Goal: Task Accomplishment & Management: Use online tool/utility

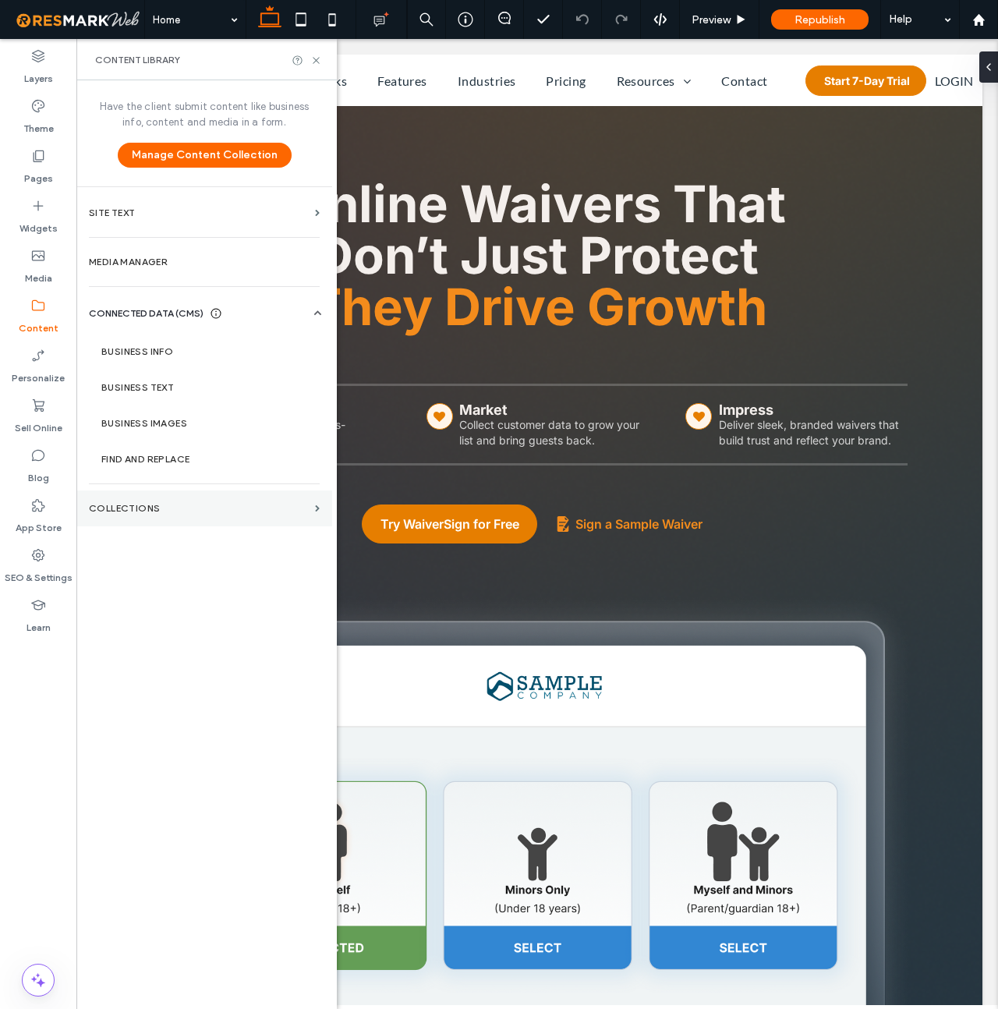
click at [147, 500] on section "Collections" at bounding box center [204, 508] width 256 height 36
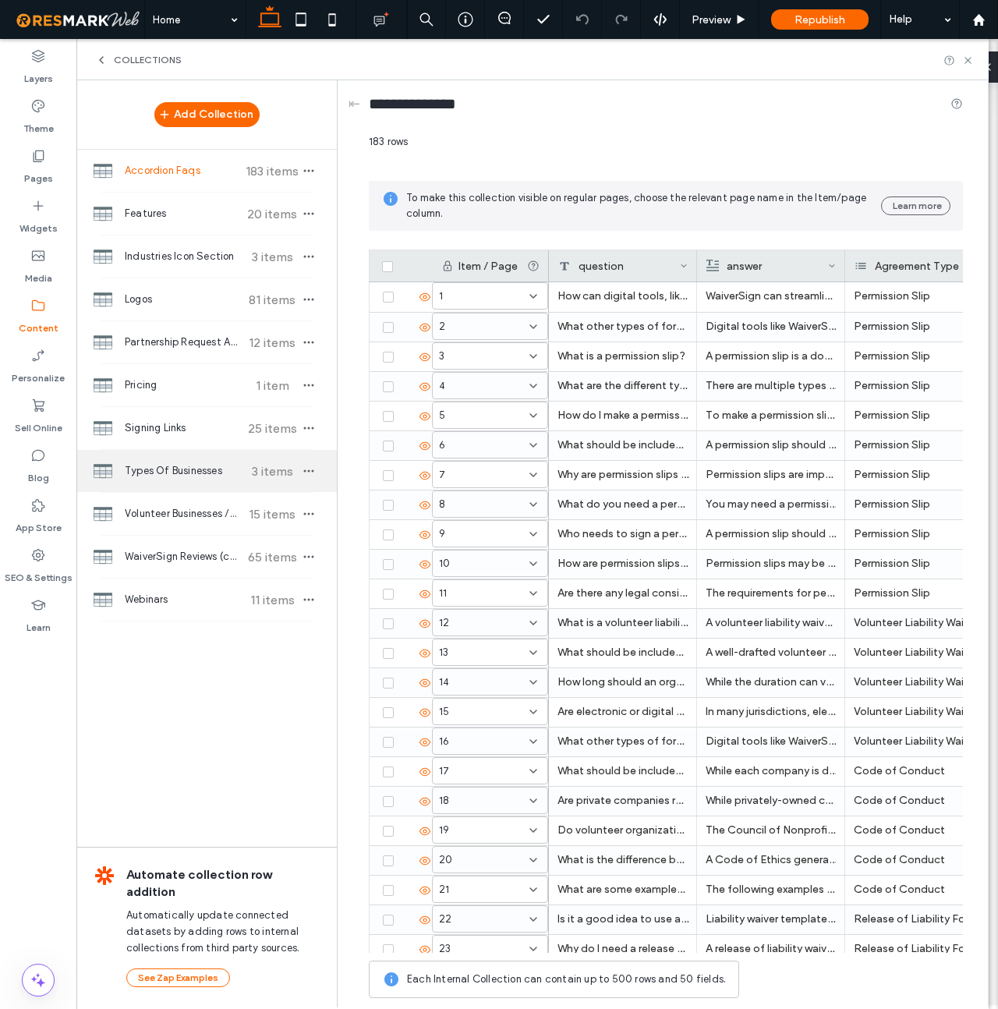
click at [185, 467] on span "Types Of Businesses" at bounding box center [183, 471] width 116 height 16
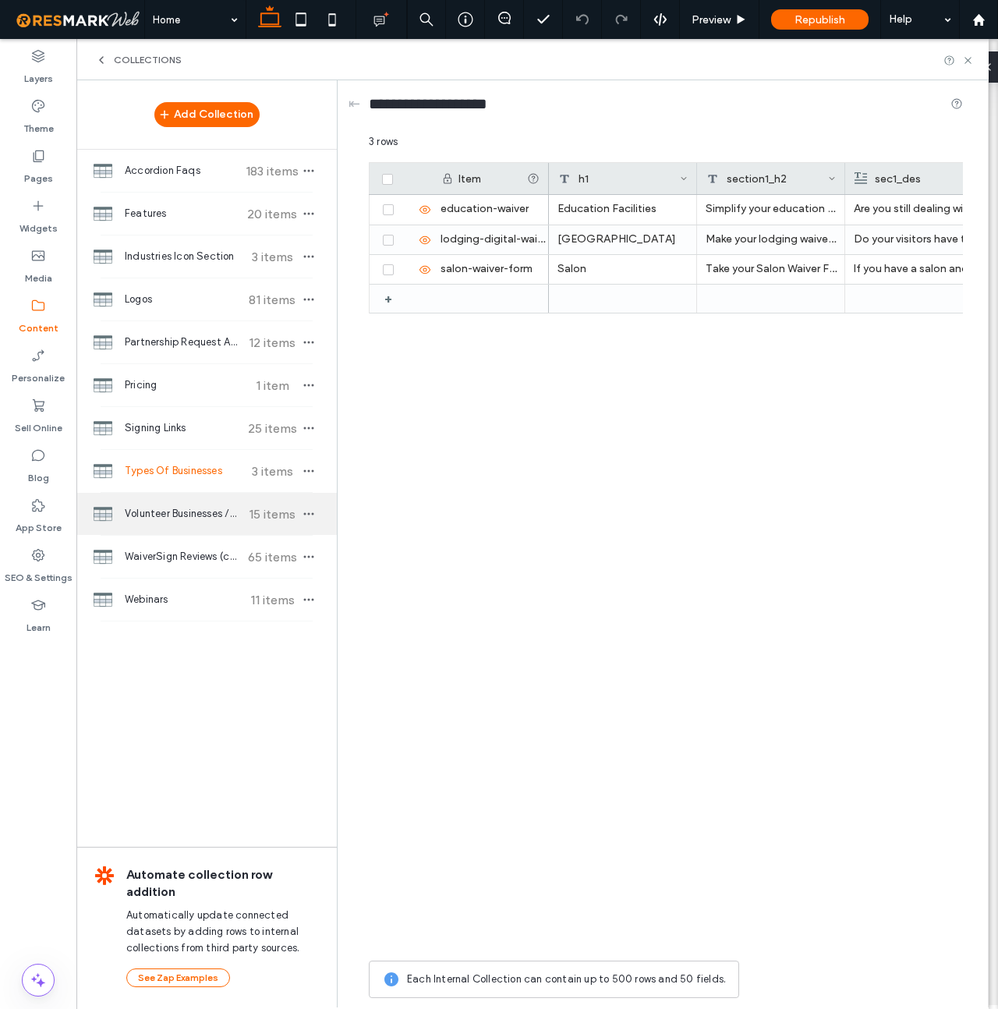
click at [208, 506] on span "Volunteer Businesses /Featured Features" at bounding box center [183, 514] width 116 height 16
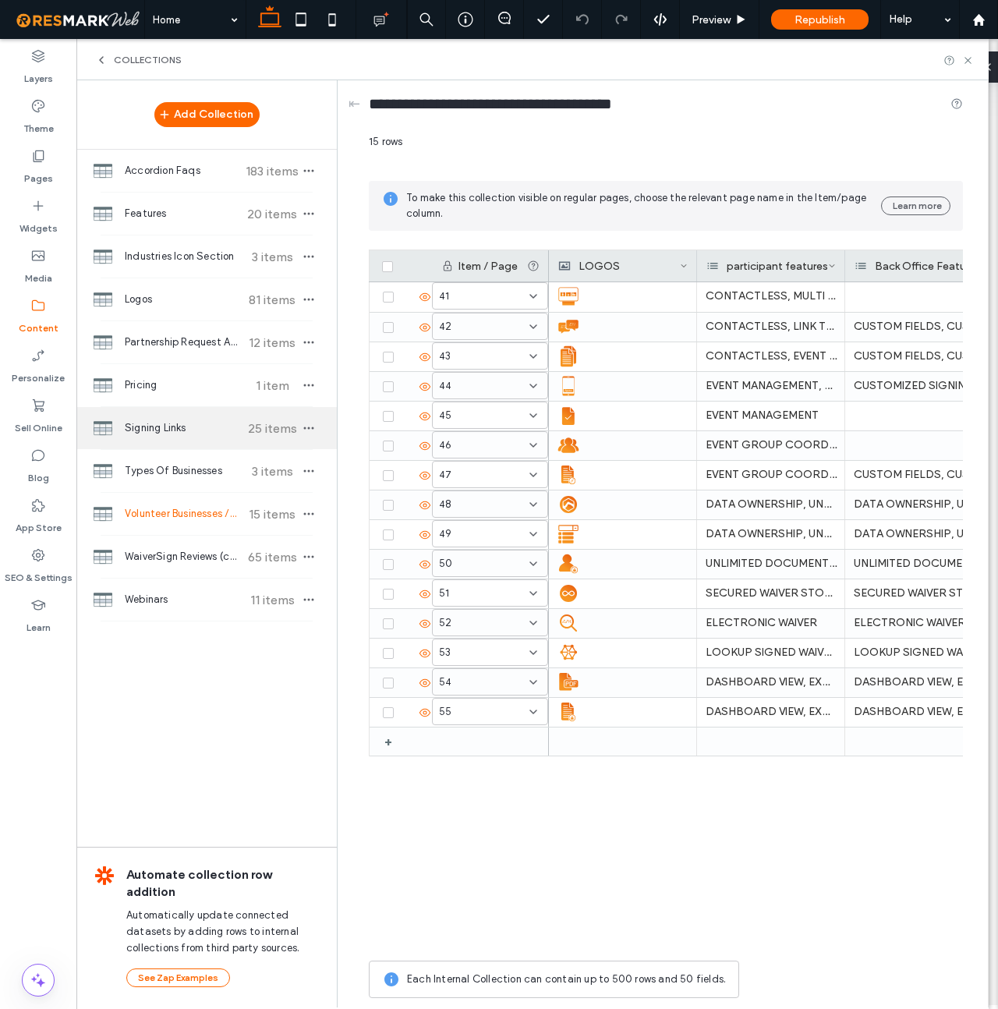
click at [150, 433] on span "Signing Links" at bounding box center [183, 428] width 116 height 16
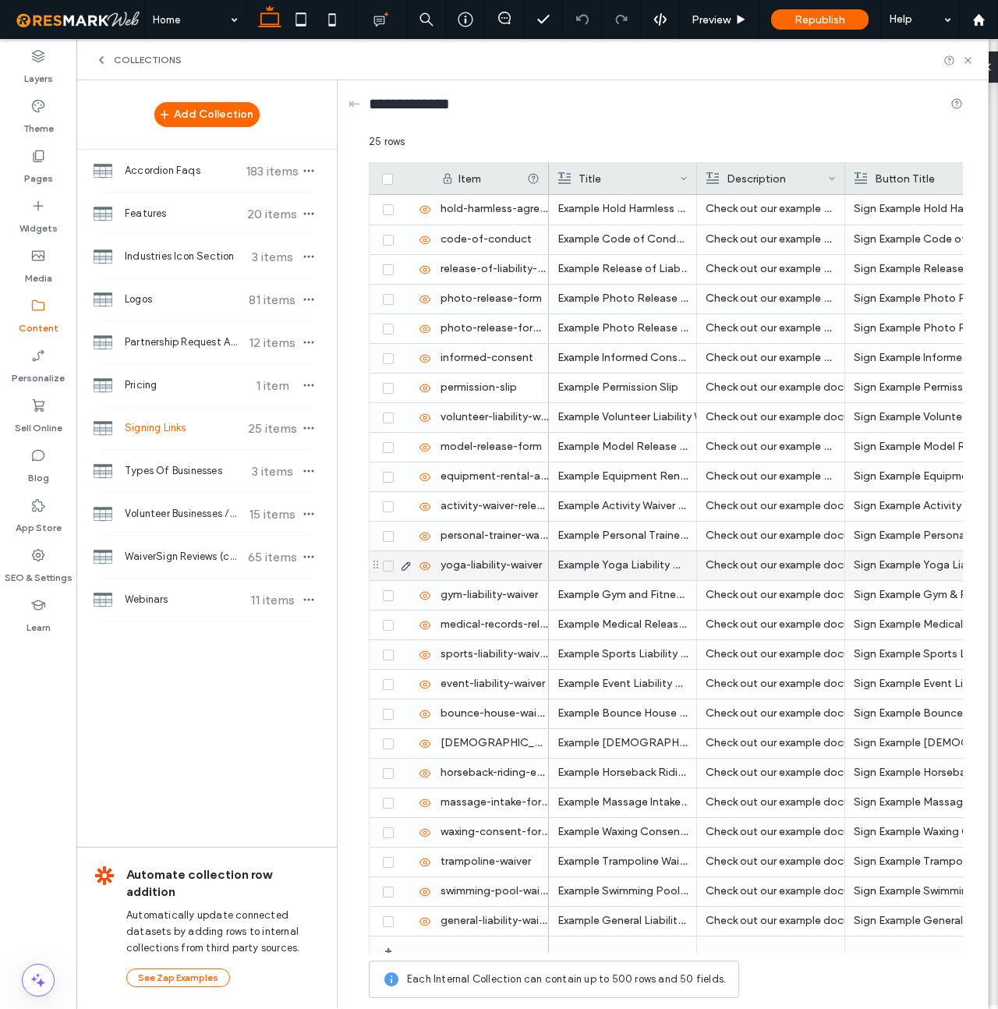
scroll to position [12, 0]
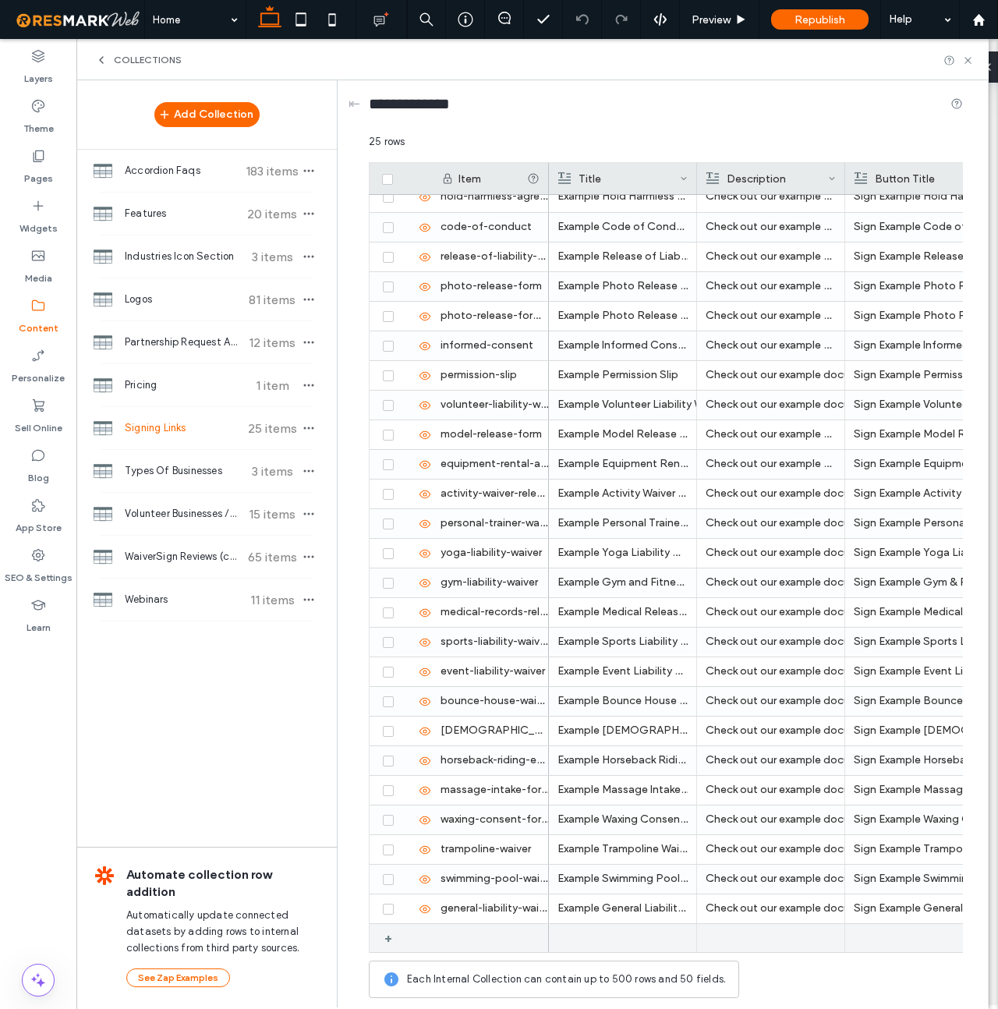
click at [391, 937] on div "+" at bounding box center [393, 938] width 19 height 28
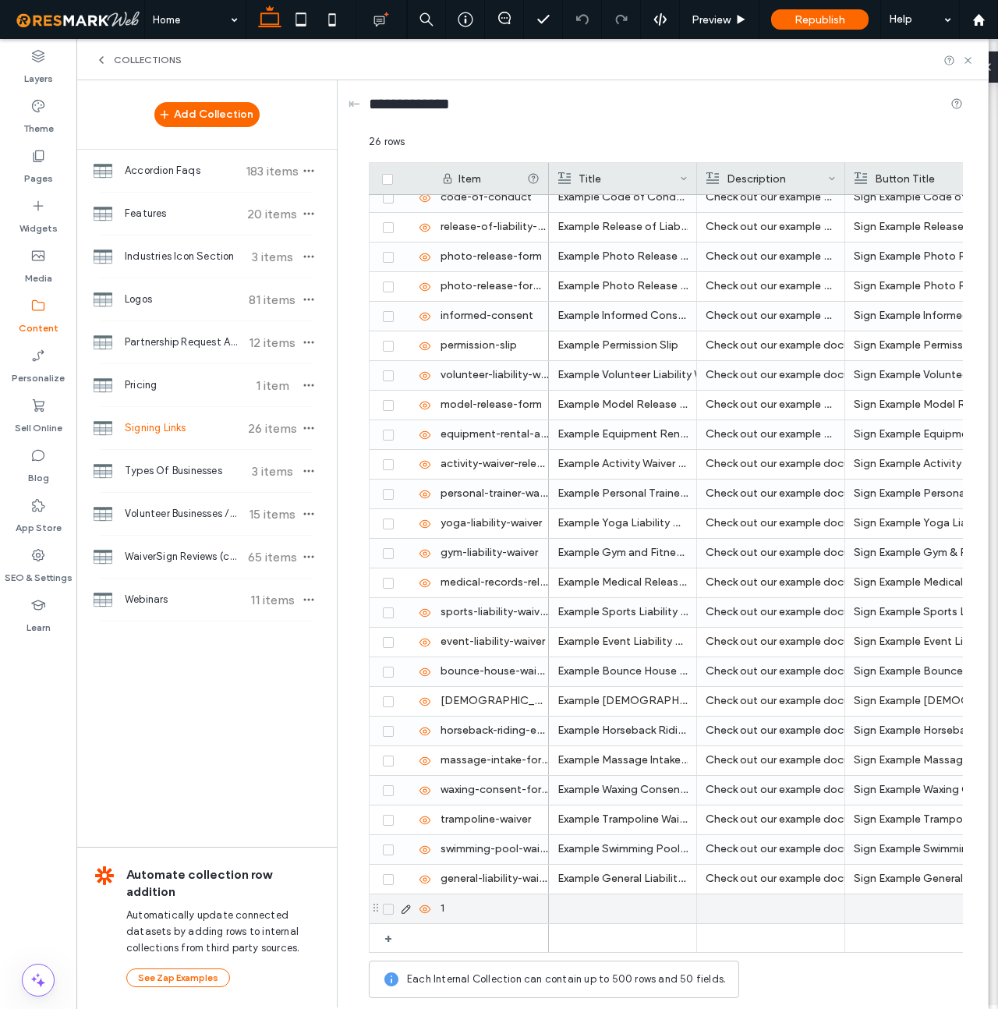
scroll to position [0, 233]
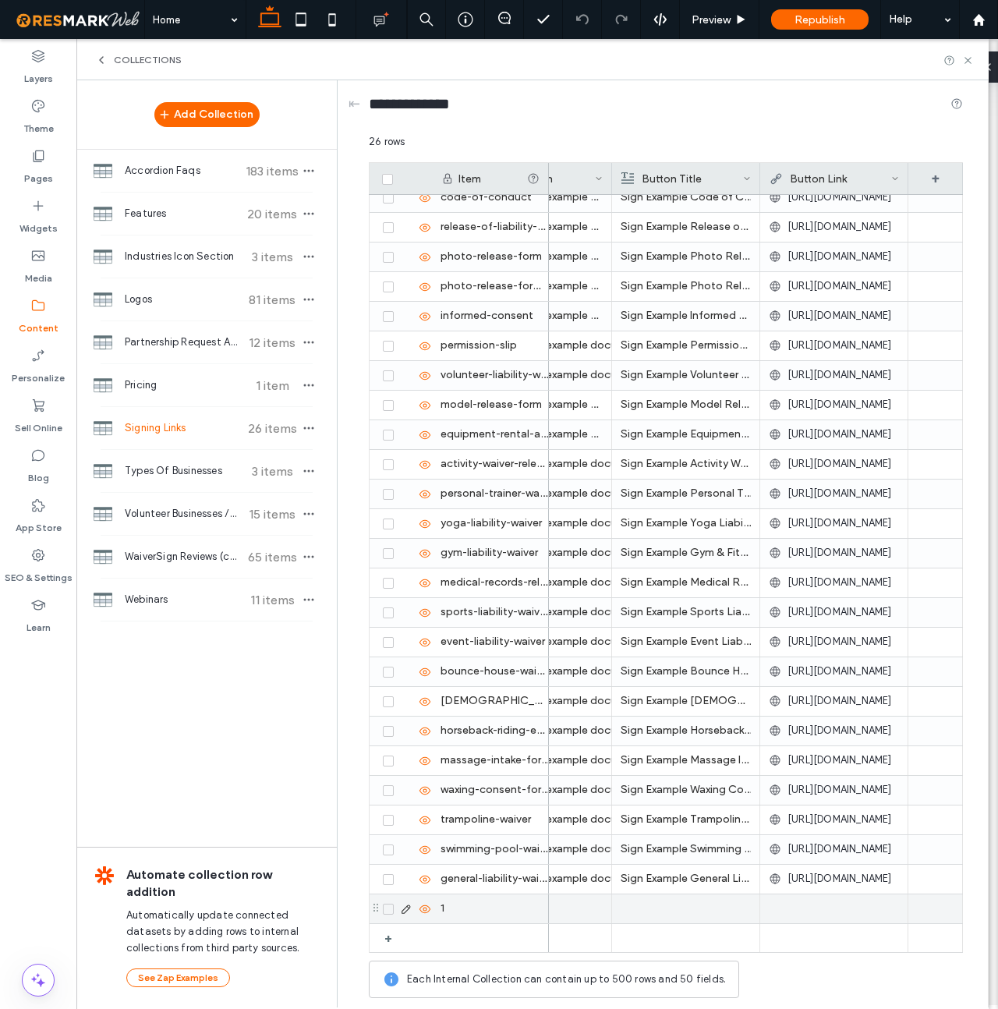
click at [784, 910] on div at bounding box center [834, 908] width 130 height 28
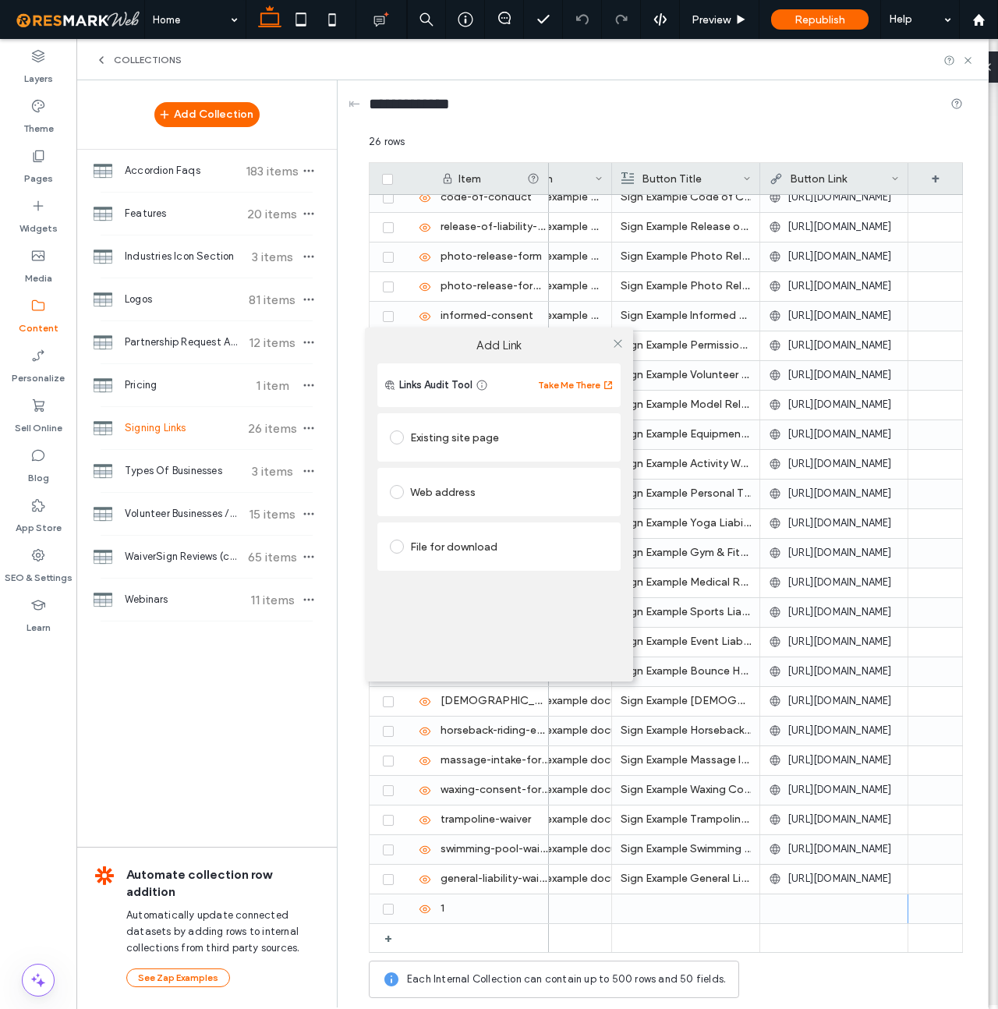
scroll to position [0, 0]
click at [449, 487] on div "Web address" at bounding box center [499, 491] width 218 height 25
click at [459, 522] on input "url" at bounding box center [499, 522] width 218 height 20
paste input "**********"
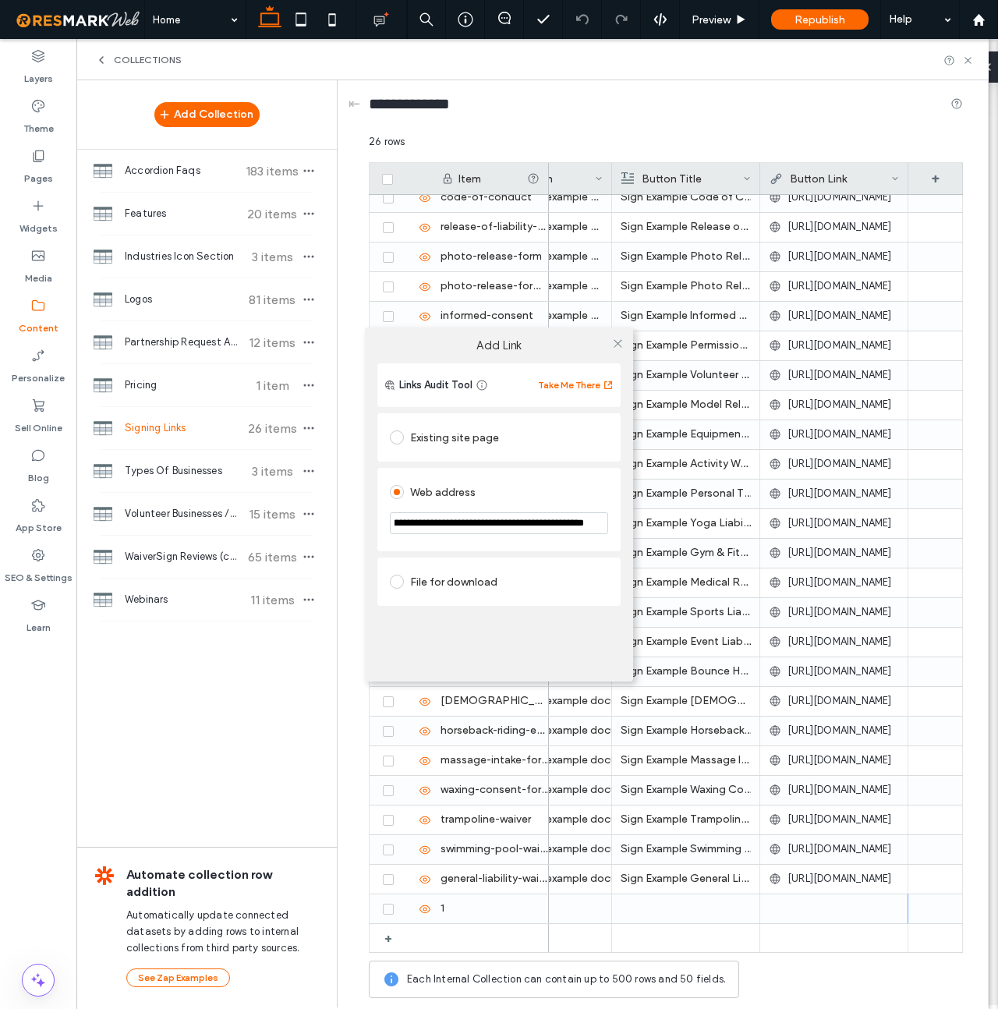
type input "**********"
click at [578, 468] on div "**********" at bounding box center [498, 509] width 243 height 83
click at [619, 341] on icon at bounding box center [618, 344] width 12 height 12
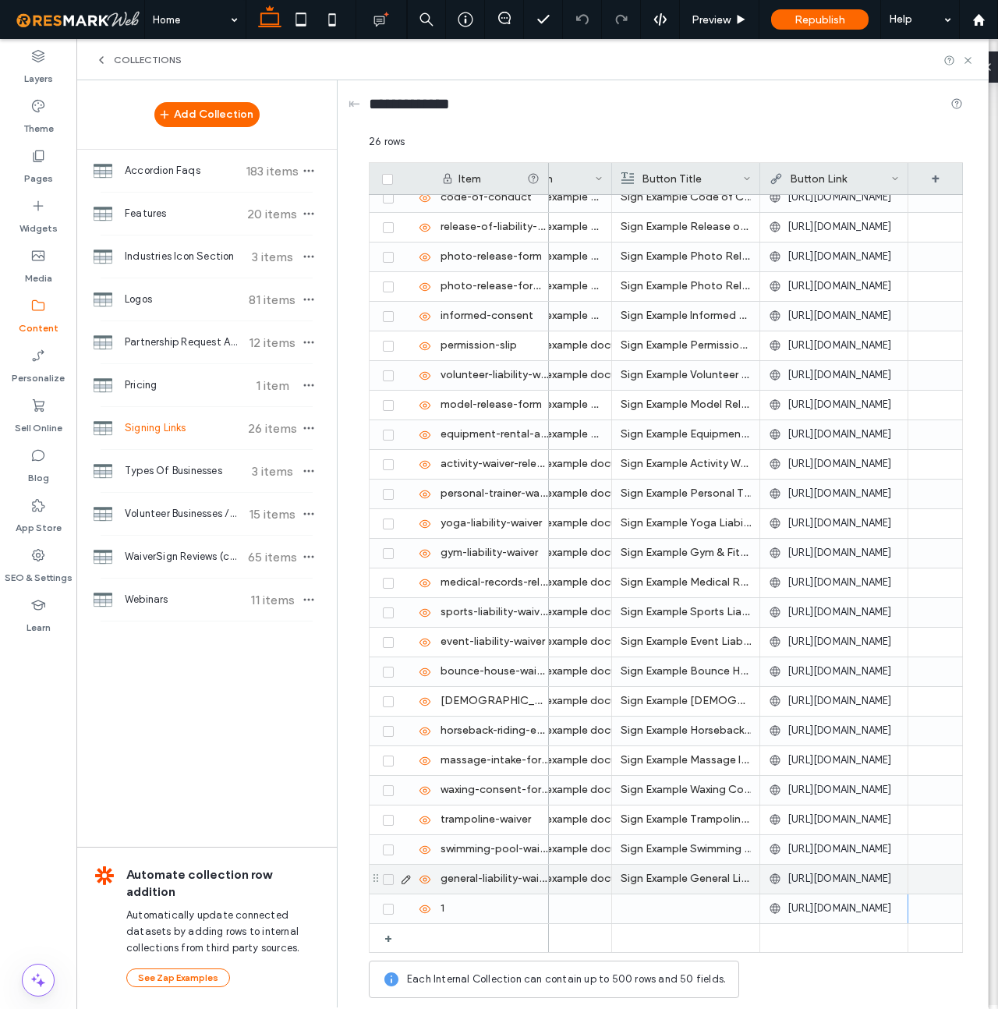
click at [665, 876] on p "Sign Example General Liability Waiver" at bounding box center [686, 879] width 130 height 28
click at [656, 886] on p "Sign Example General Liability Waiver" at bounding box center [685, 879] width 129 height 28
click at [644, 912] on div at bounding box center [686, 908] width 130 height 29
click at [644, 912] on div at bounding box center [685, 908] width 129 height 27
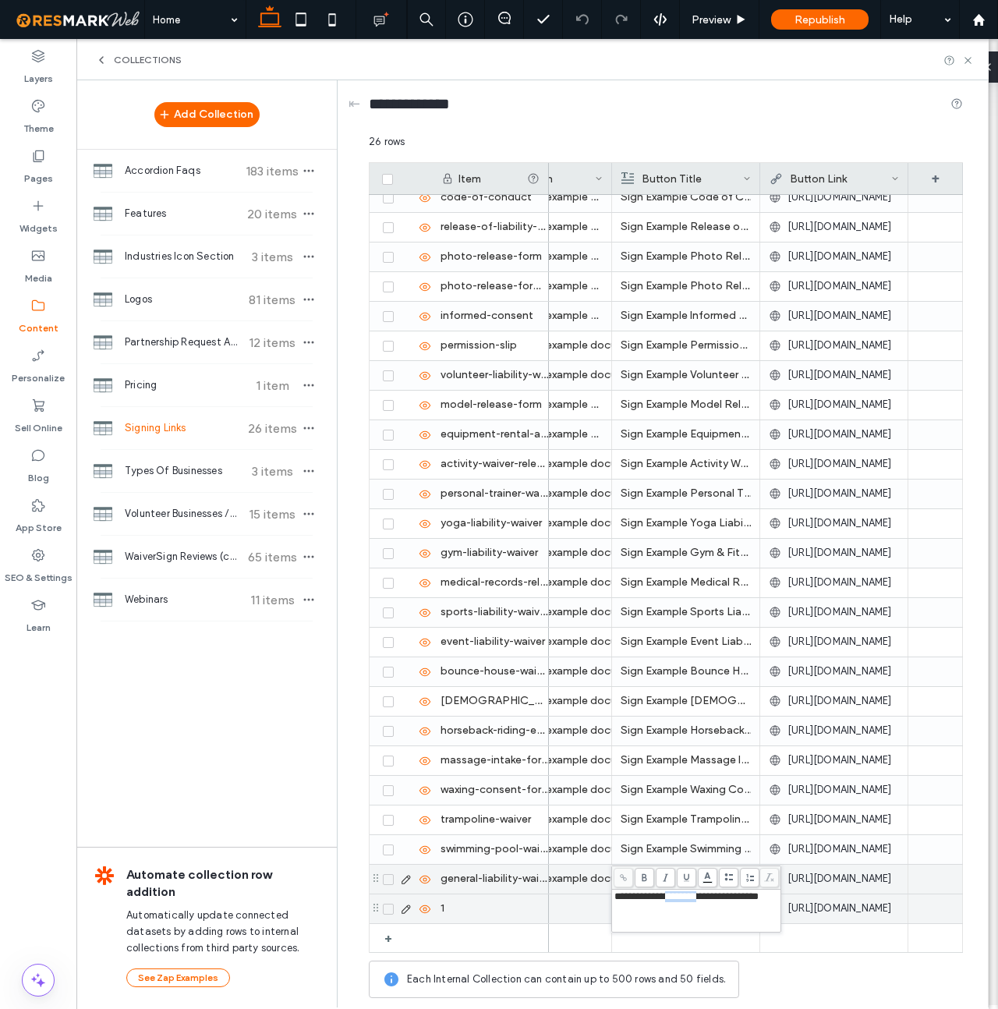
drag, startPoint x: 680, startPoint y: 899, endPoint x: 719, endPoint y: 897, distance: 39.0
click at [719, 897] on span "**********" at bounding box center [686, 896] width 144 height 10
click at [592, 901] on div at bounding box center [537, 908] width 130 height 29
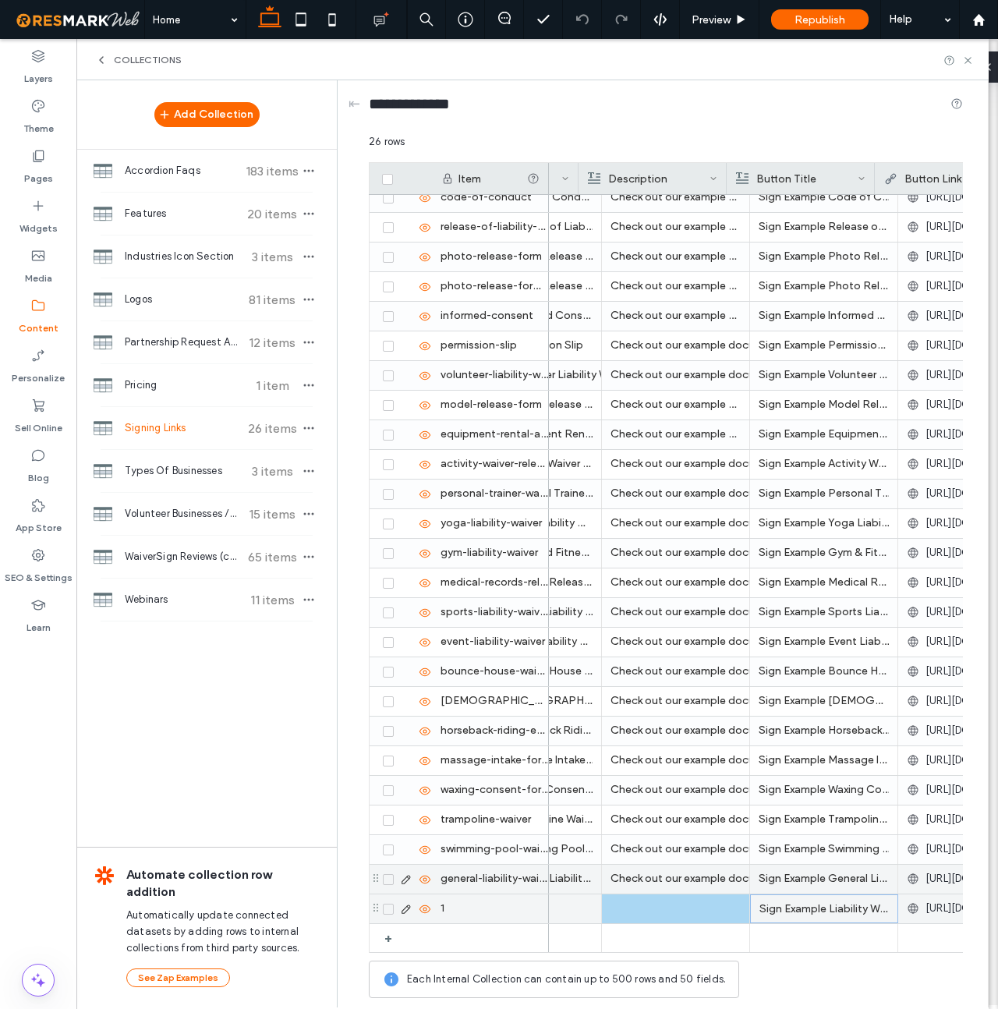
scroll to position [0, 65]
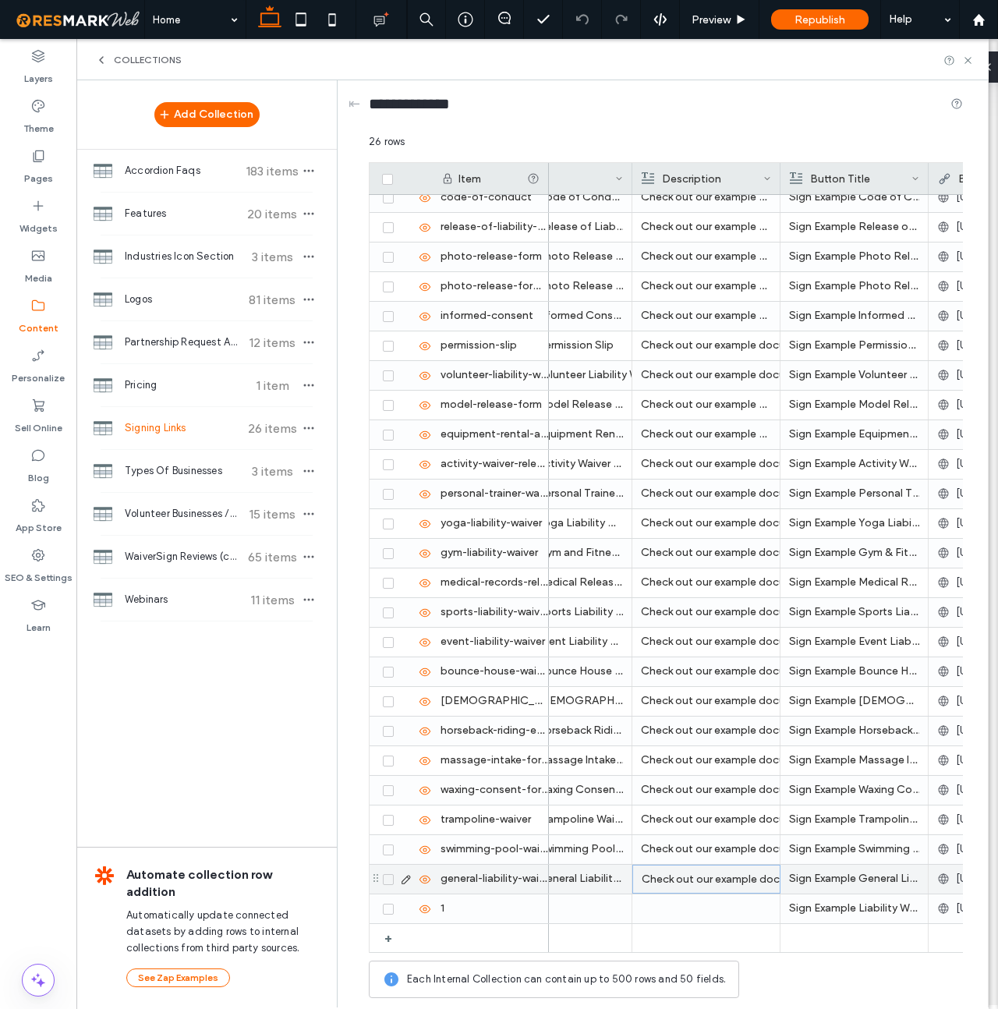
click at [667, 877] on div "Check out our example document and see what your participants will experience w…" at bounding box center [706, 879] width 129 height 28
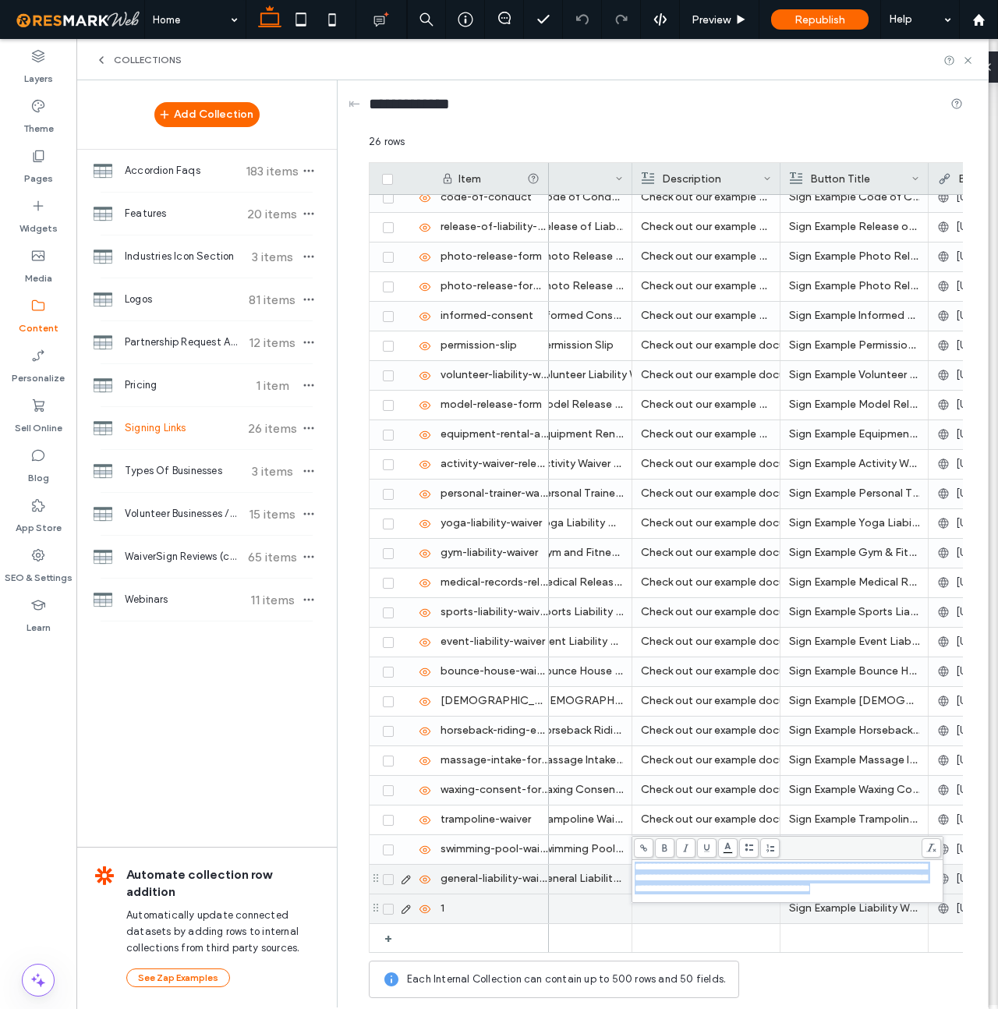
click at [599, 902] on div at bounding box center [558, 908] width 130 height 29
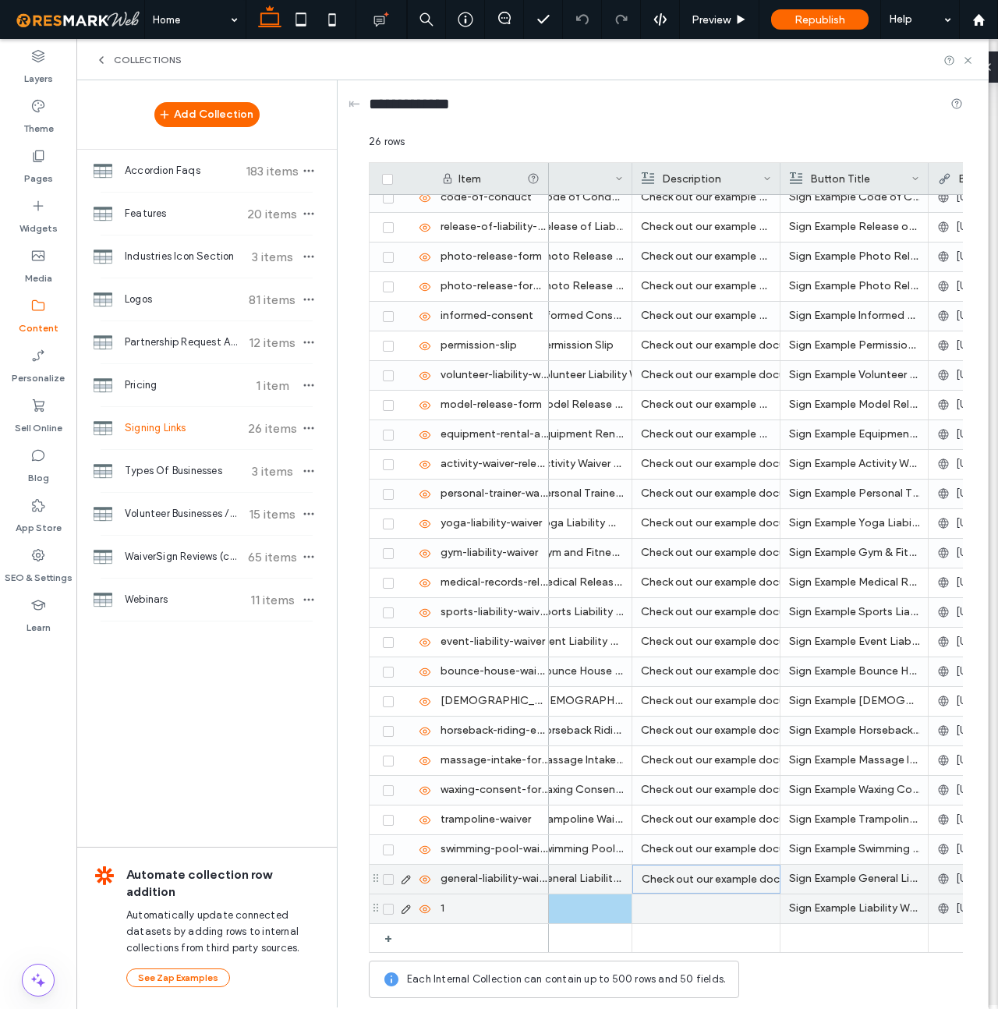
click at [671, 909] on div at bounding box center [706, 908] width 130 height 29
click at [671, 909] on div at bounding box center [706, 908] width 129 height 27
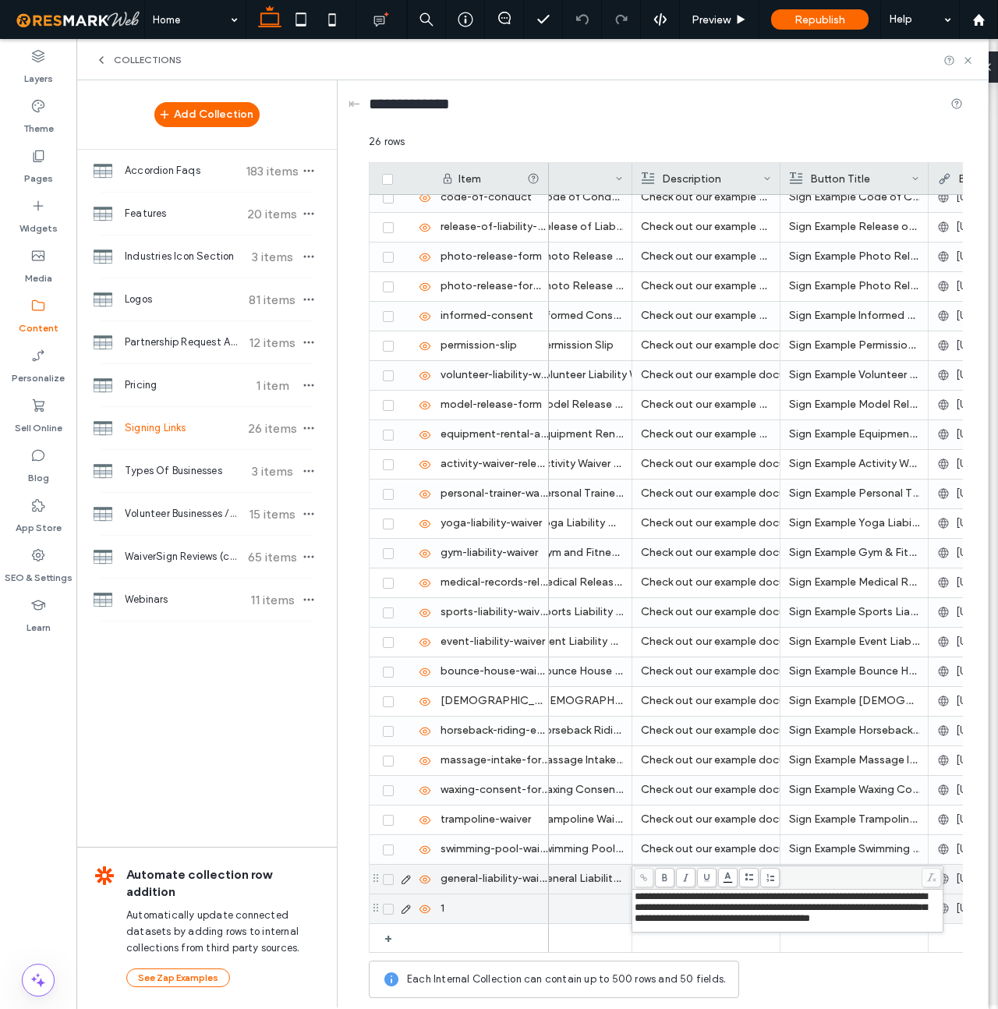
click at [589, 914] on div at bounding box center [558, 908] width 130 height 29
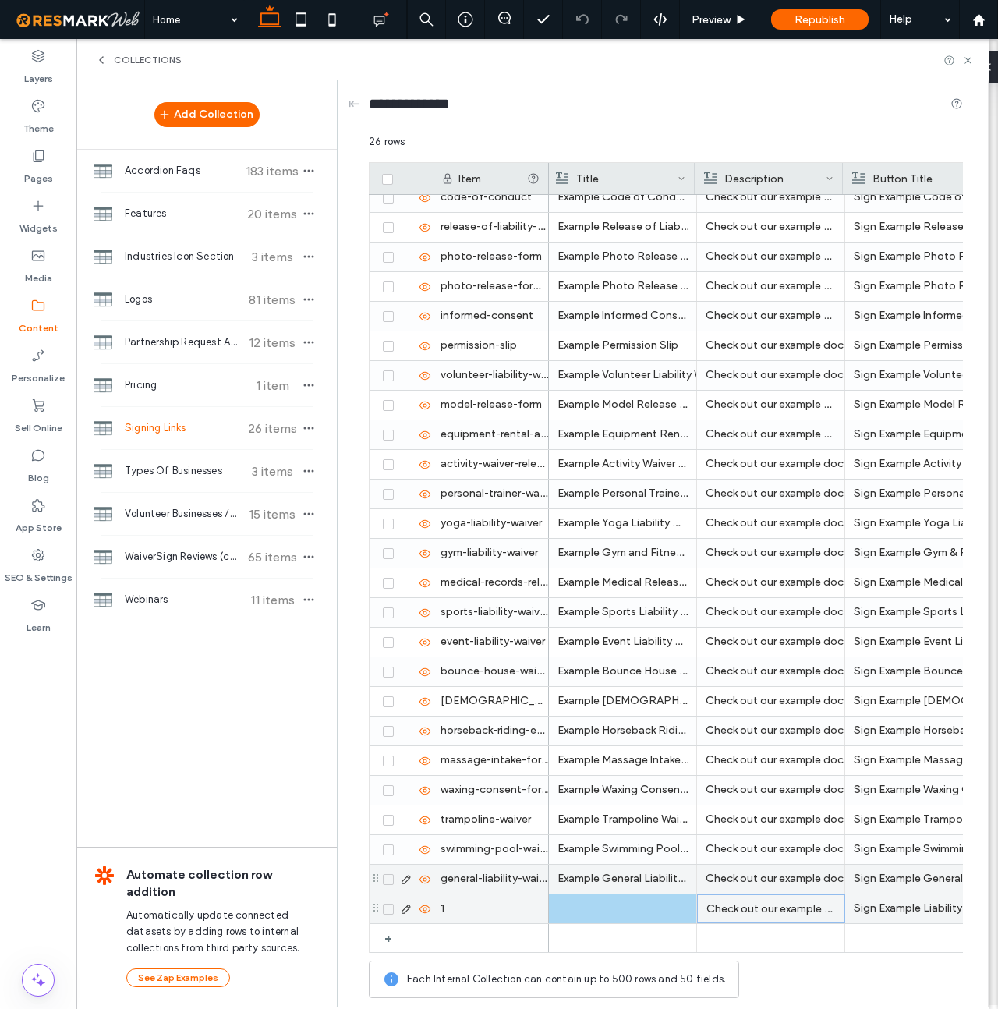
scroll to position [0, 2]
click at [588, 907] on div at bounding box center [620, 908] width 130 height 29
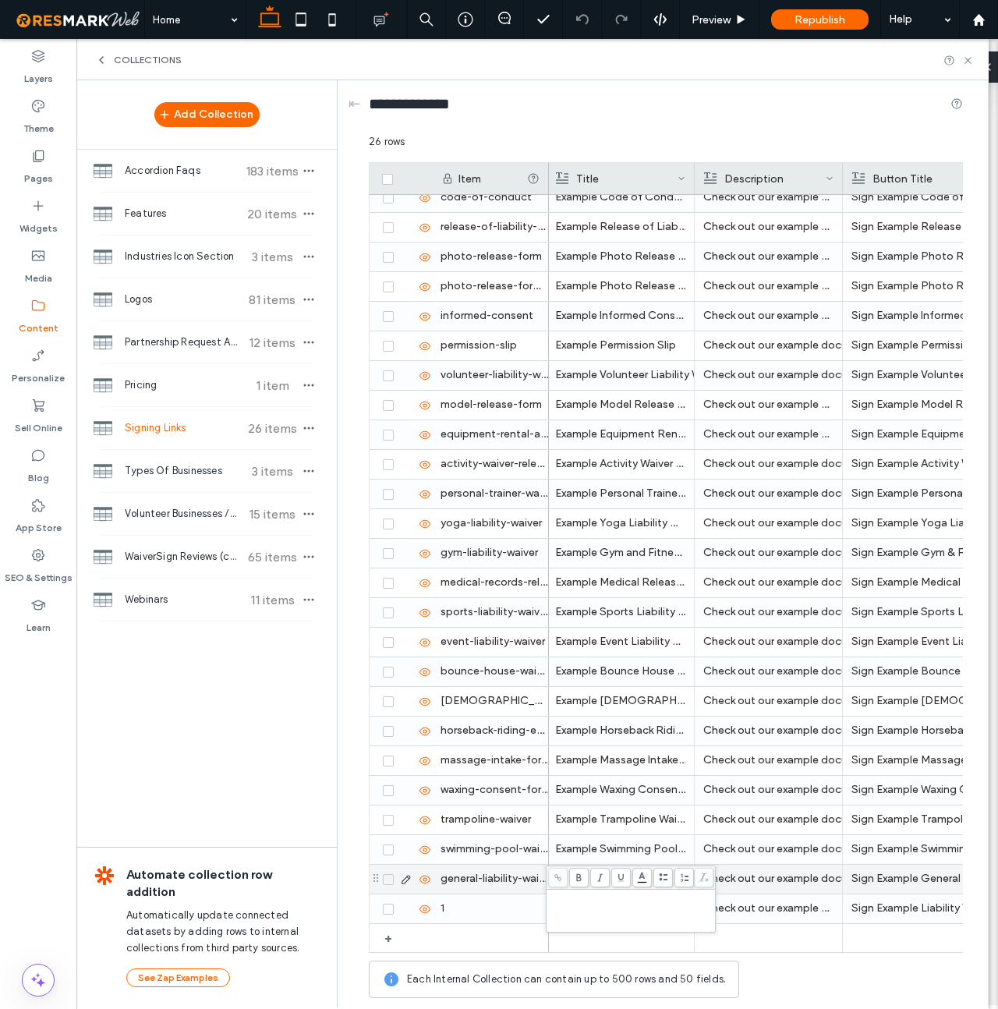
click at [593, 909] on div "Rich Text Editor" at bounding box center [631, 910] width 164 height 39
click at [594, 876] on p "Example General Liability Waiver" at bounding box center [620, 879] width 130 height 28
click at [594, 876] on p "Example General Liability Waiver" at bounding box center [620, 879] width 129 height 28
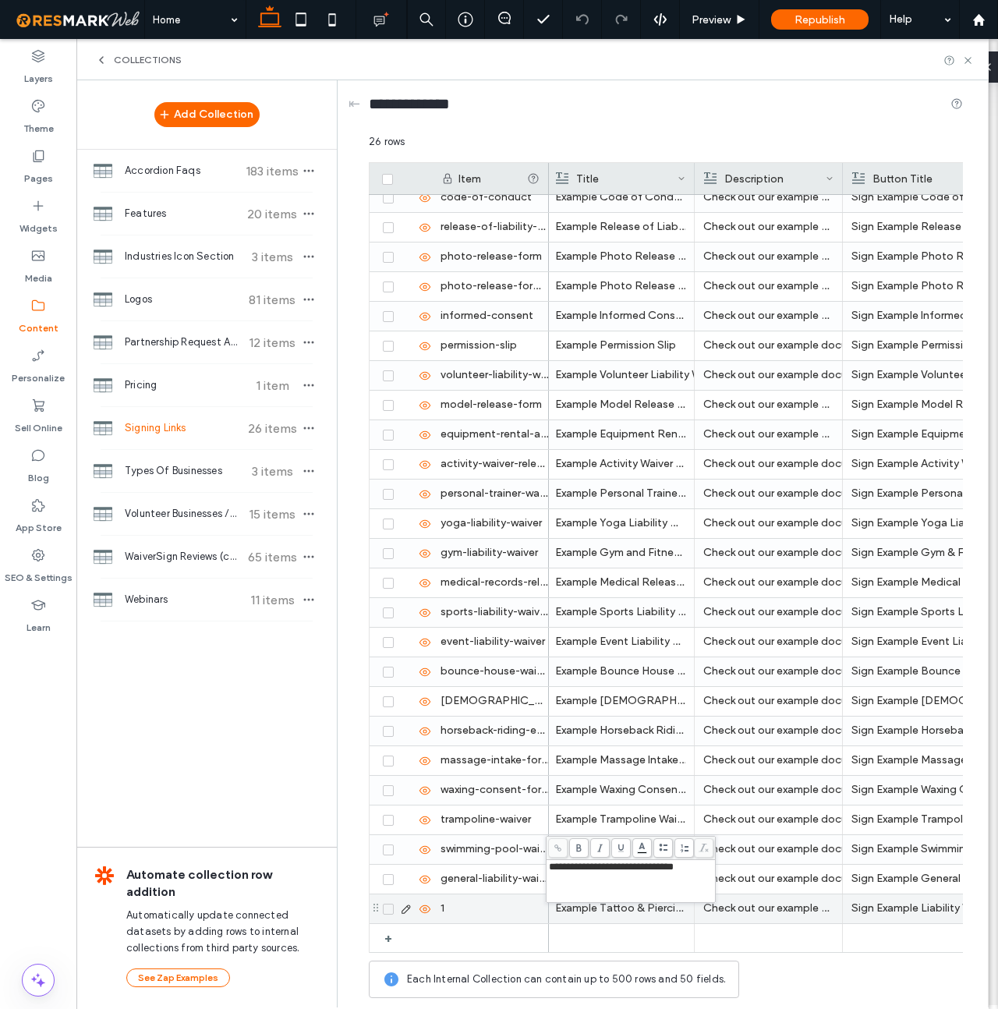
click at [599, 911] on p "Example Tattoo & Piercing Liability Waiver" at bounding box center [620, 908] width 130 height 28
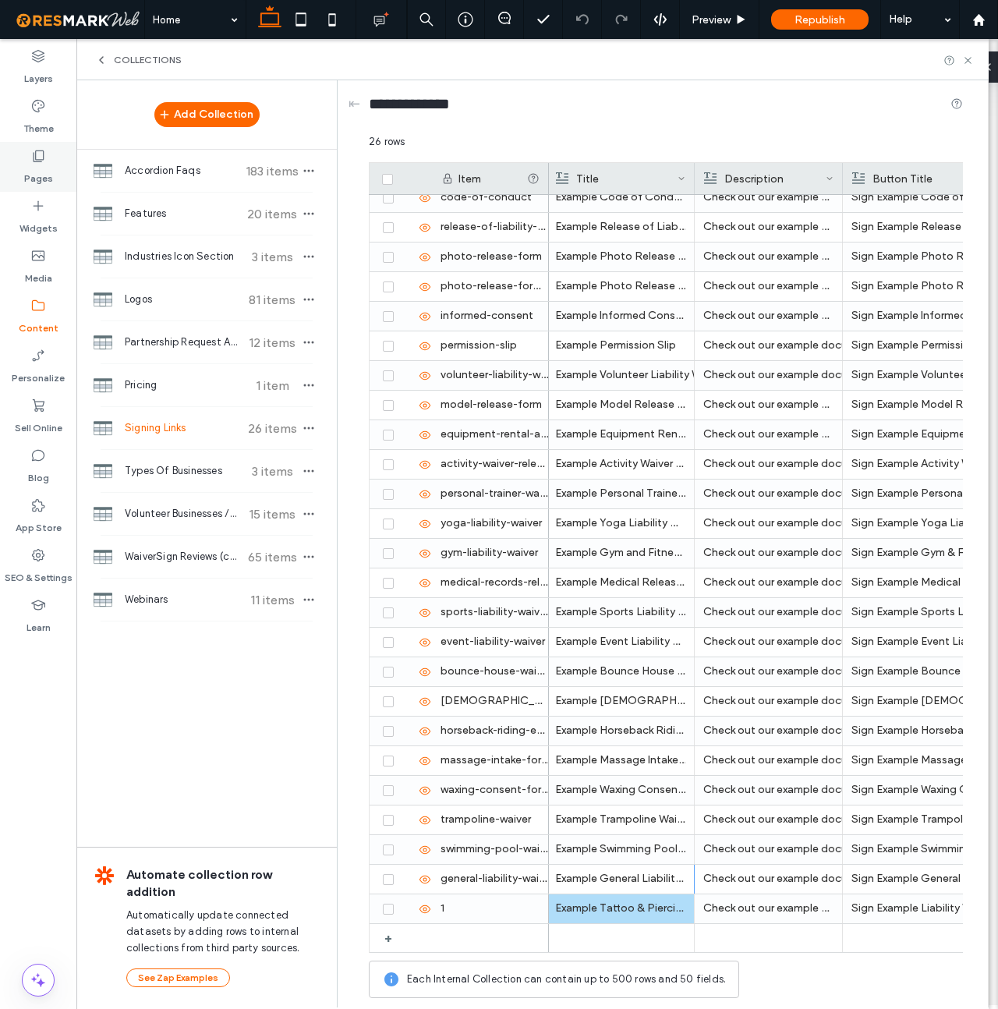
click at [43, 159] on use at bounding box center [39, 156] width 11 height 12
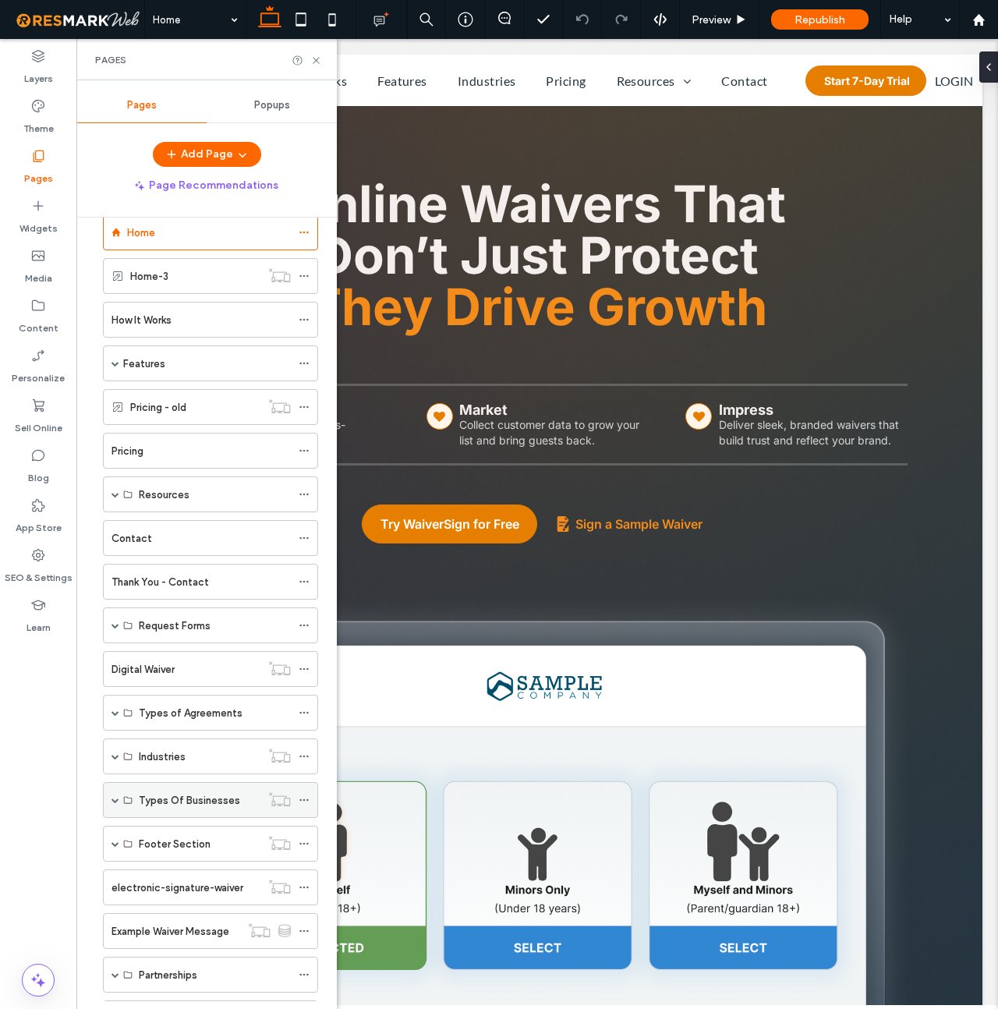
scroll to position [34, 0]
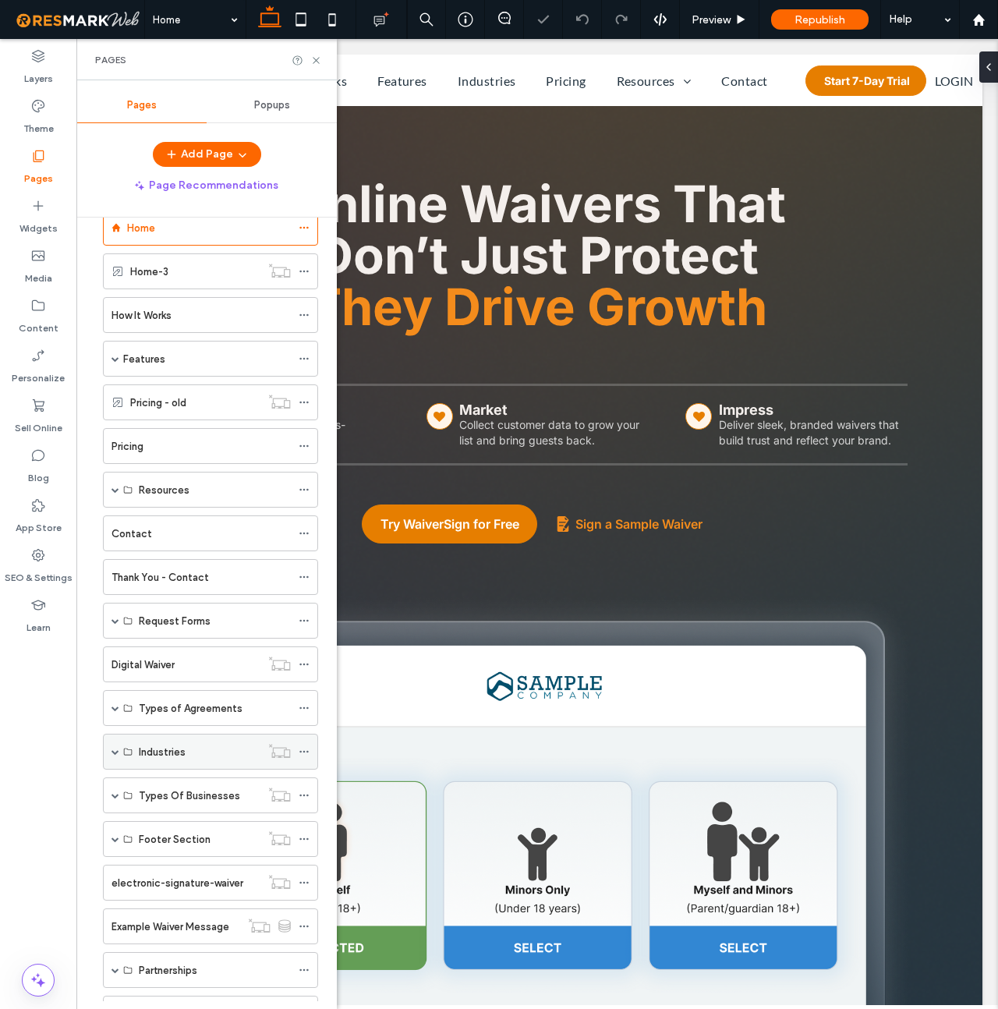
click at [115, 753] on span at bounding box center [115, 752] width 8 height 8
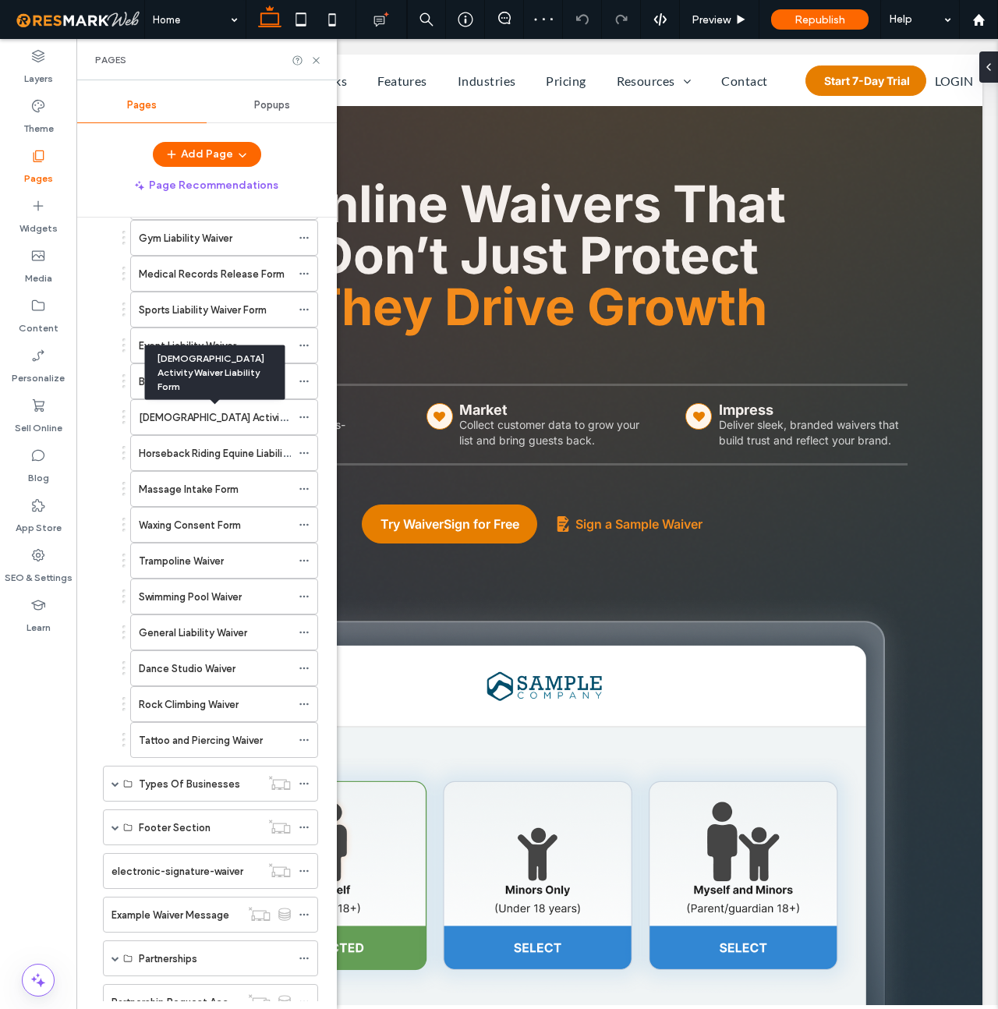
scroll to position [715, 0]
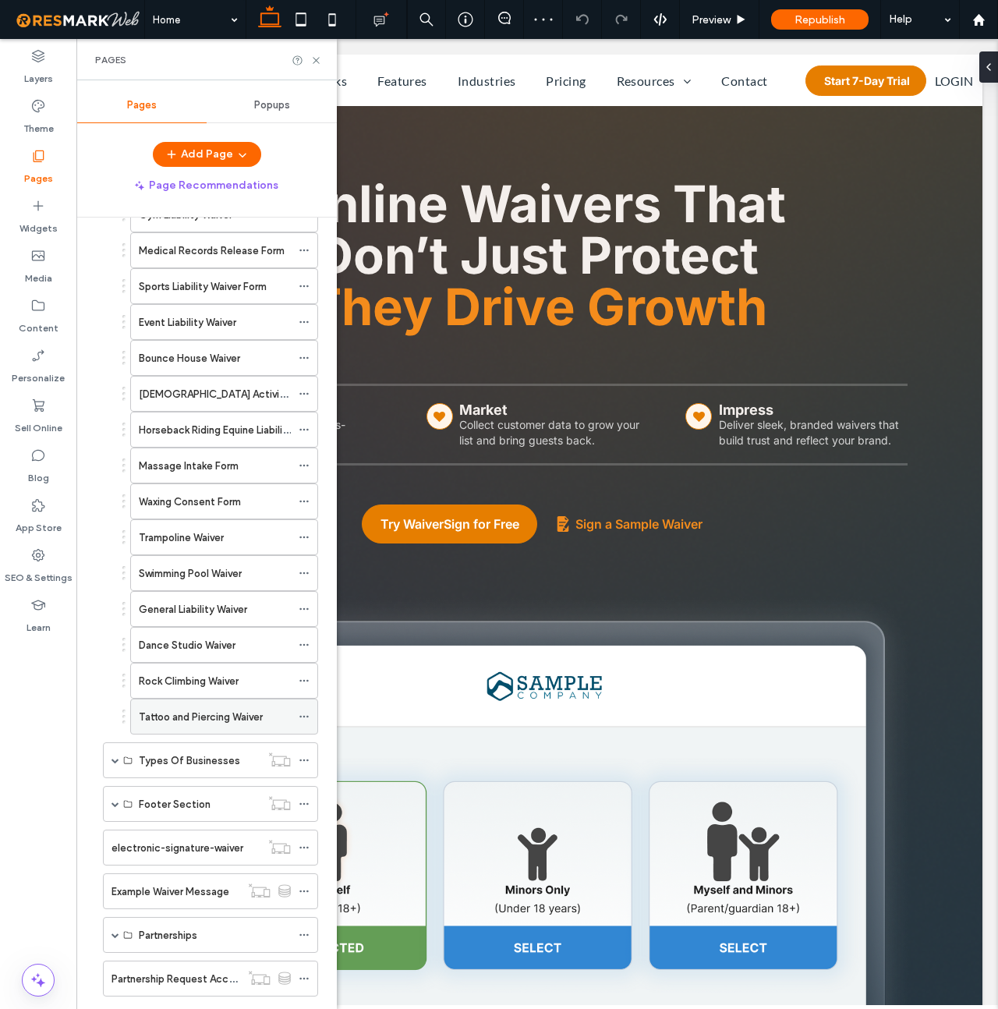
click at [304, 715] on icon at bounding box center [304, 716] width 11 height 11
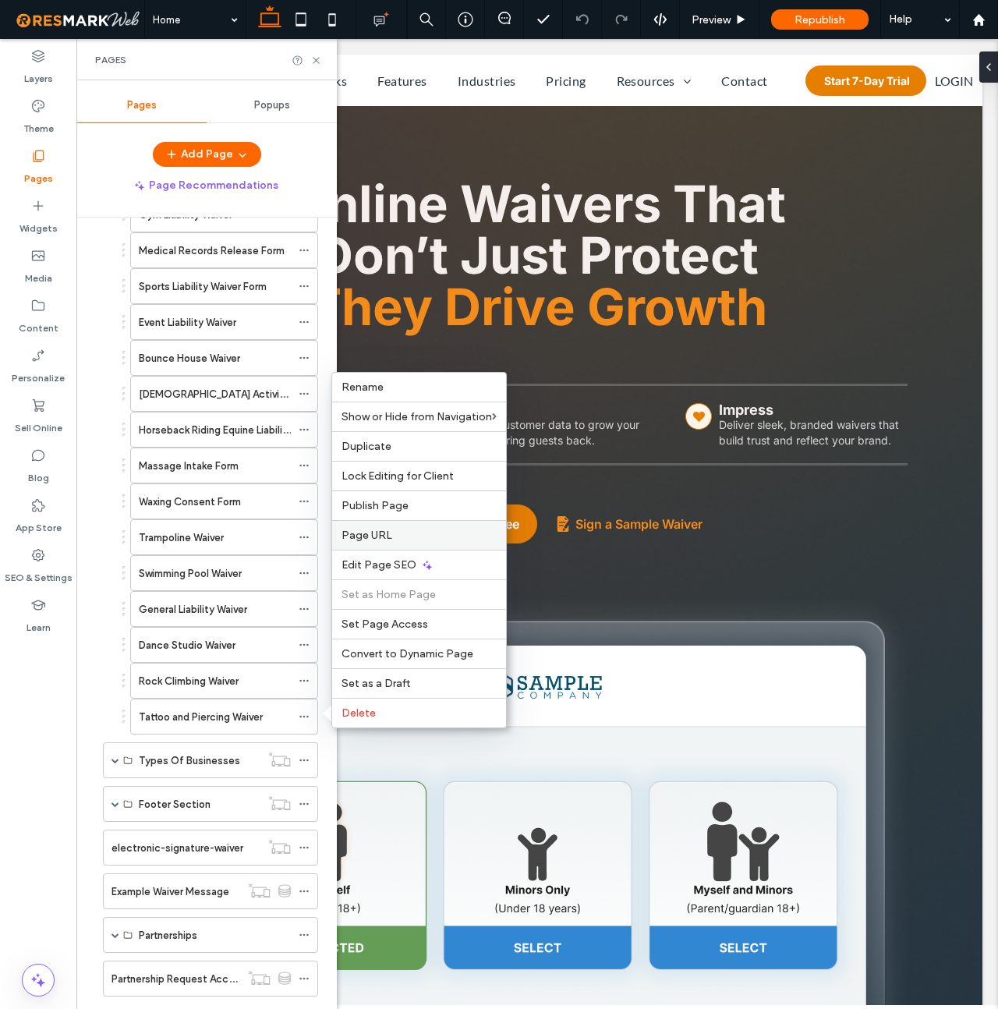
click at [384, 537] on span "Page URL" at bounding box center [366, 535] width 51 height 13
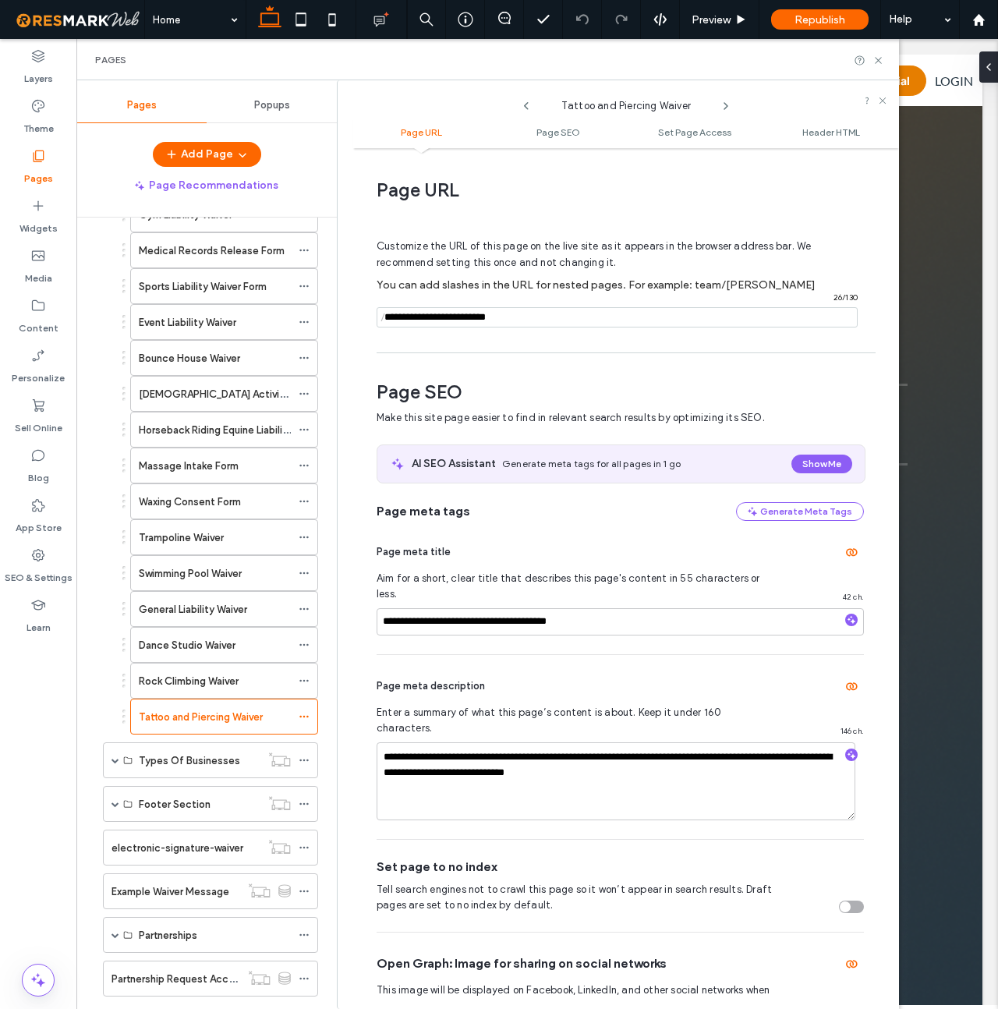
scroll to position [8, 0]
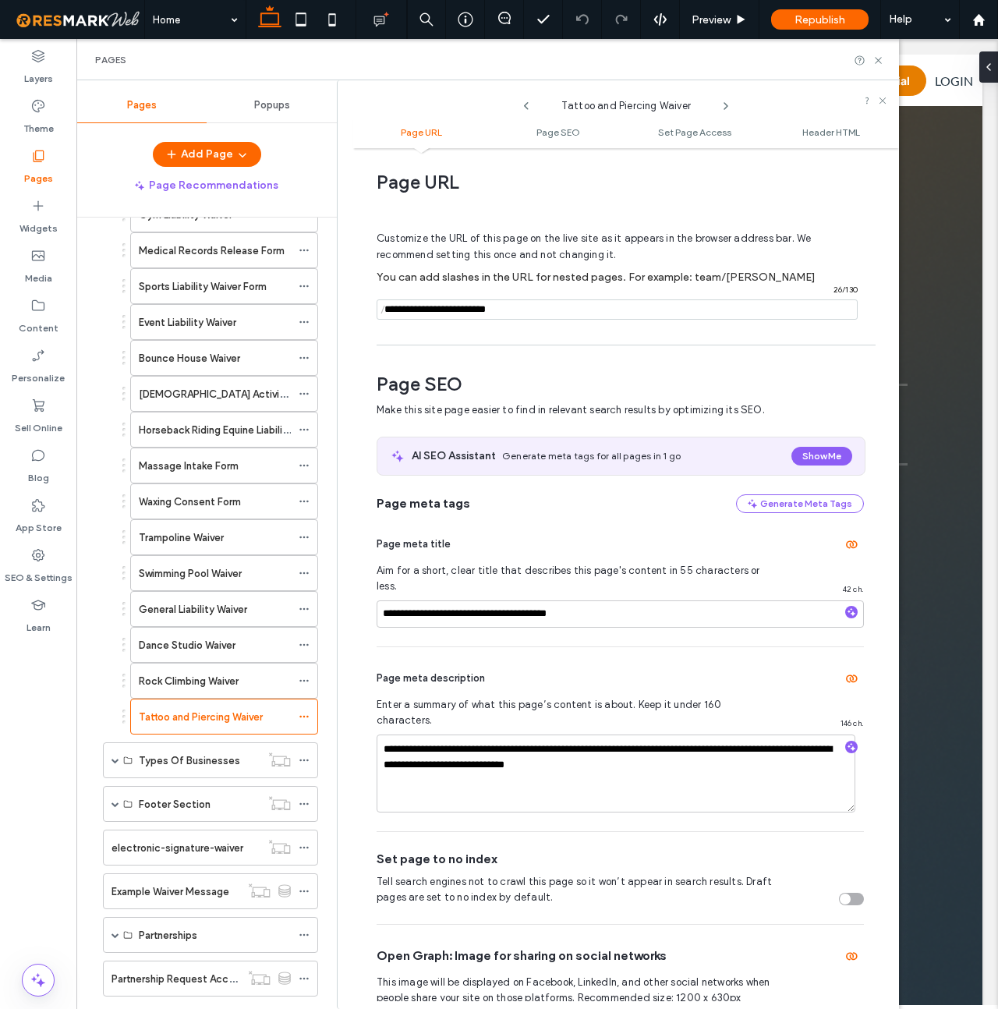
click at [535, 306] on input "notEmpty" at bounding box center [617, 309] width 481 height 20
click at [48, 331] on label "Content" at bounding box center [39, 324] width 40 height 22
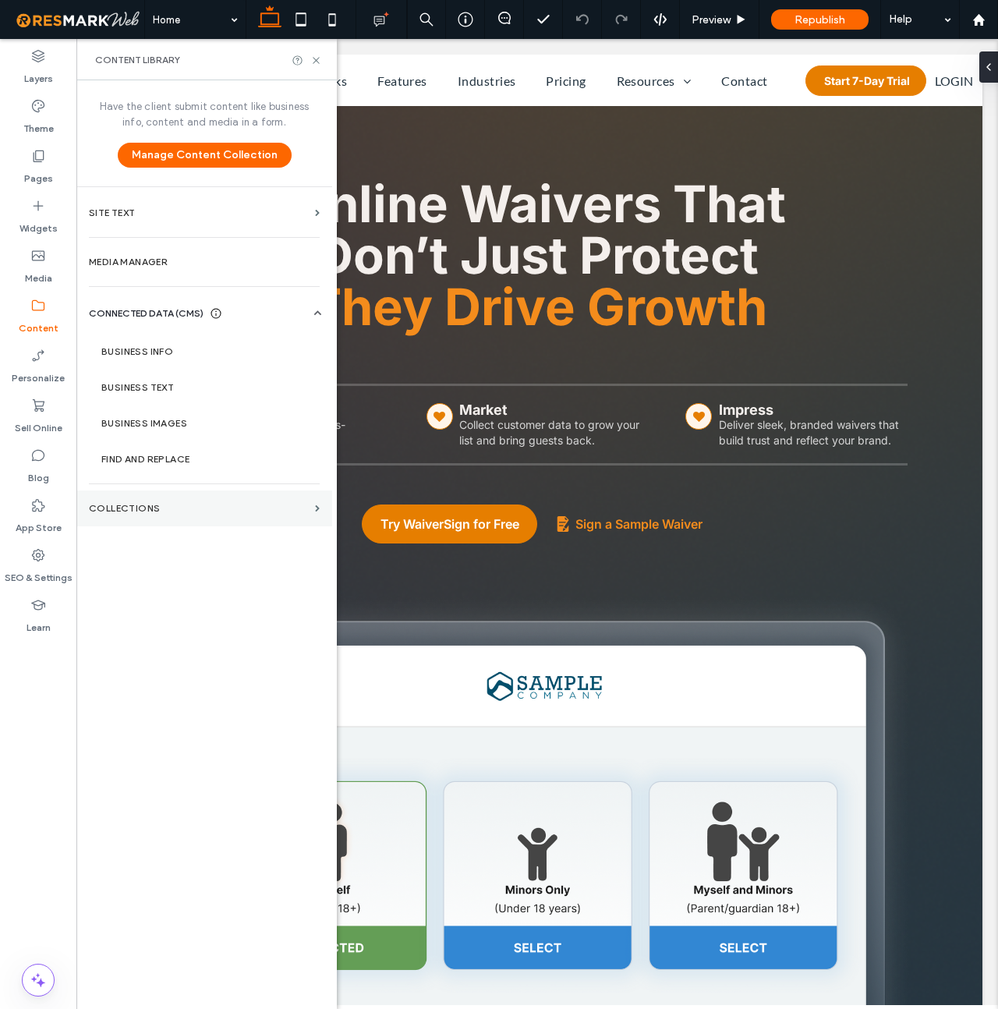
click at [171, 513] on label "Collections" at bounding box center [199, 508] width 220 height 11
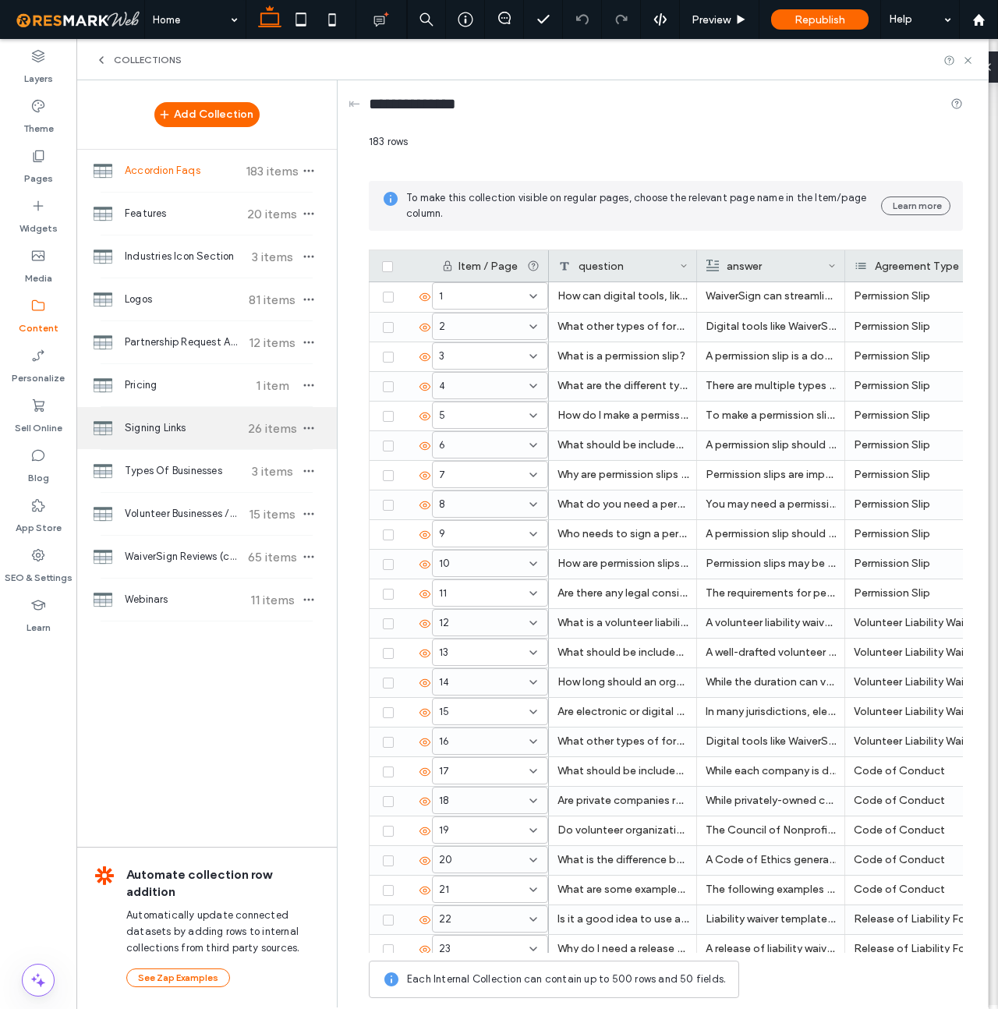
click at [164, 426] on span "Signing Links" at bounding box center [183, 428] width 116 height 16
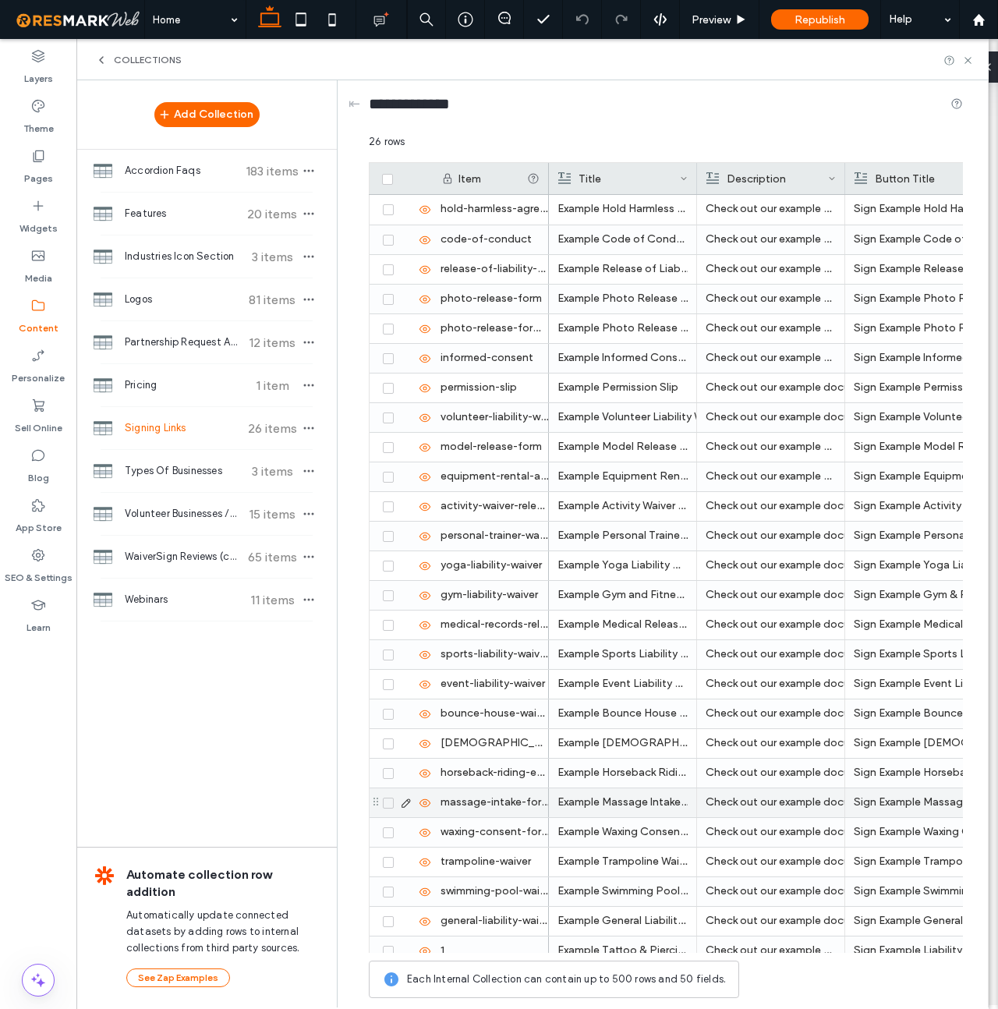
scroll to position [42, 0]
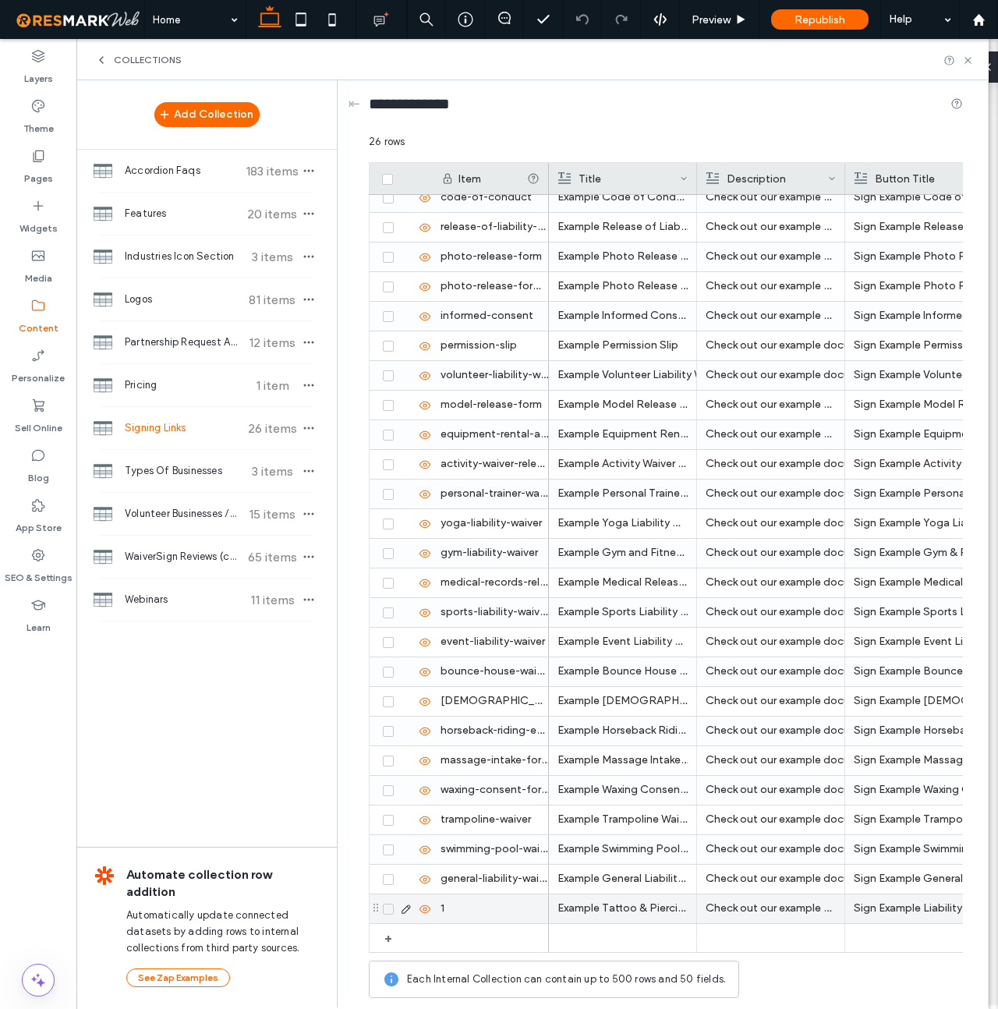
click at [447, 906] on div "1" at bounding box center [490, 908] width 117 height 29
click at [447, 911] on div "1" at bounding box center [490, 908] width 117 height 29
type input "**********"
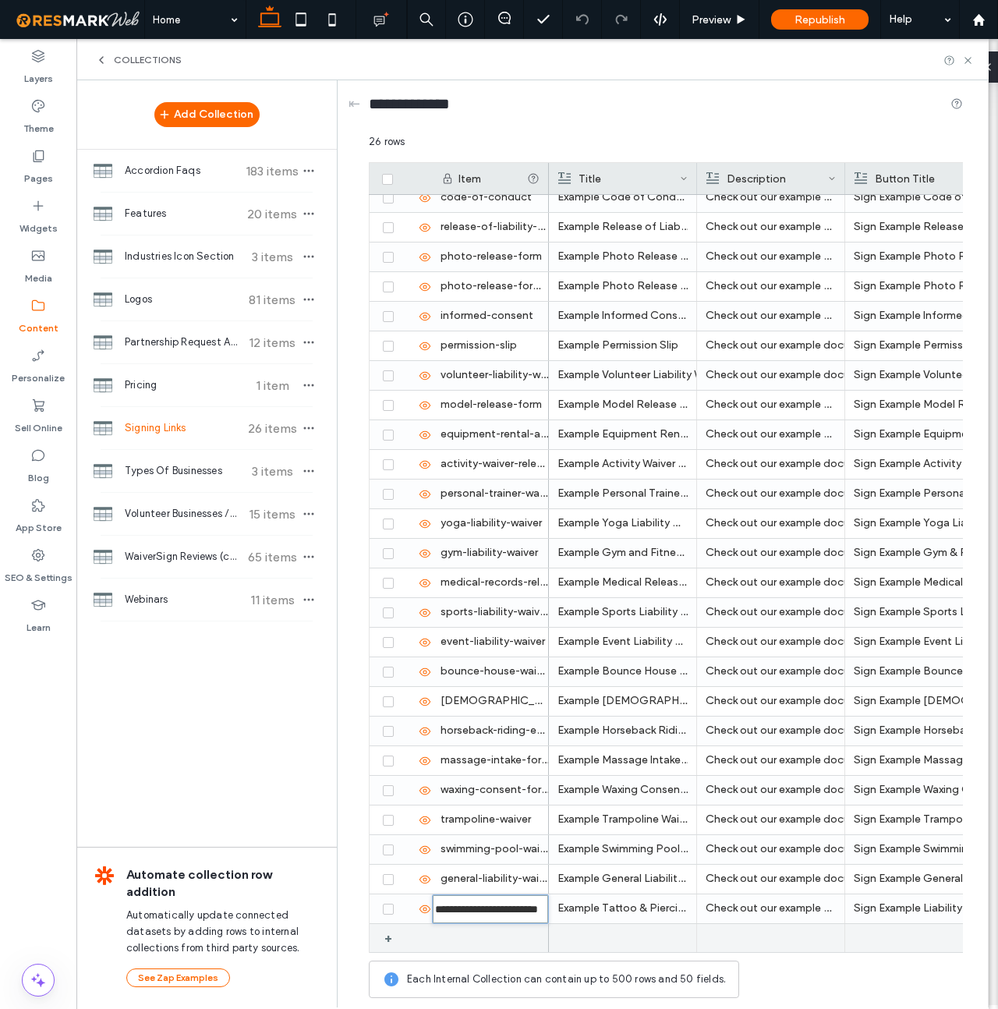
click at [449, 932] on div at bounding box center [490, 938] width 117 height 28
click at [407, 935] on use at bounding box center [405, 938] width 9 height 9
click at [388, 937] on icon at bounding box center [388, 938] width 6 height 5
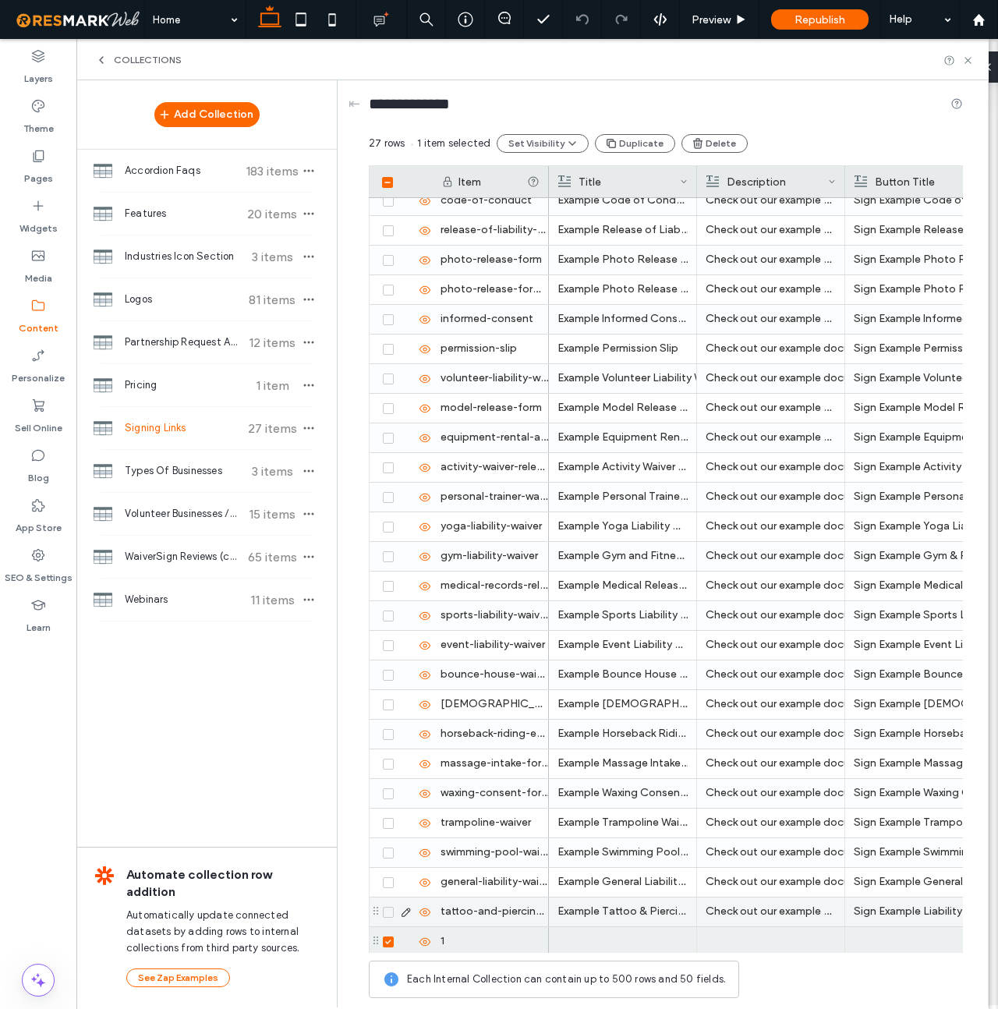
scroll to position [75, 0]
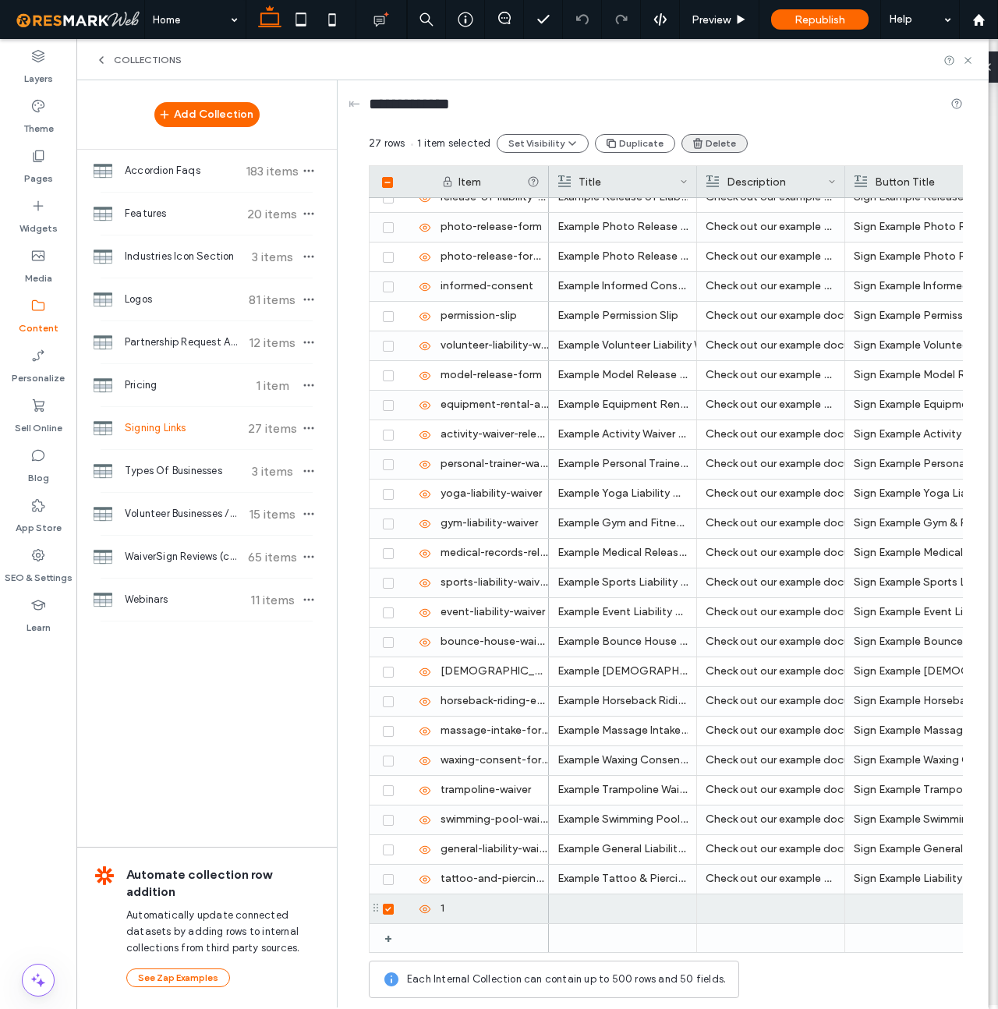
click at [713, 140] on button "Delete" at bounding box center [714, 143] width 66 height 19
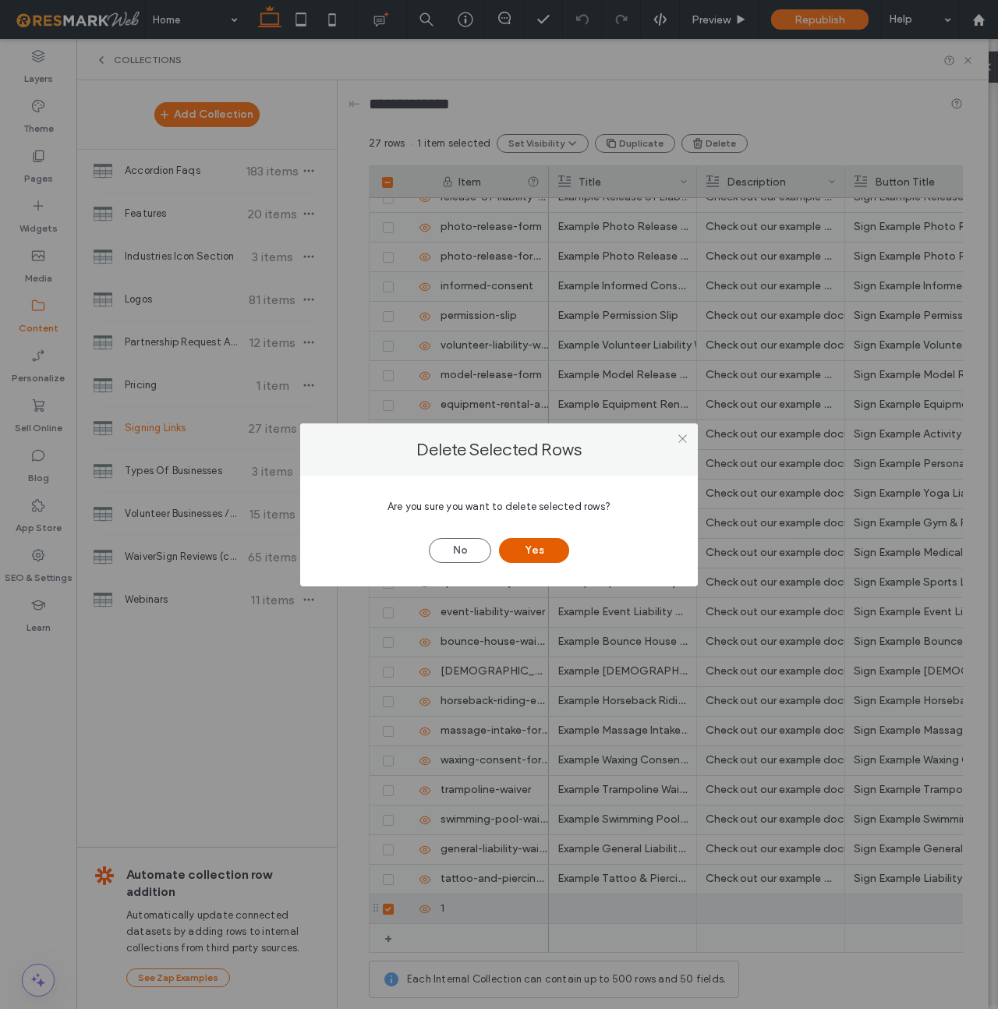
click at [525, 551] on button "Yes" at bounding box center [534, 550] width 70 height 25
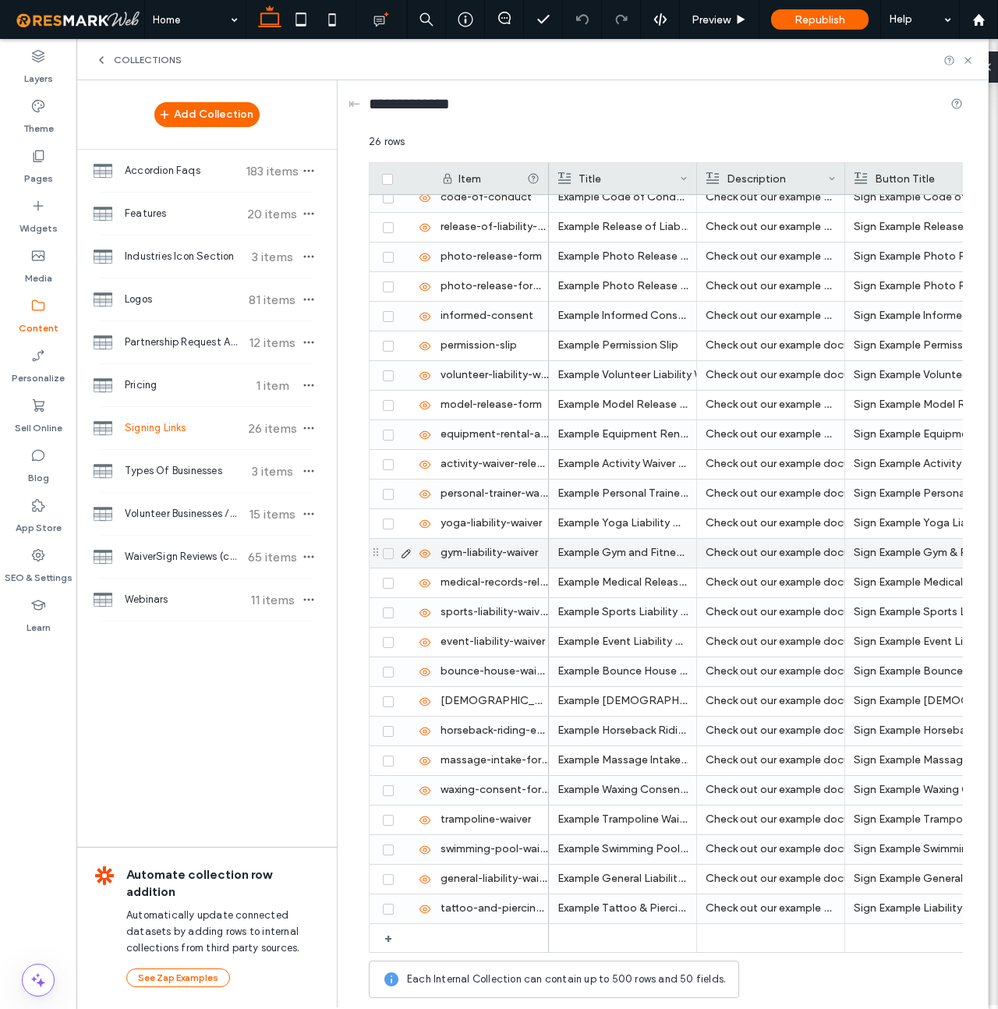
scroll to position [42, 0]
click at [35, 163] on icon at bounding box center [38, 156] width 16 height 16
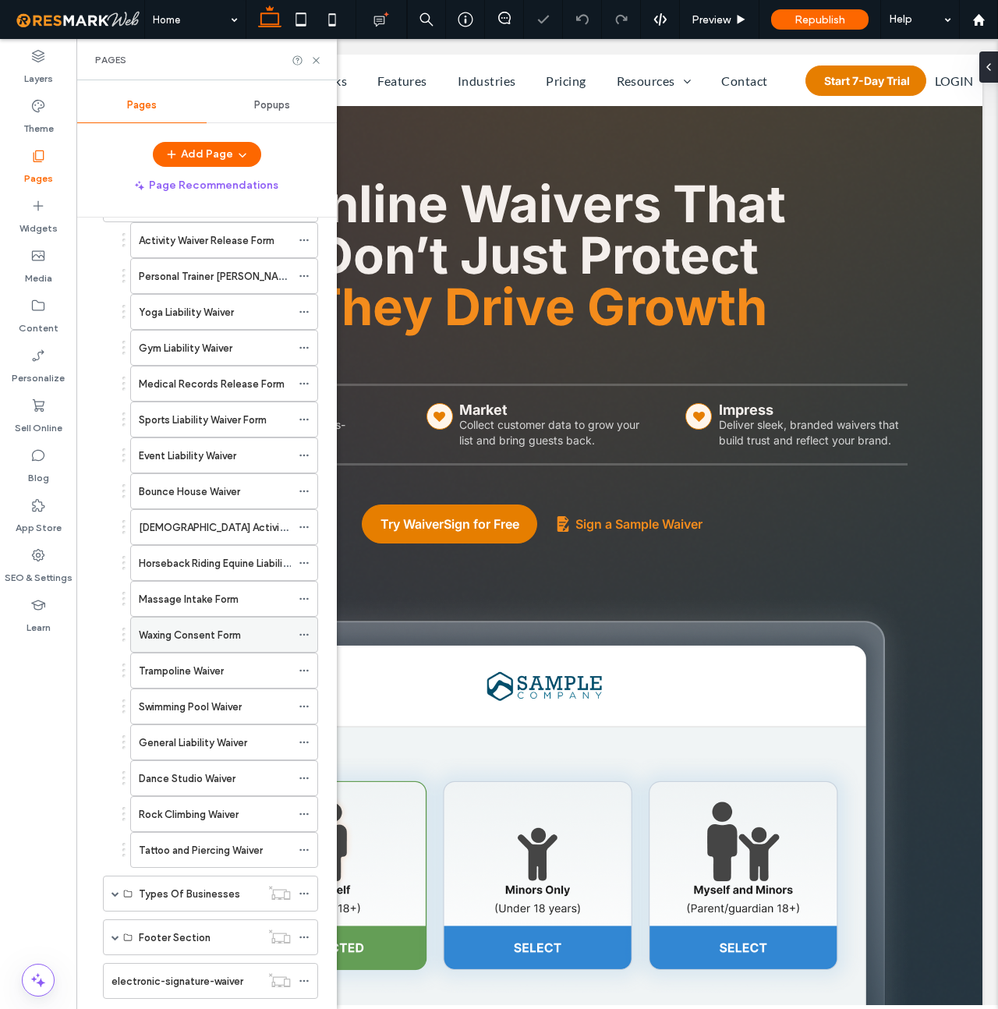
scroll to position [613, 0]
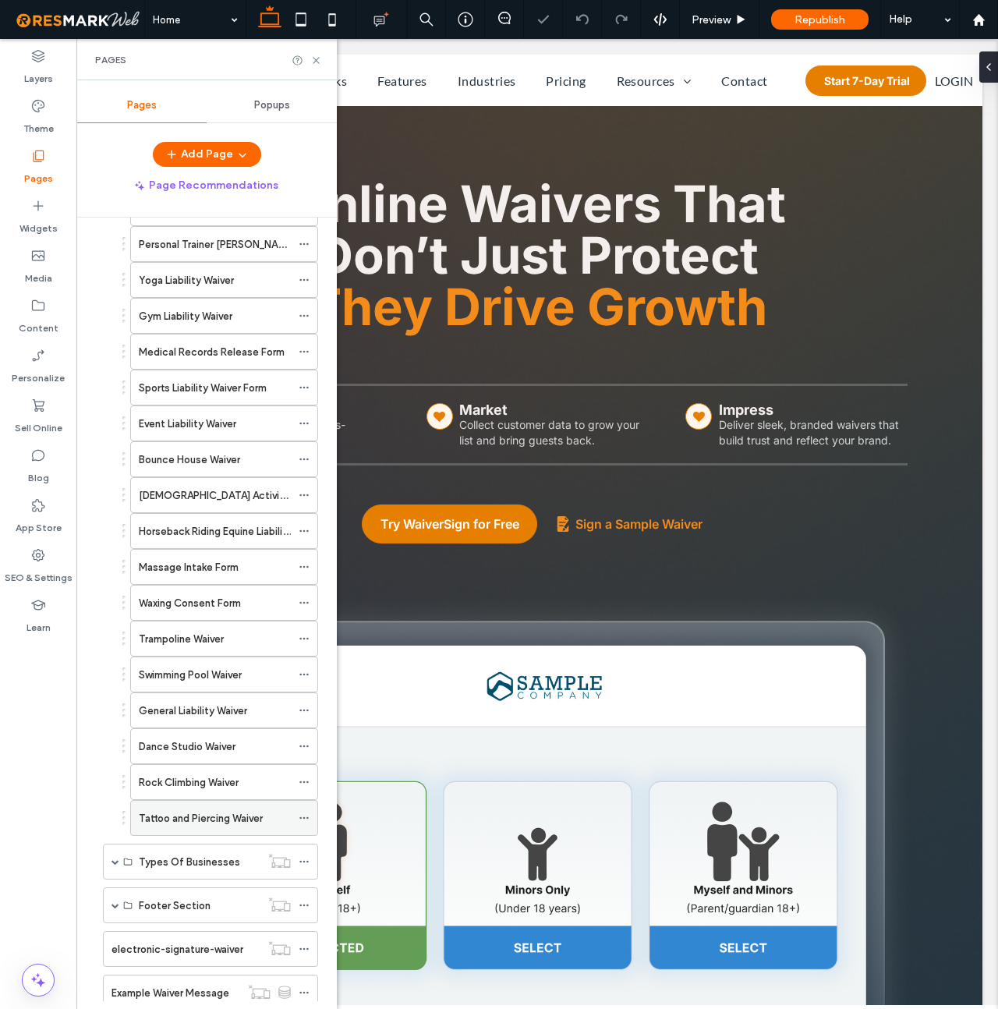
click at [207, 815] on label "Tattoo and Piercing Waiver" at bounding box center [201, 817] width 124 height 27
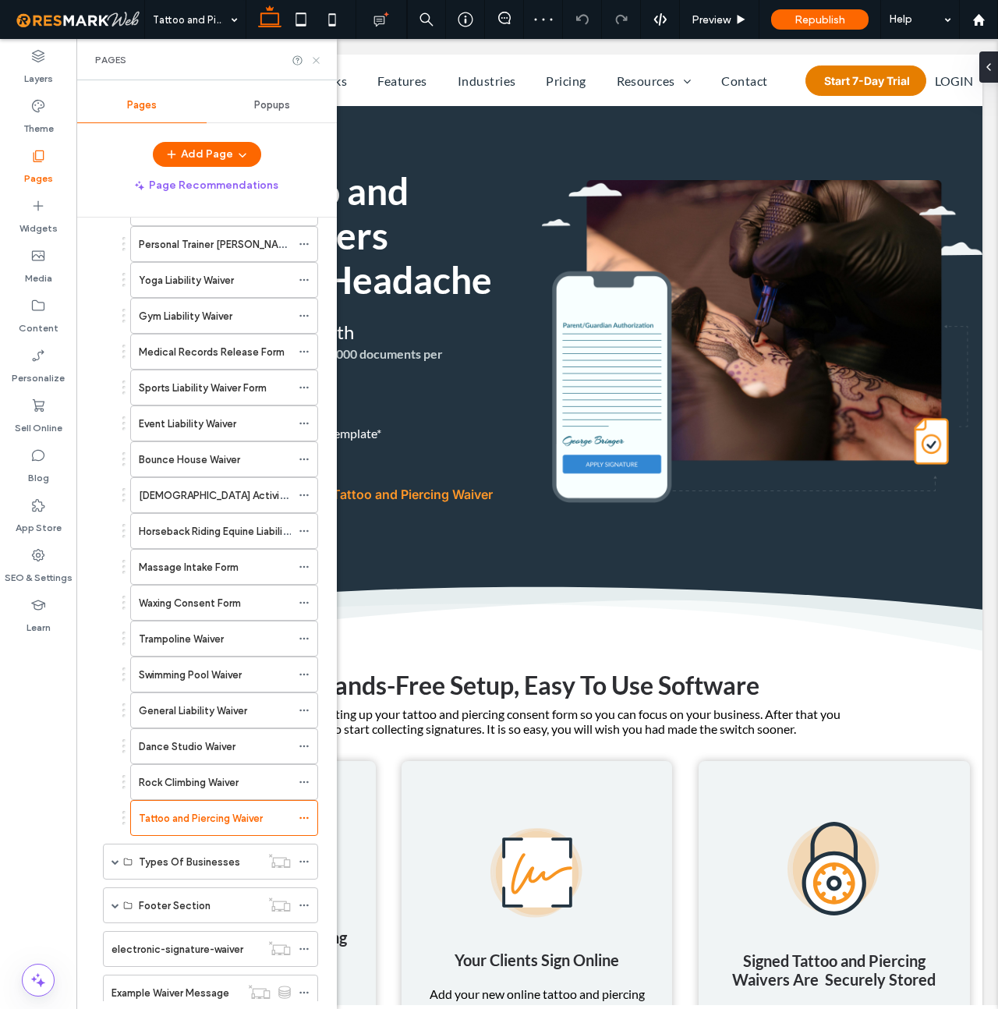
click at [316, 57] on icon at bounding box center [316, 61] width 12 height 12
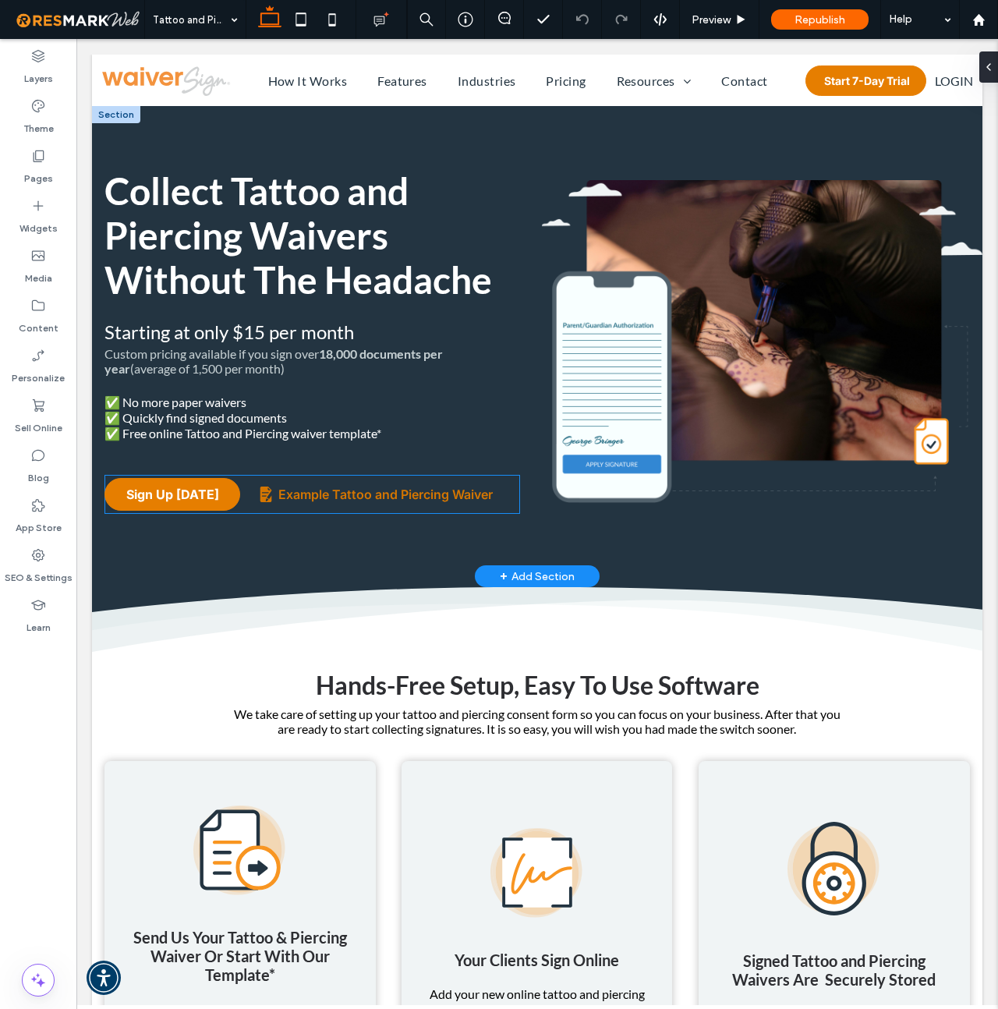
click at [348, 493] on span "Example Tattoo and Piercing Waiver" at bounding box center [385, 494] width 214 height 16
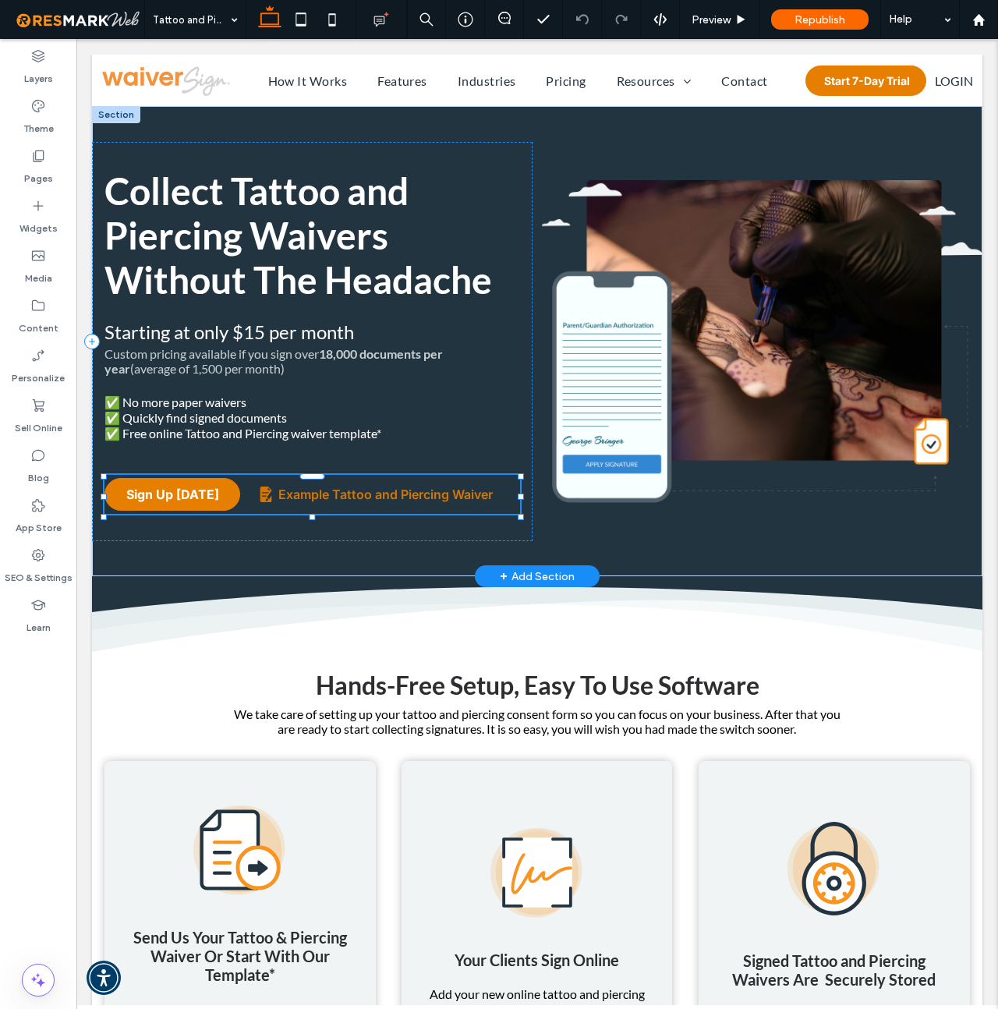
type input "**"
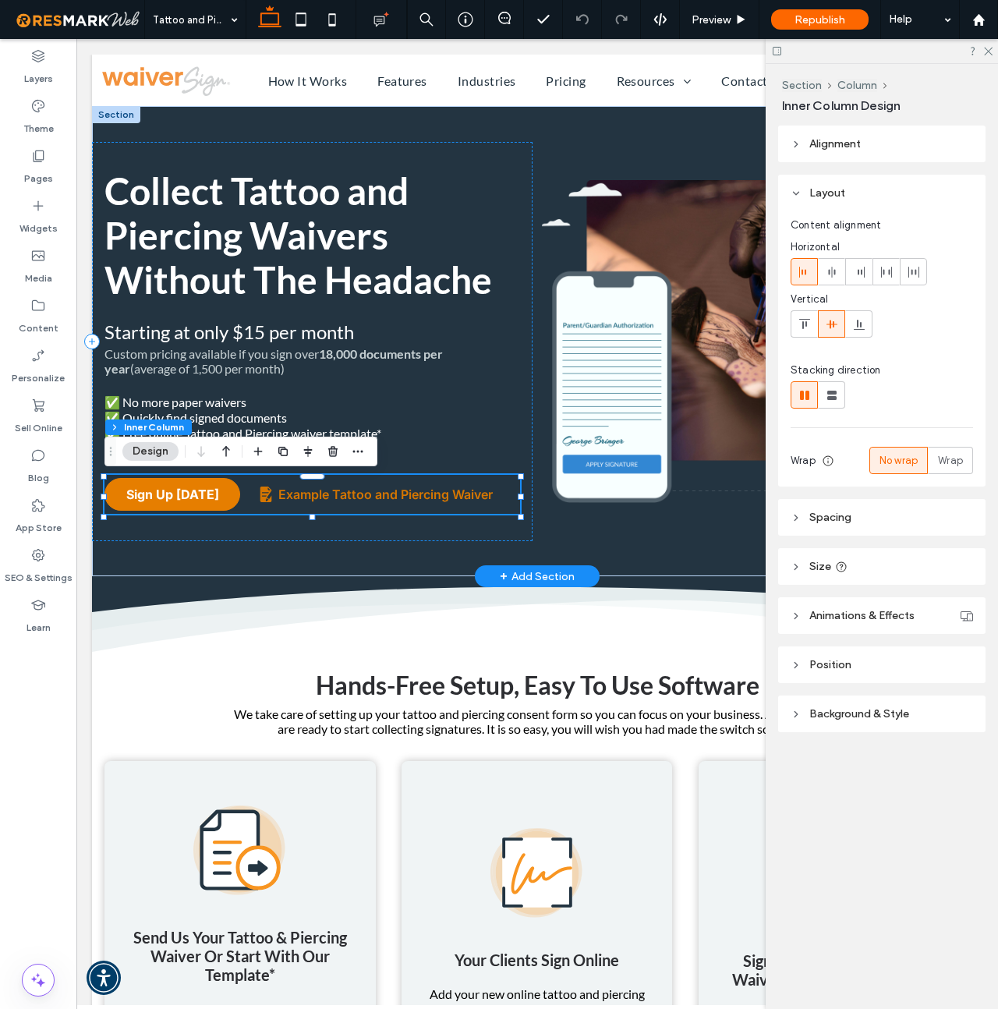
click at [348, 493] on span "Example Tattoo and Piercing Waiver" at bounding box center [385, 494] width 214 height 16
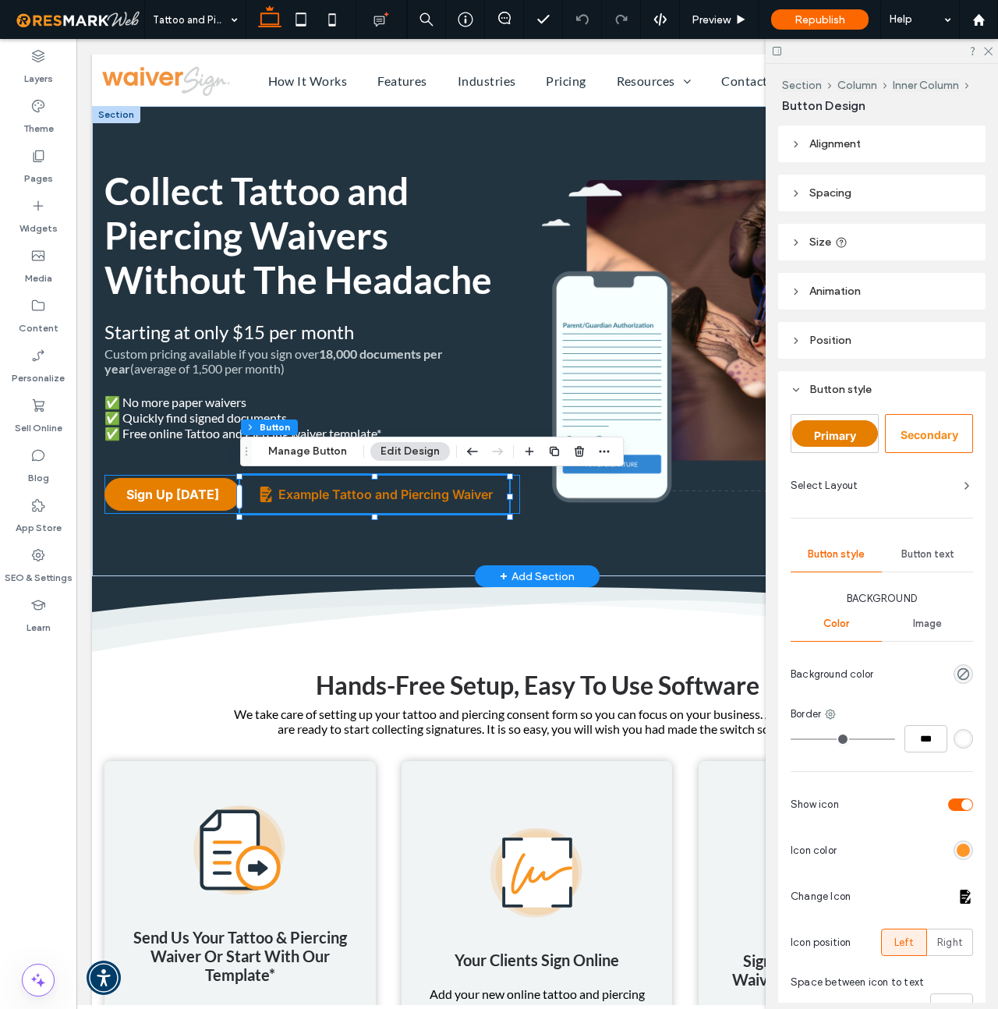
click at [324, 497] on span "Example Tattoo and Piercing Waiver" at bounding box center [385, 494] width 214 height 16
click at [324, 454] on button "Manage Button" at bounding box center [307, 451] width 99 height 19
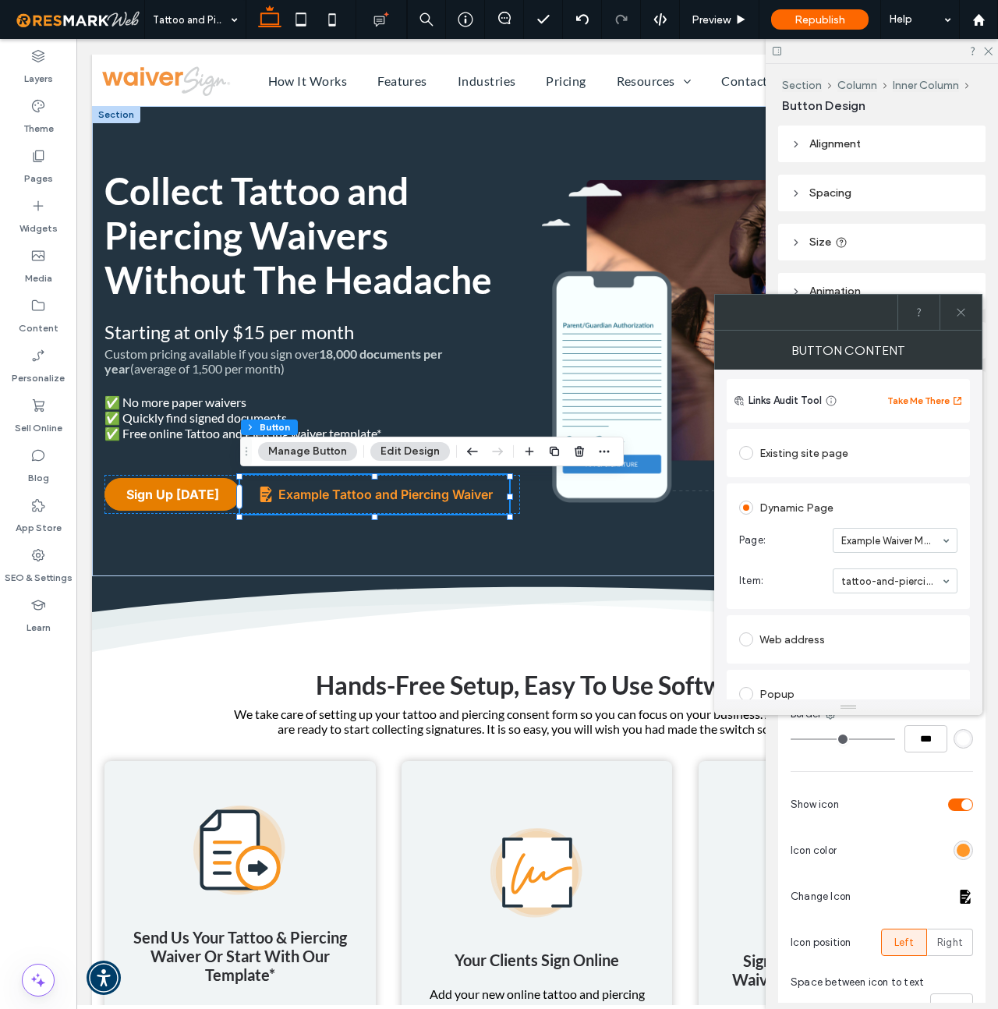
scroll to position [100, 0]
click at [960, 309] on icon at bounding box center [961, 312] width 12 height 12
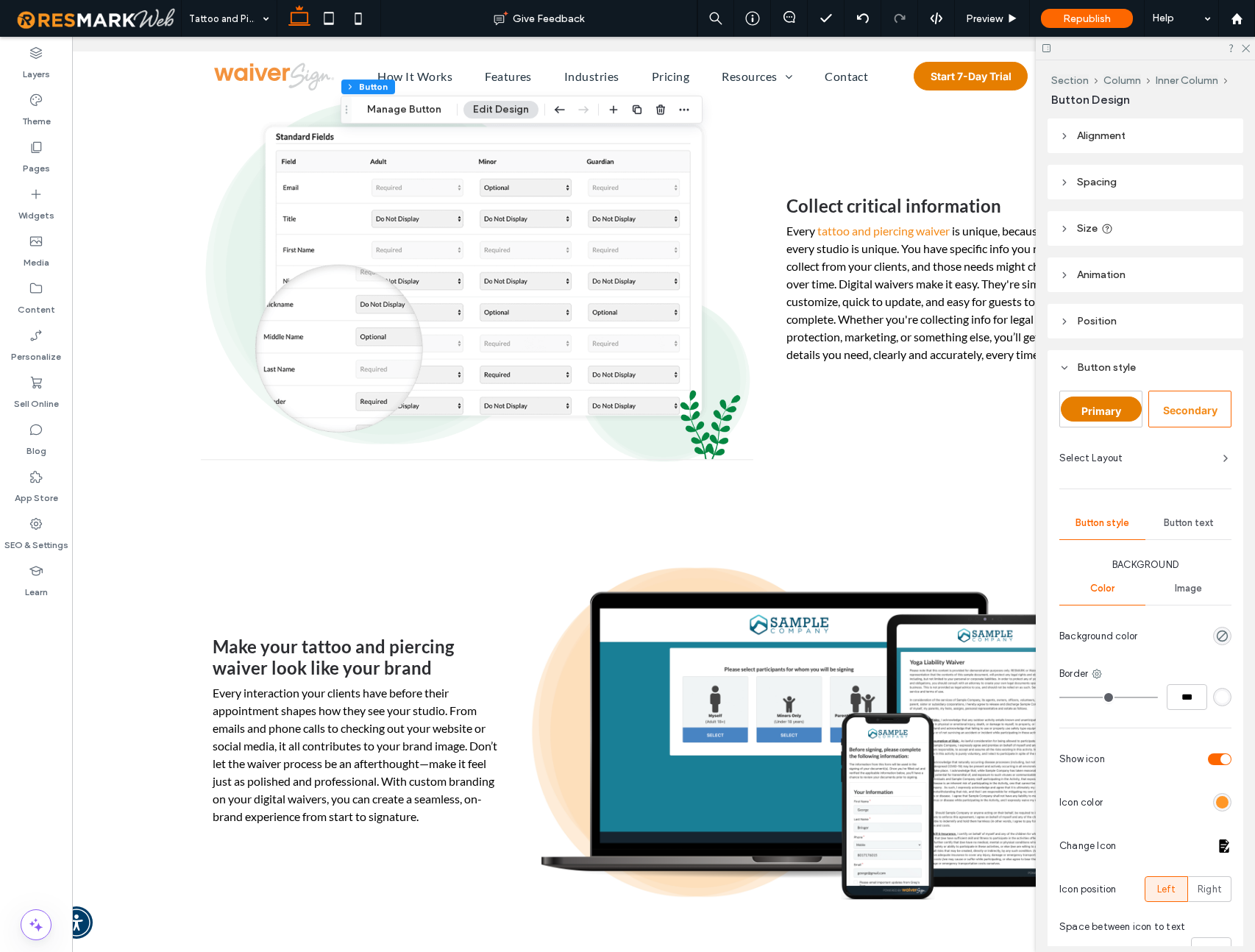
scroll to position [2468, 0]
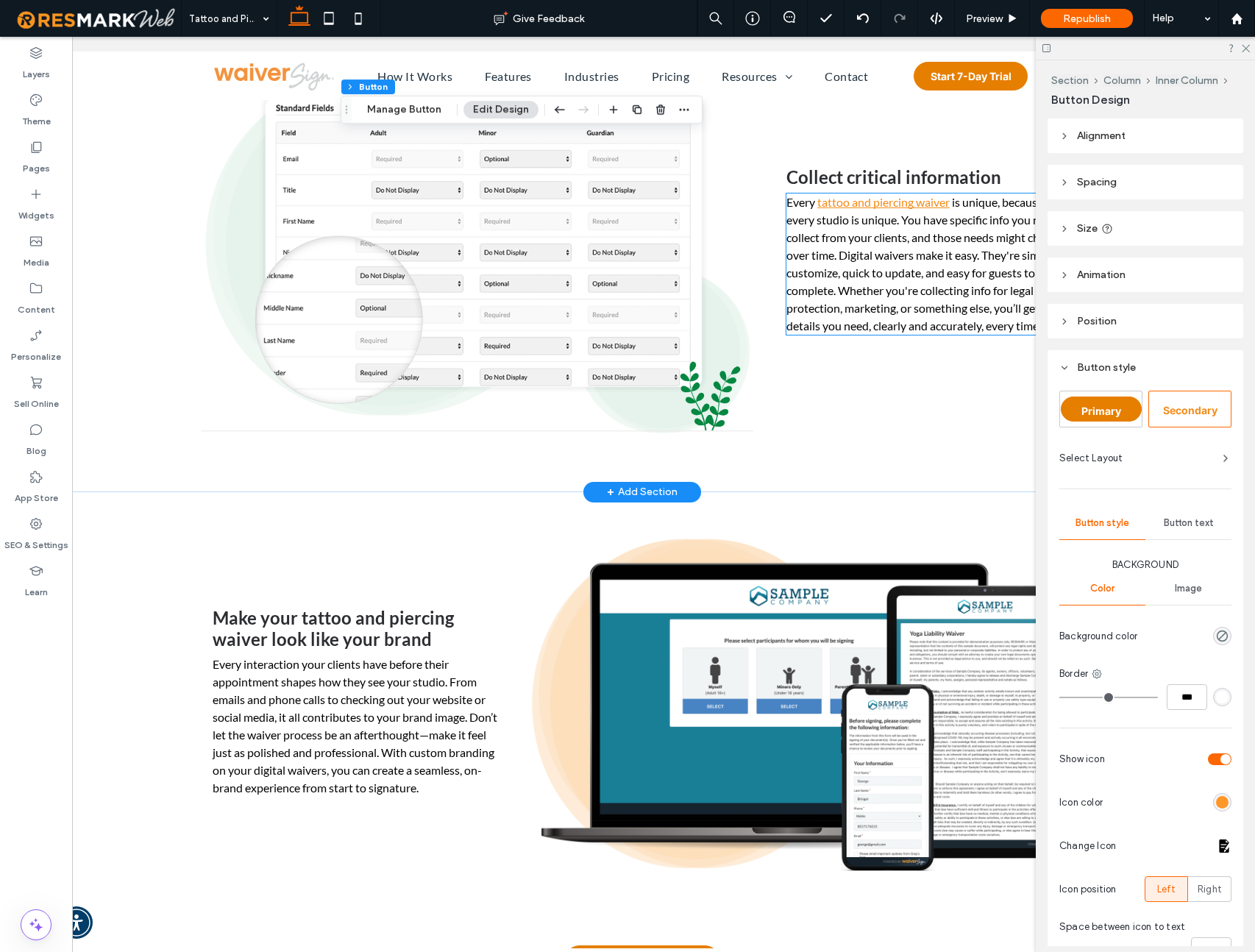
click at [893, 203] on link "tattoo and piercing waiver" at bounding box center [883, 202] width 132 height 14
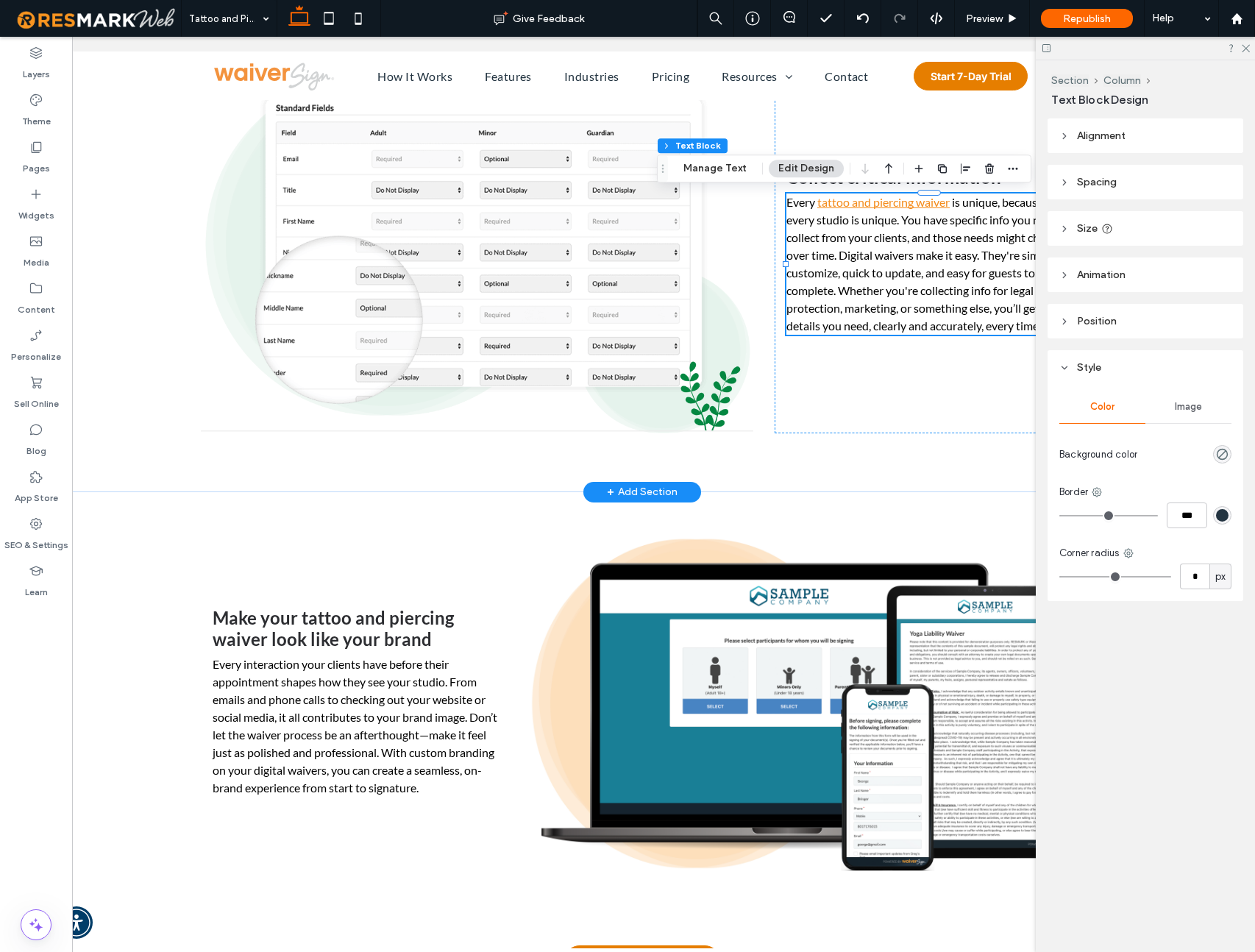
click at [896, 203] on link "tattoo and piercing waiver" at bounding box center [883, 202] width 132 height 14
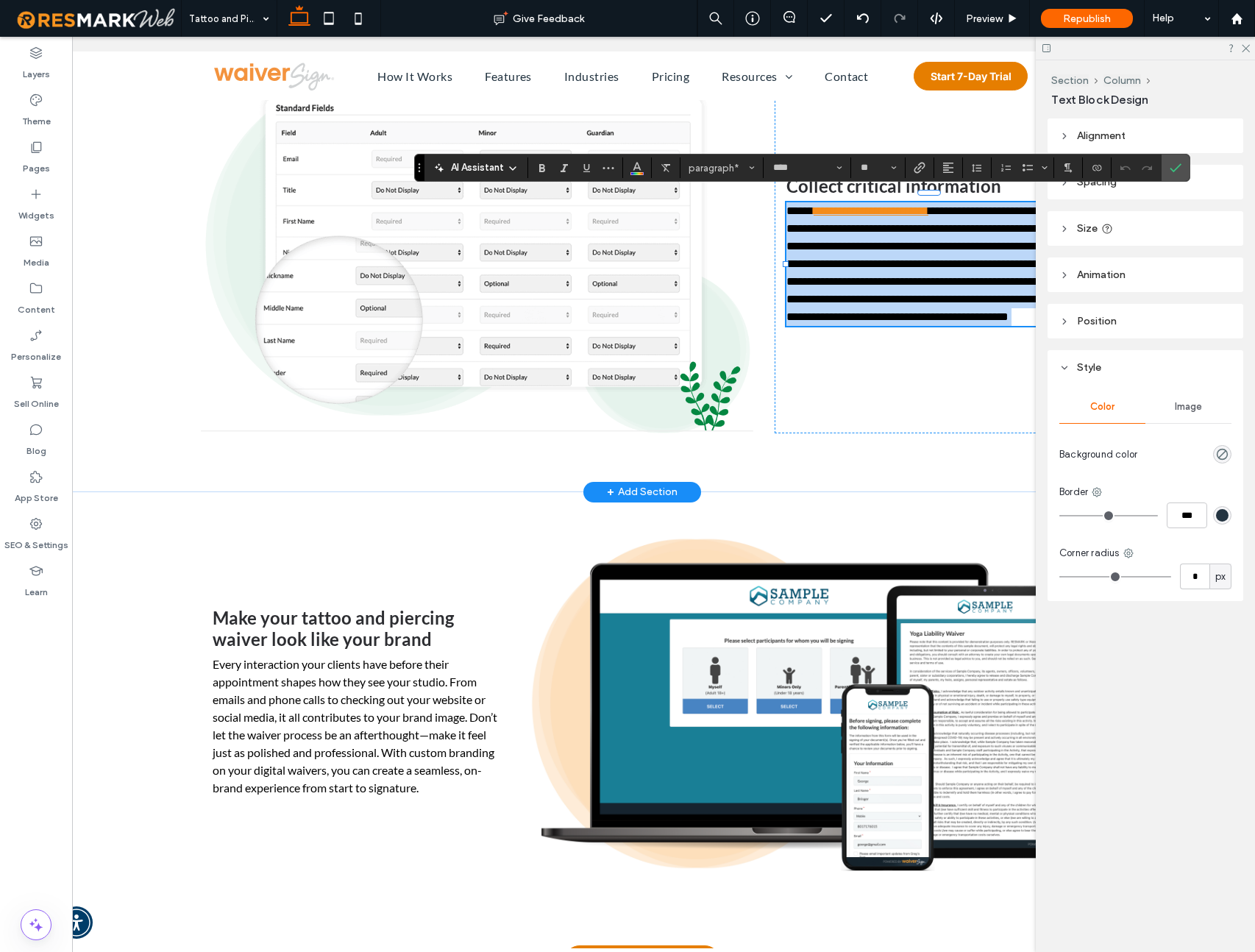
click at [929, 205] on link "**********" at bounding box center [871, 210] width 115 height 11
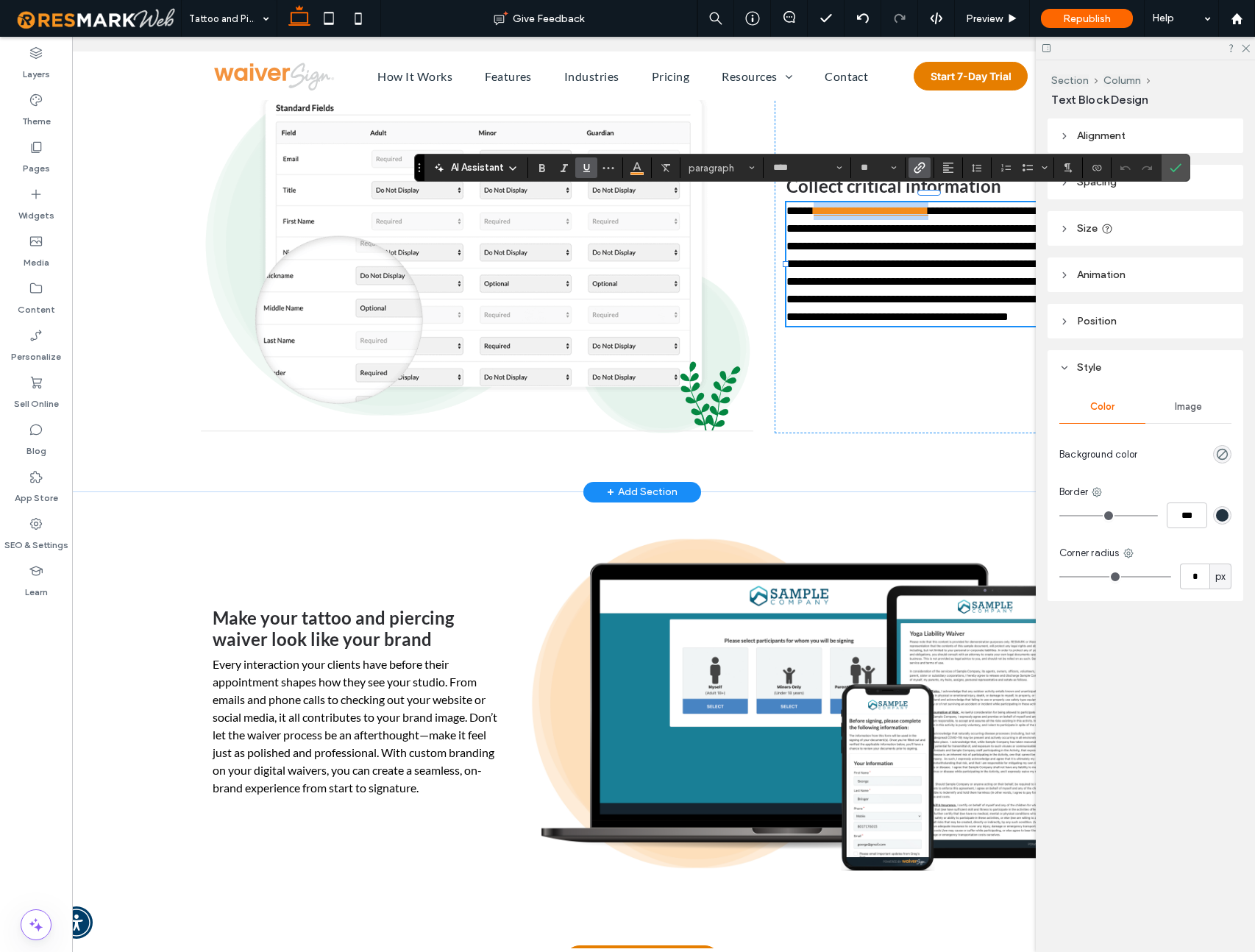
drag, startPoint x: 952, startPoint y: 202, endPoint x: 819, endPoint y: 206, distance: 133.1
click at [819, 206] on link "**********" at bounding box center [871, 210] width 115 height 11
click at [921, 165] on icon "Link" at bounding box center [919, 167] width 11 height 11
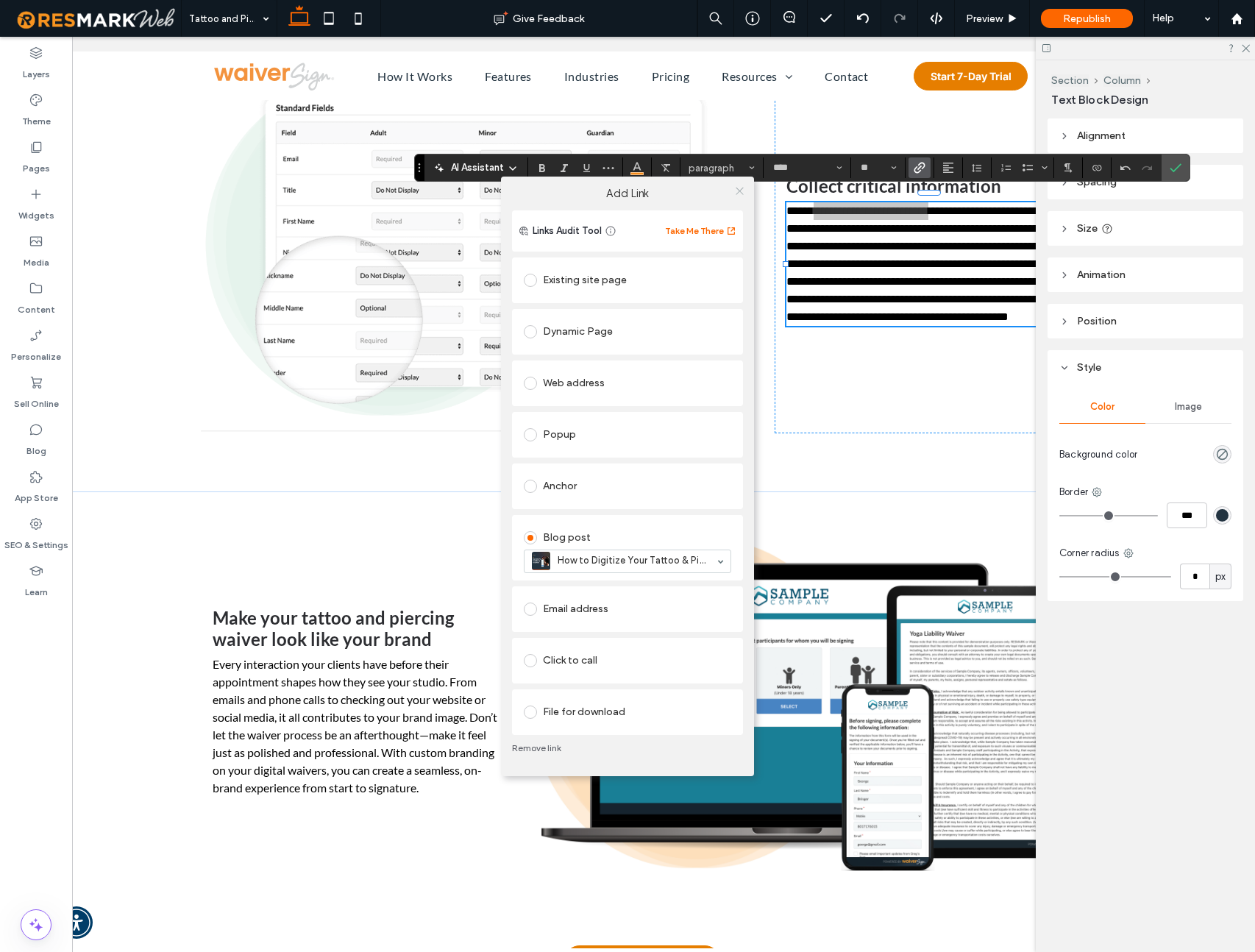
click at [739, 192] on icon at bounding box center [740, 191] width 11 height 11
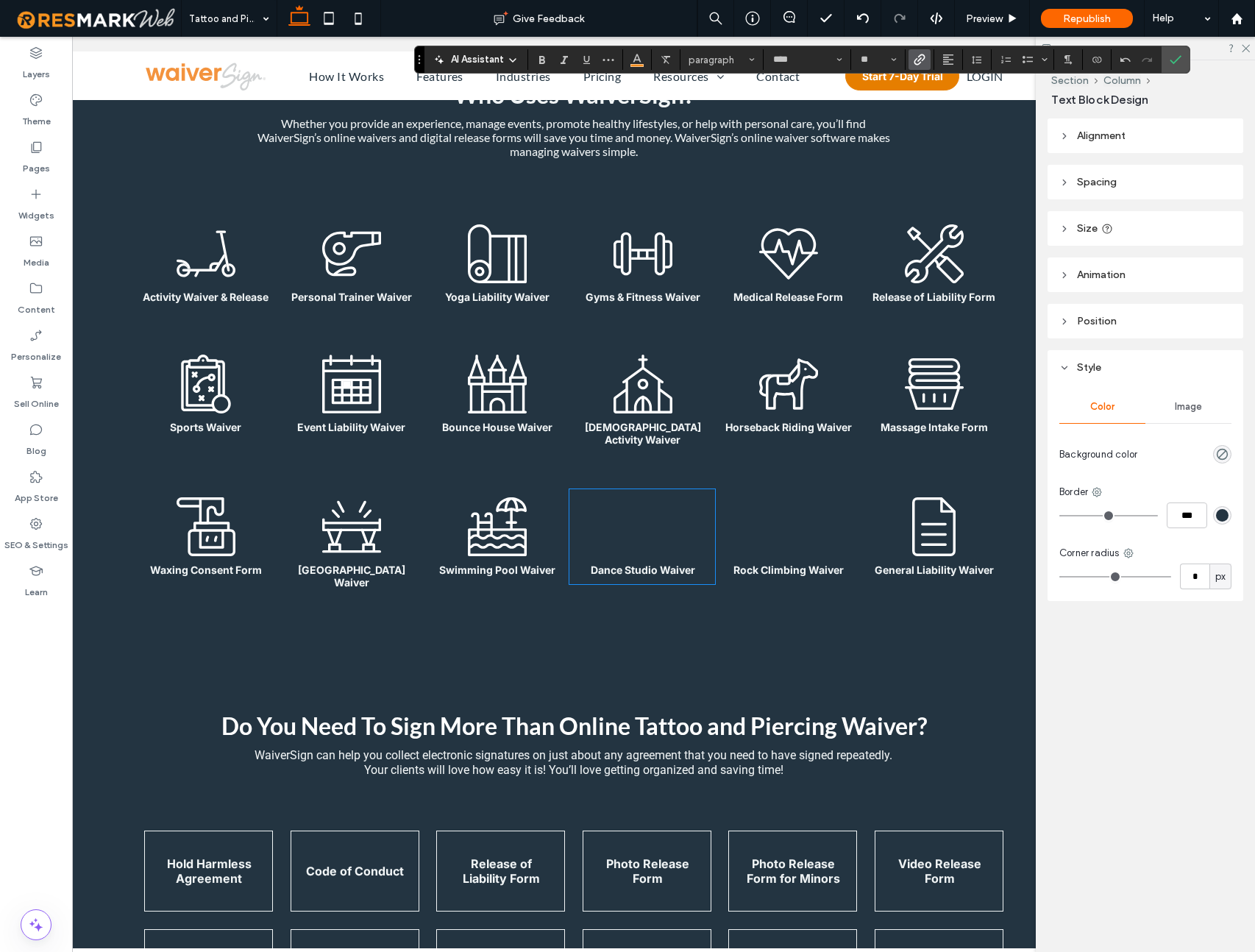
scroll to position [0, 92]
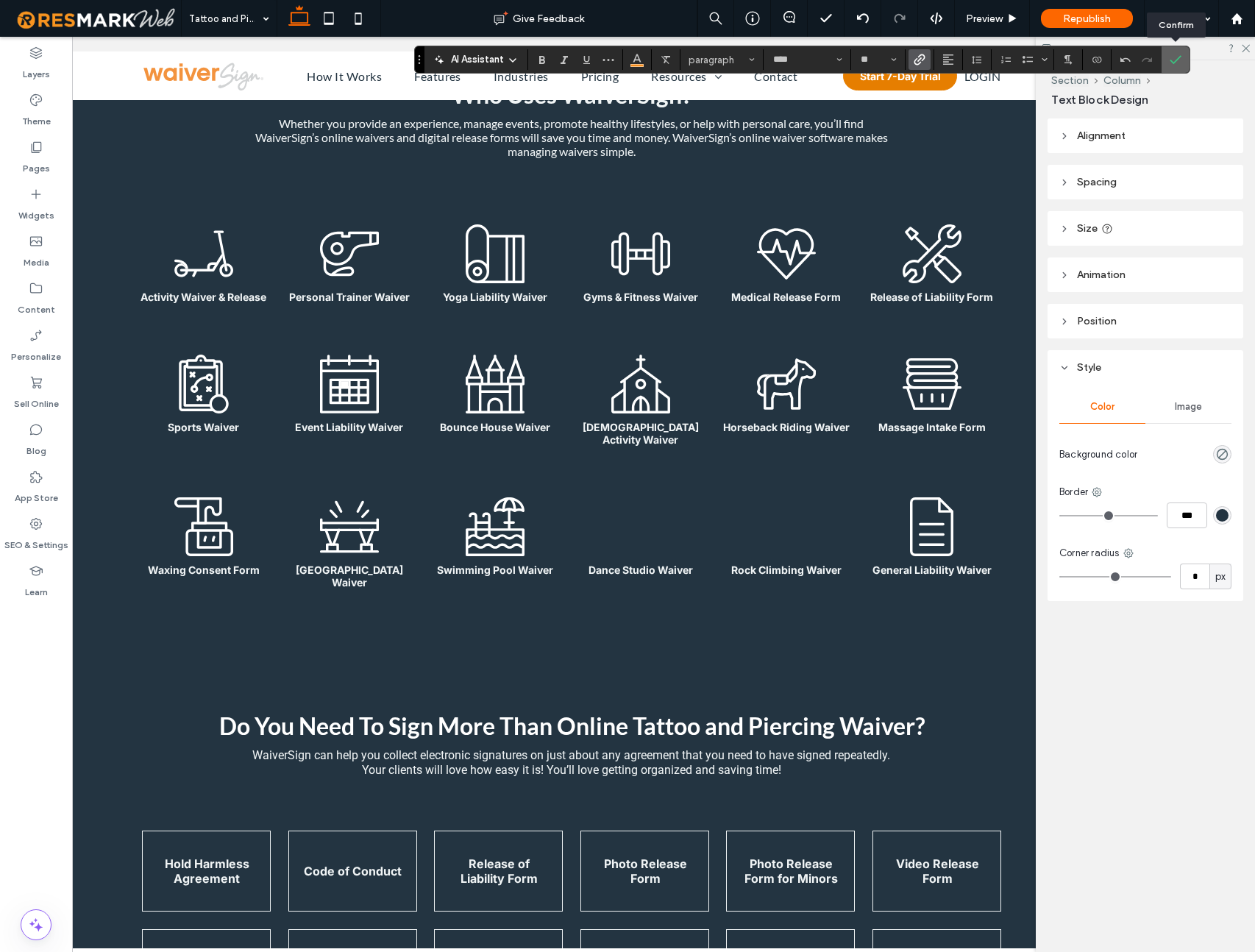
click at [941, 59] on label "Confirm" at bounding box center [1175, 59] width 22 height 26
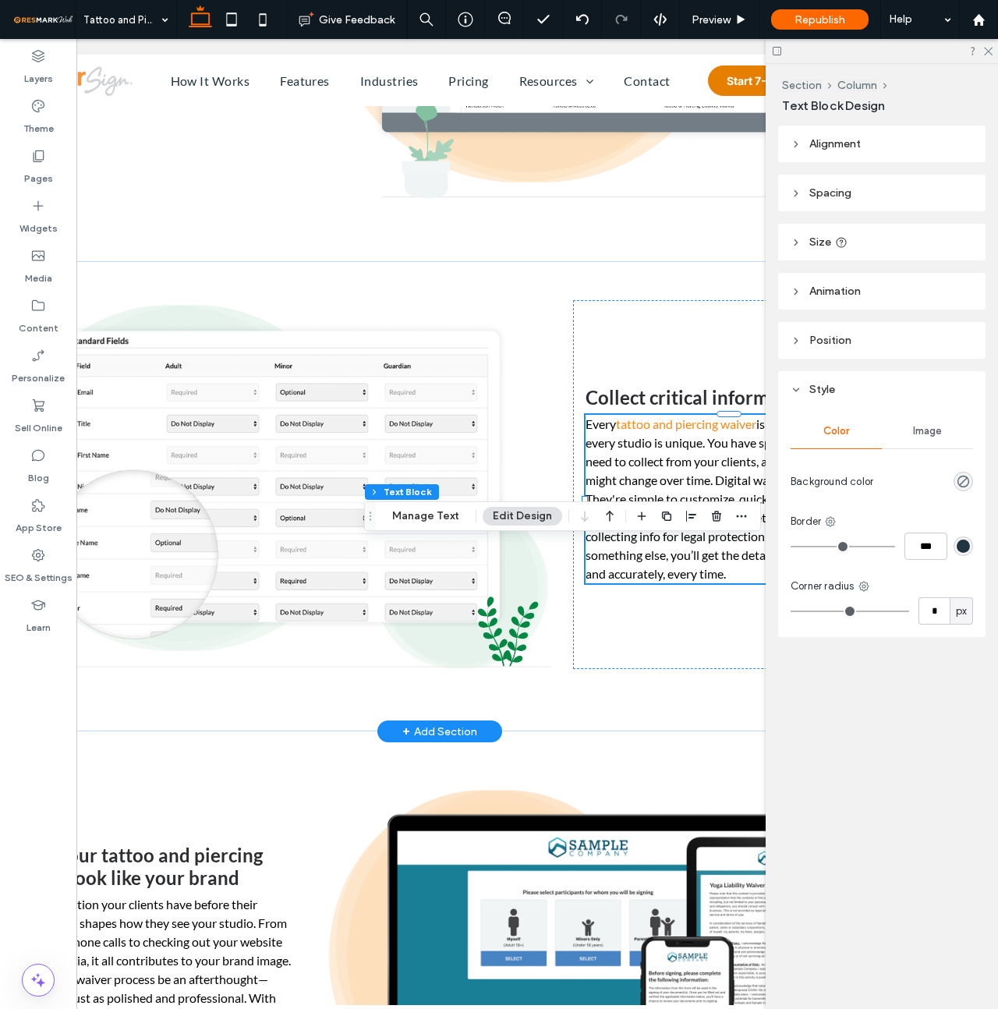
scroll to position [2123, 0]
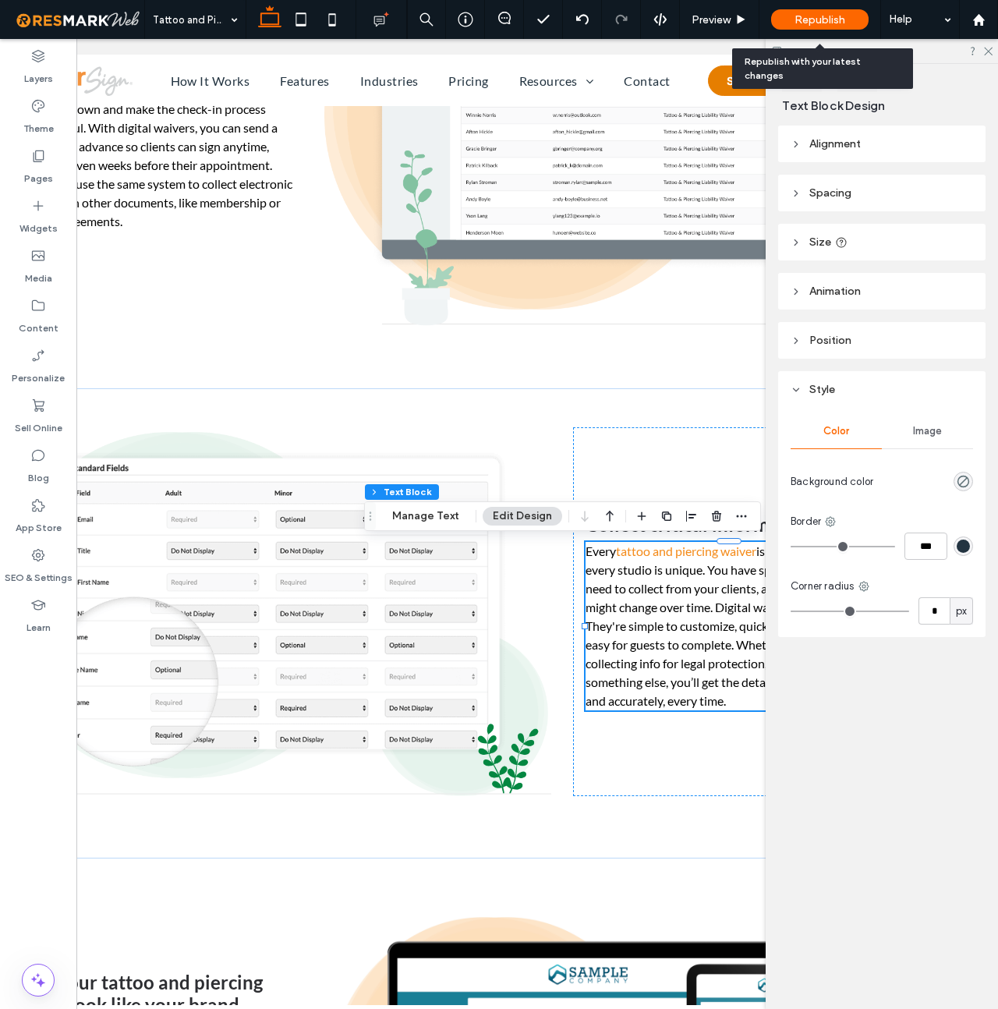
click at [849, 14] on div "Republish" at bounding box center [819, 19] width 97 height 20
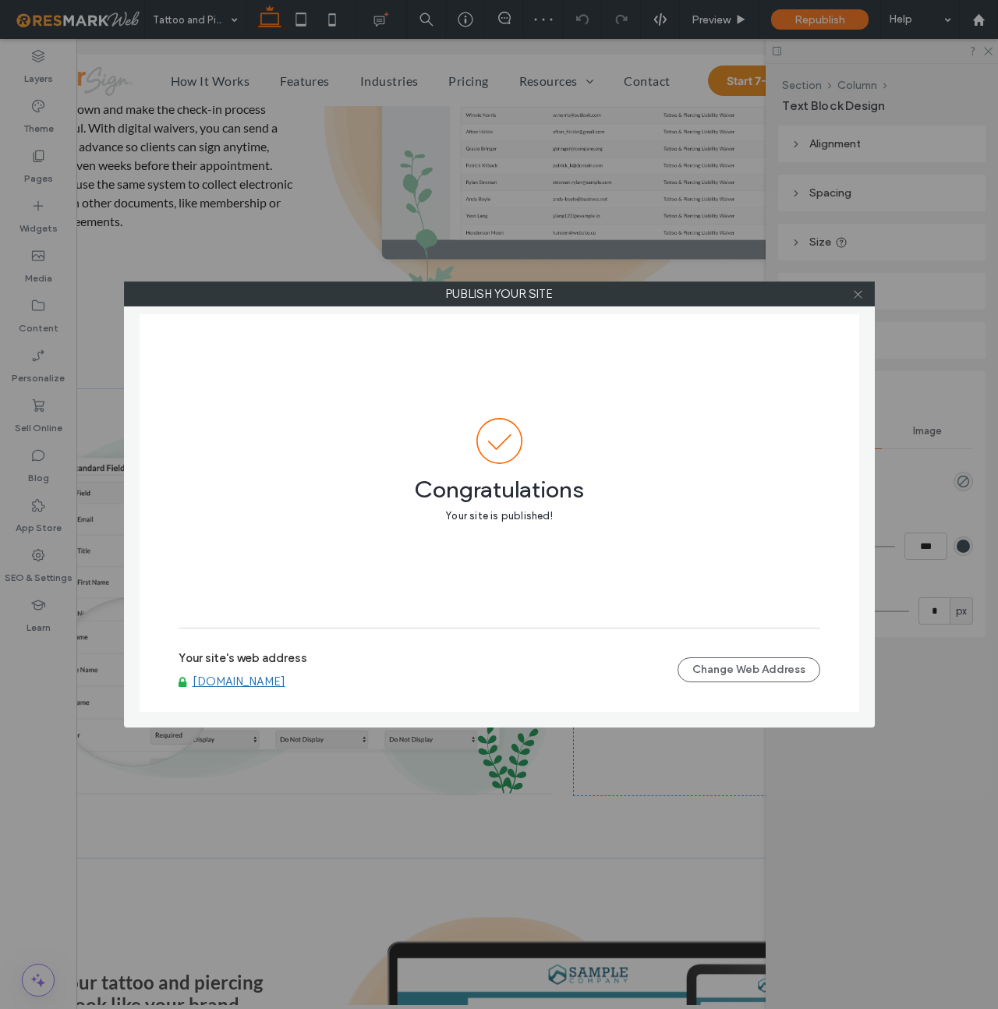
click at [861, 292] on icon at bounding box center [858, 294] width 12 height 12
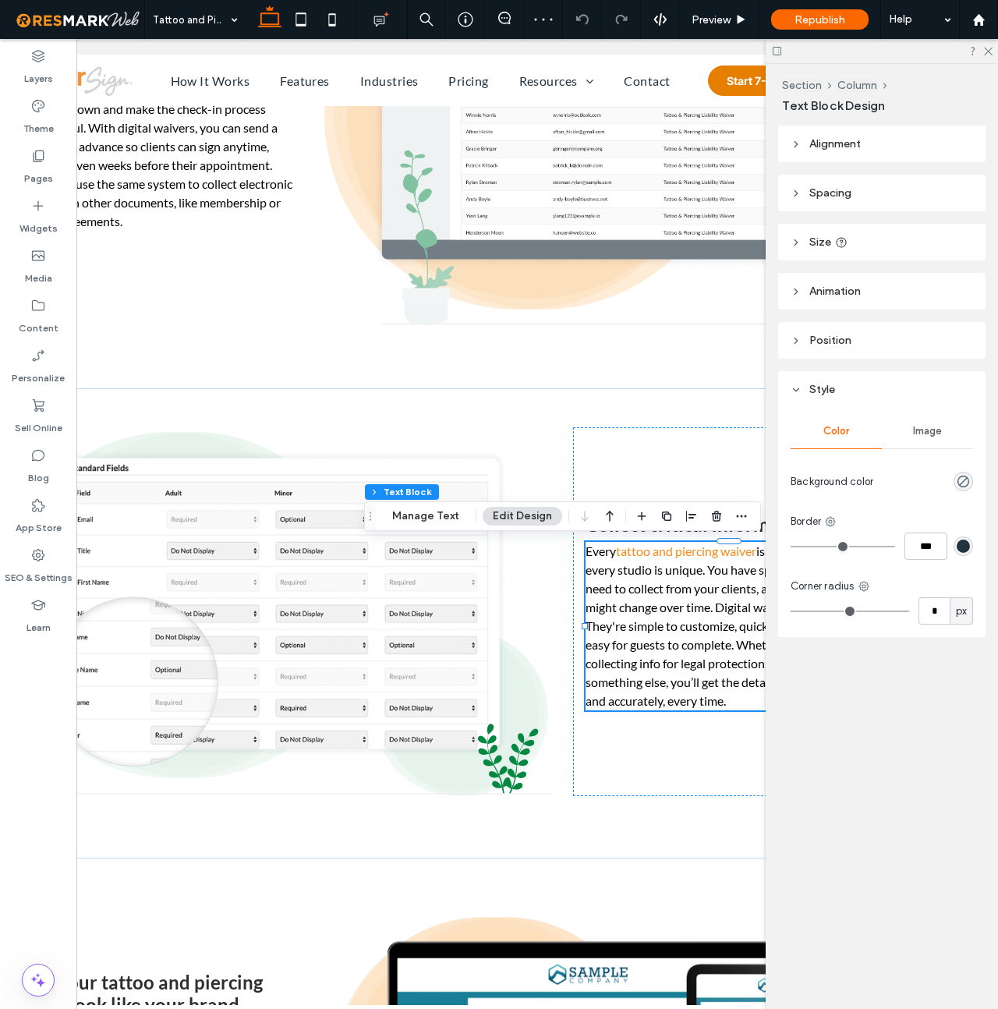
click at [855, 872] on div "Section Column Text Block Design Alignment Spacing Set margins and padding 0px …" at bounding box center [882, 536] width 232 height 945
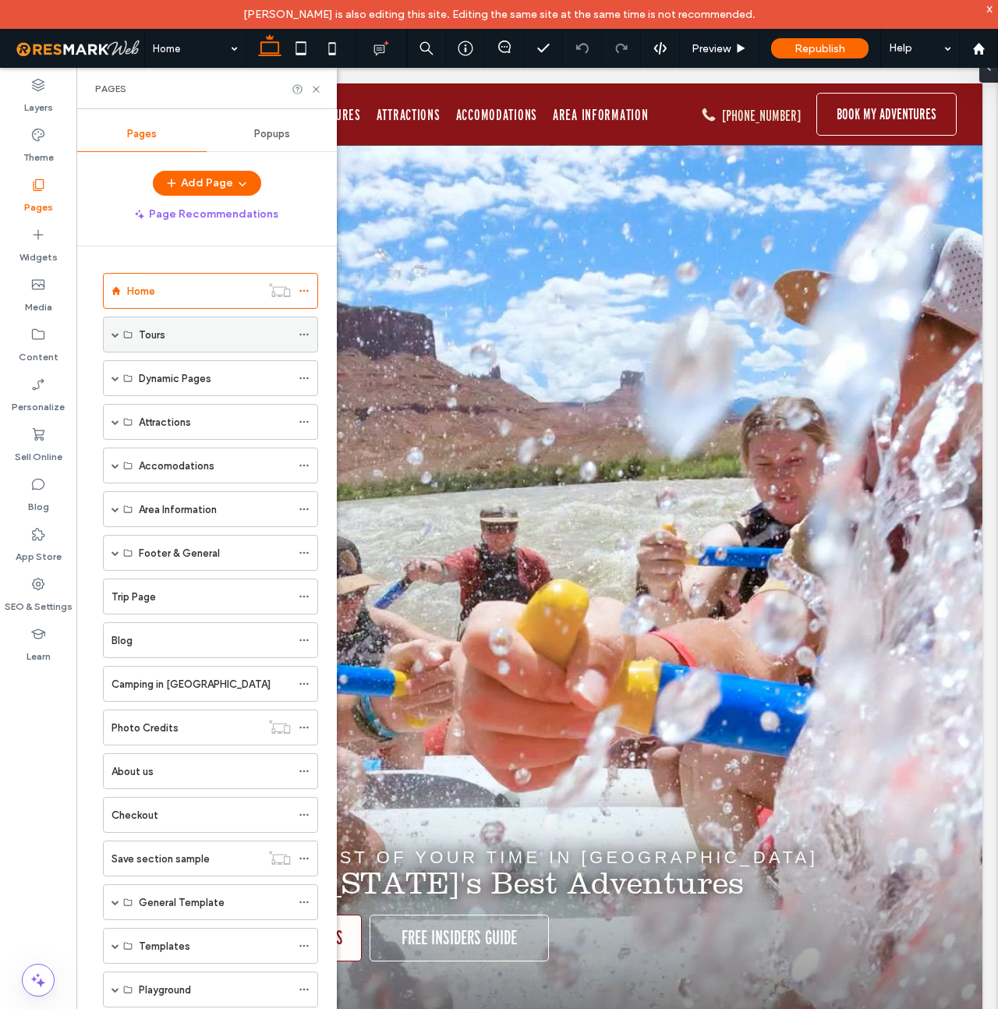
click at [114, 334] on span at bounding box center [115, 335] width 8 height 8
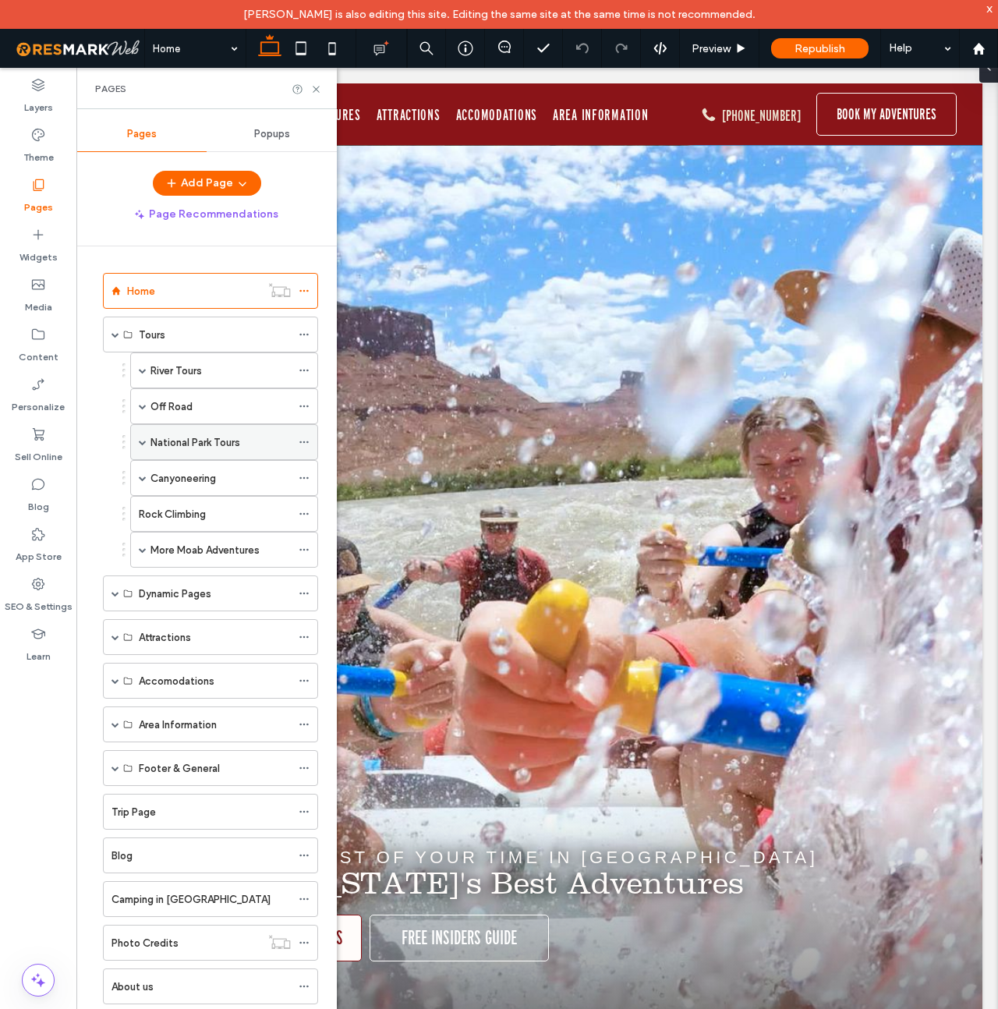
click at [144, 443] on span at bounding box center [143, 442] width 8 height 8
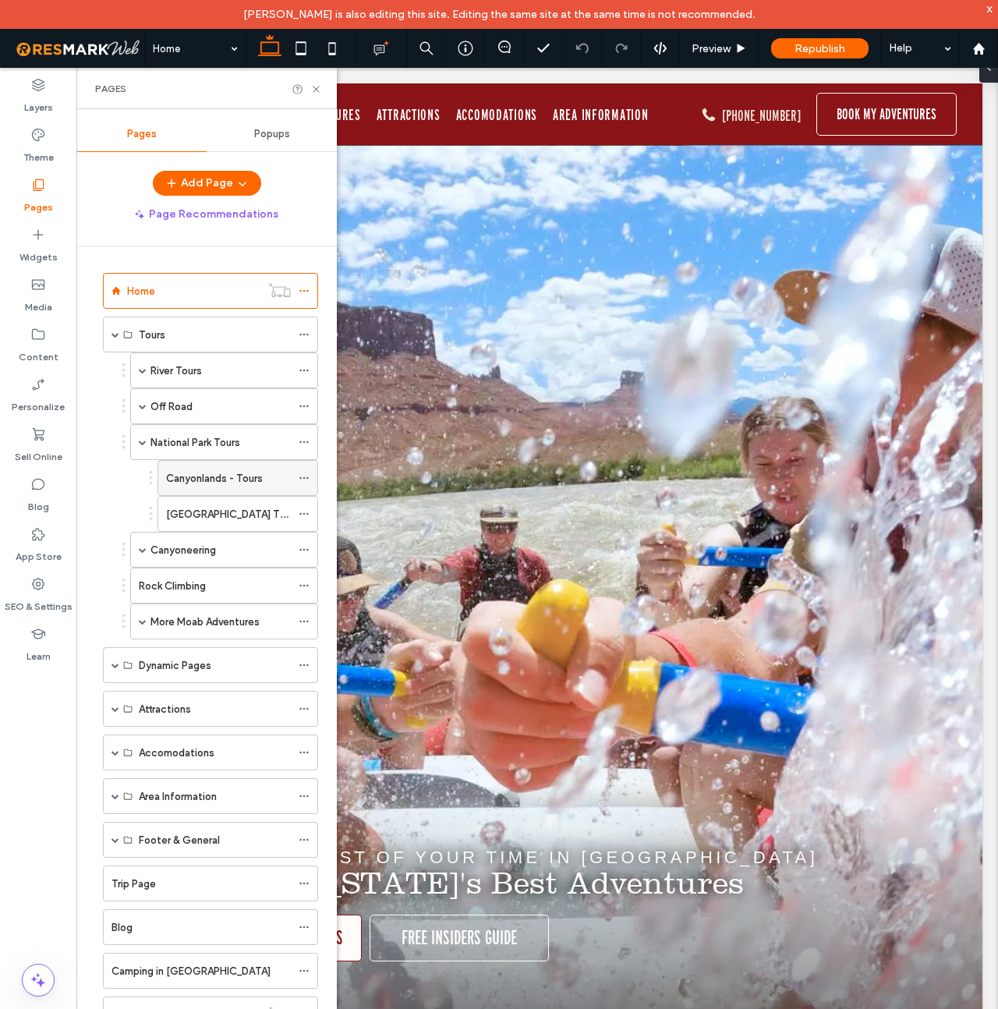
click at [201, 479] on label "Canyonlands - Tours" at bounding box center [214, 478] width 97 height 27
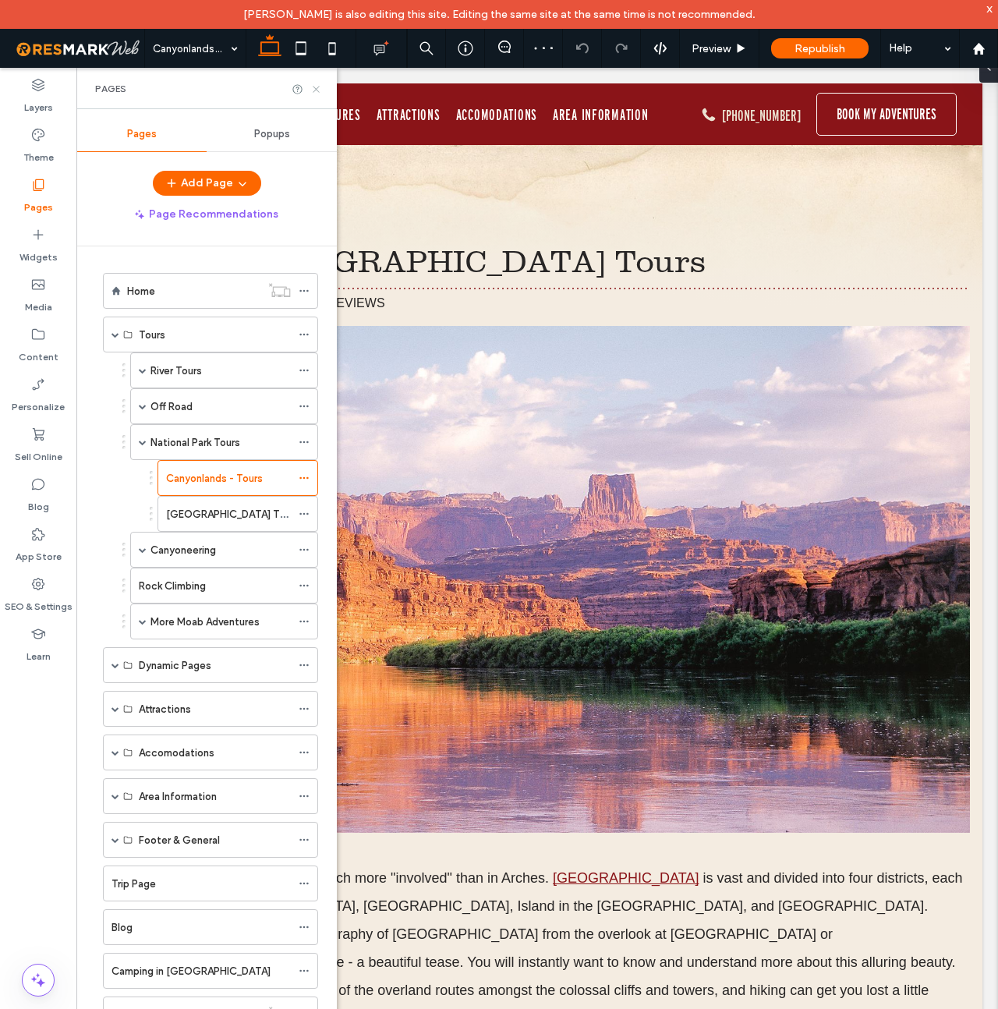
drag, startPoint x: 314, startPoint y: 89, endPoint x: 239, endPoint y: 21, distance: 101.6
click at [314, 89] on icon at bounding box center [316, 89] width 12 height 12
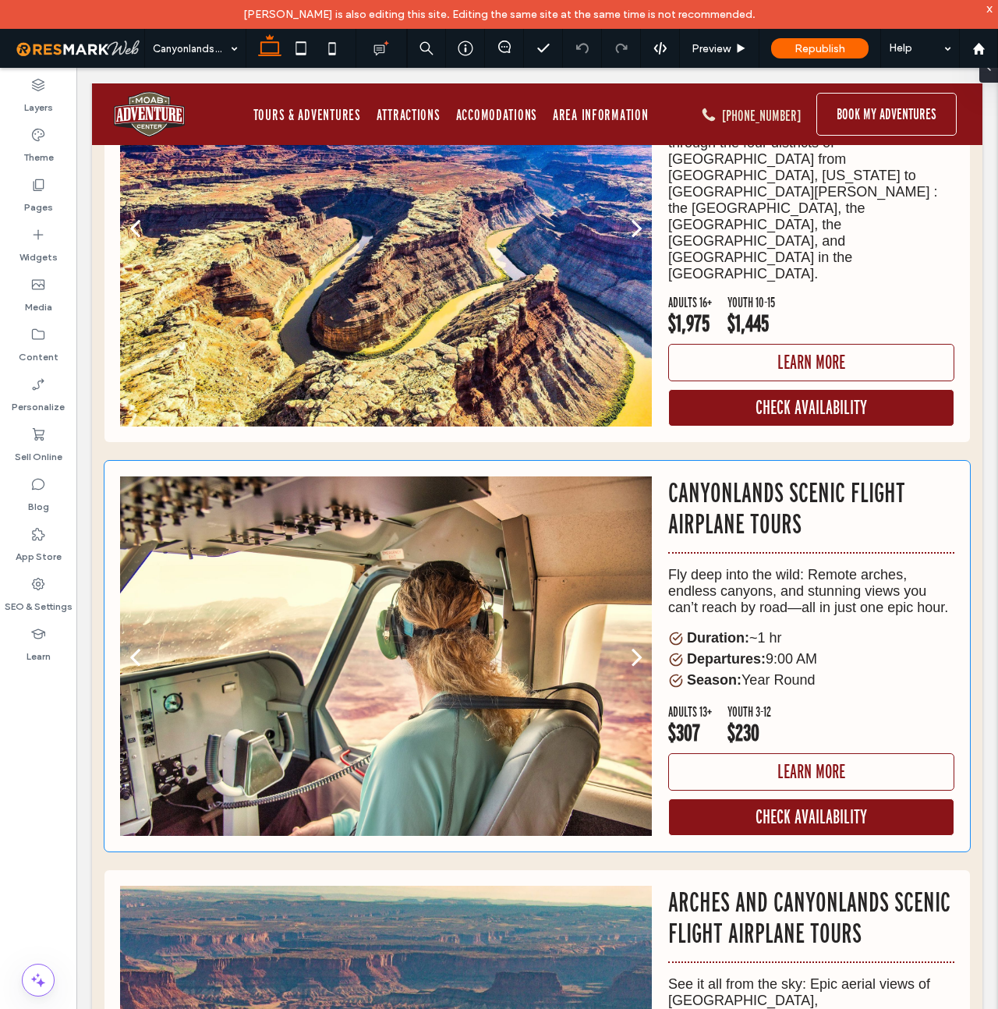
scroll to position [1530, 0]
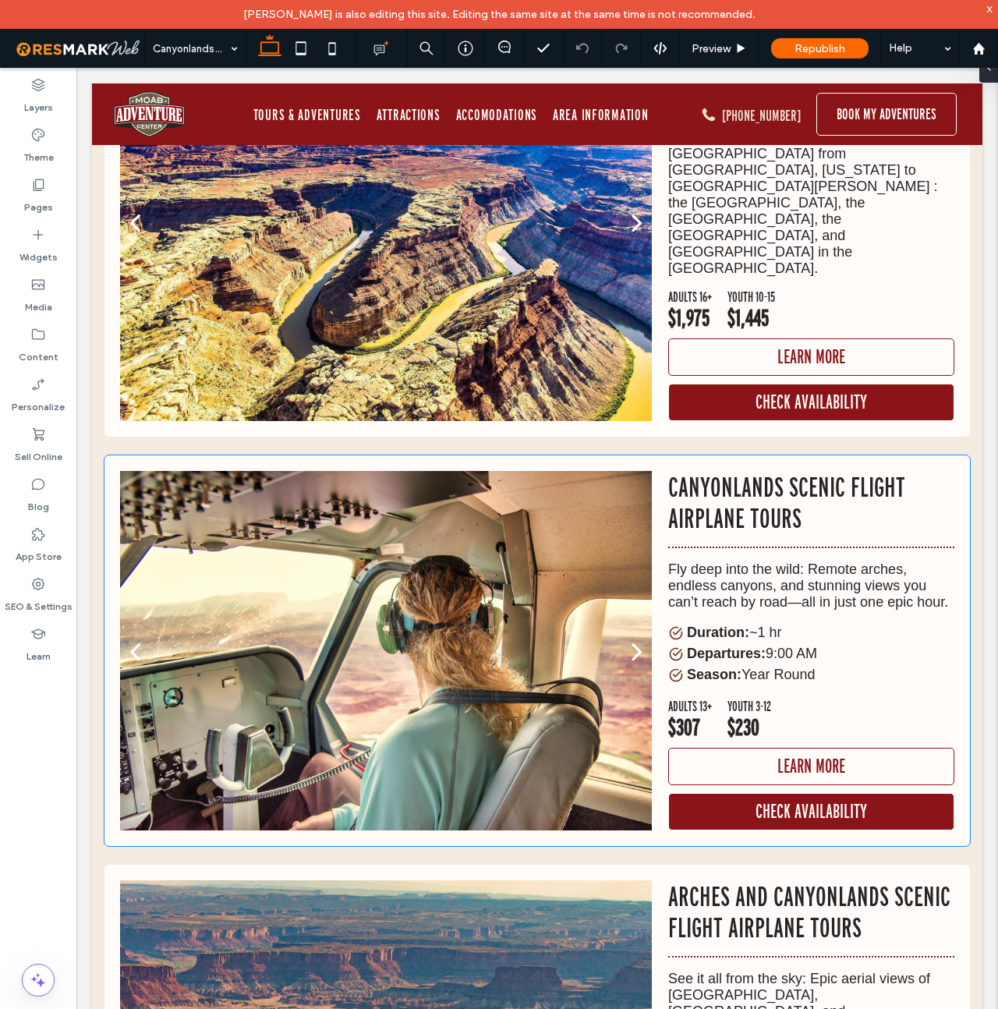
click at [791, 471] on p "Canyonlands Scenic Flight Airplane Tours" at bounding box center [811, 502] width 286 height 62
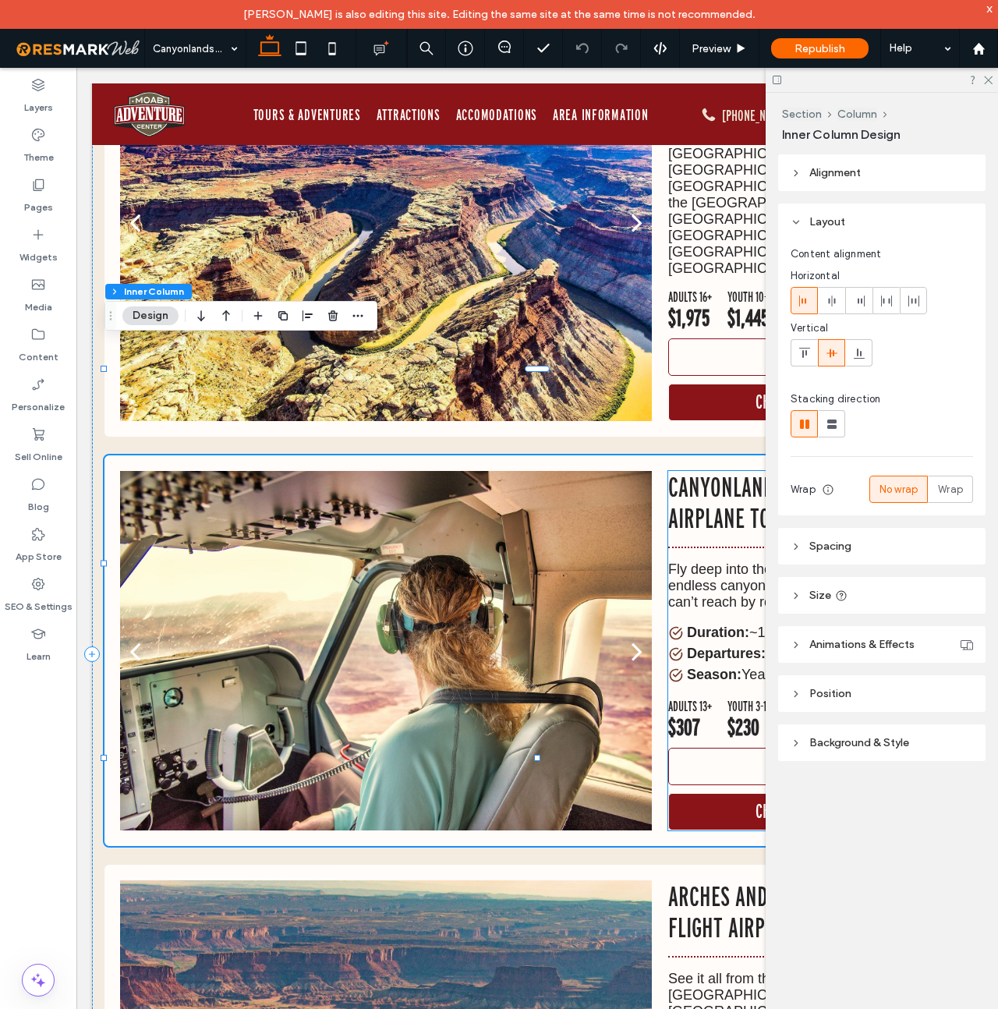
click at [728, 471] on p "Canyonlands Scenic Flight Airplane Tours" at bounding box center [811, 502] width 286 height 62
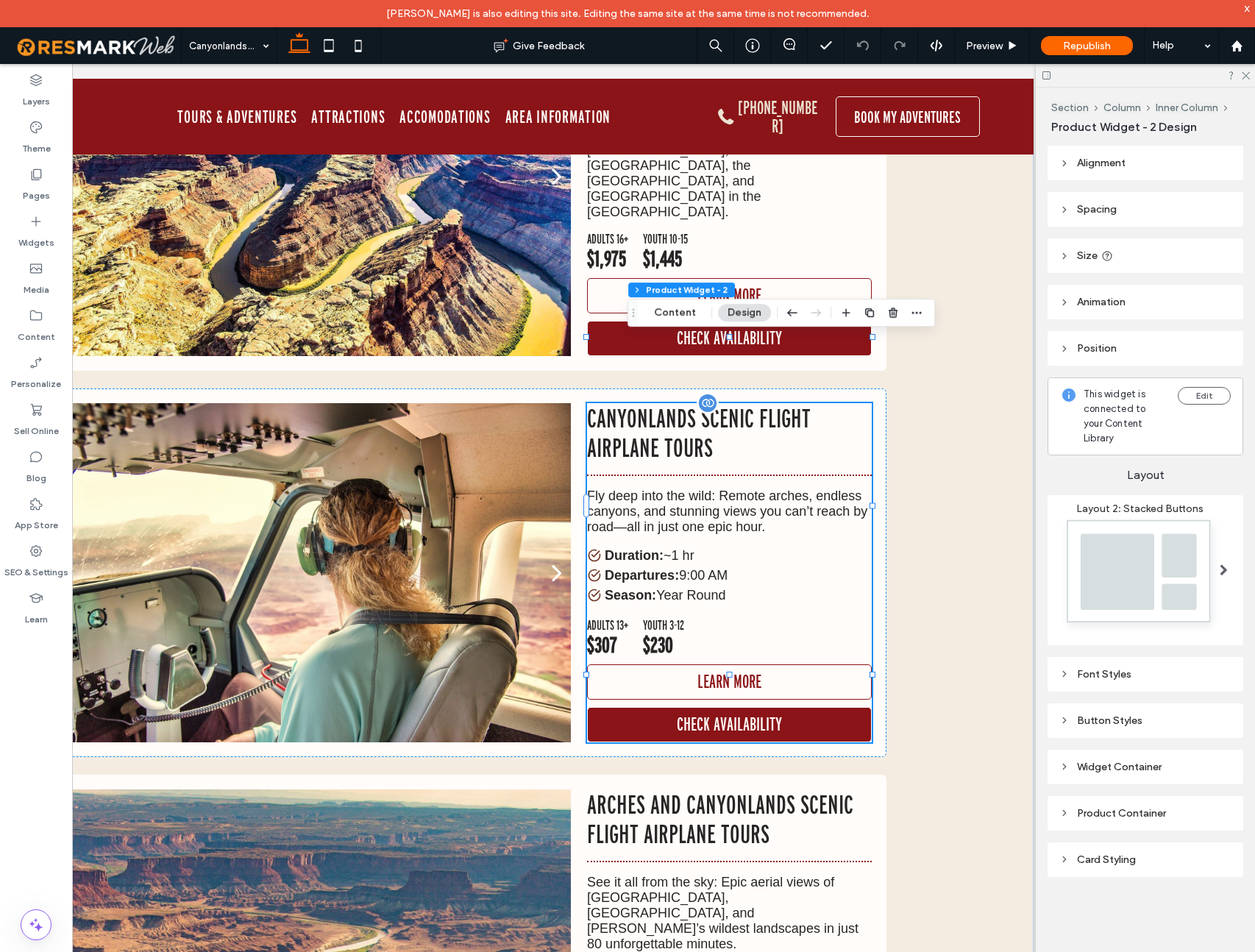
scroll to position [0, 219]
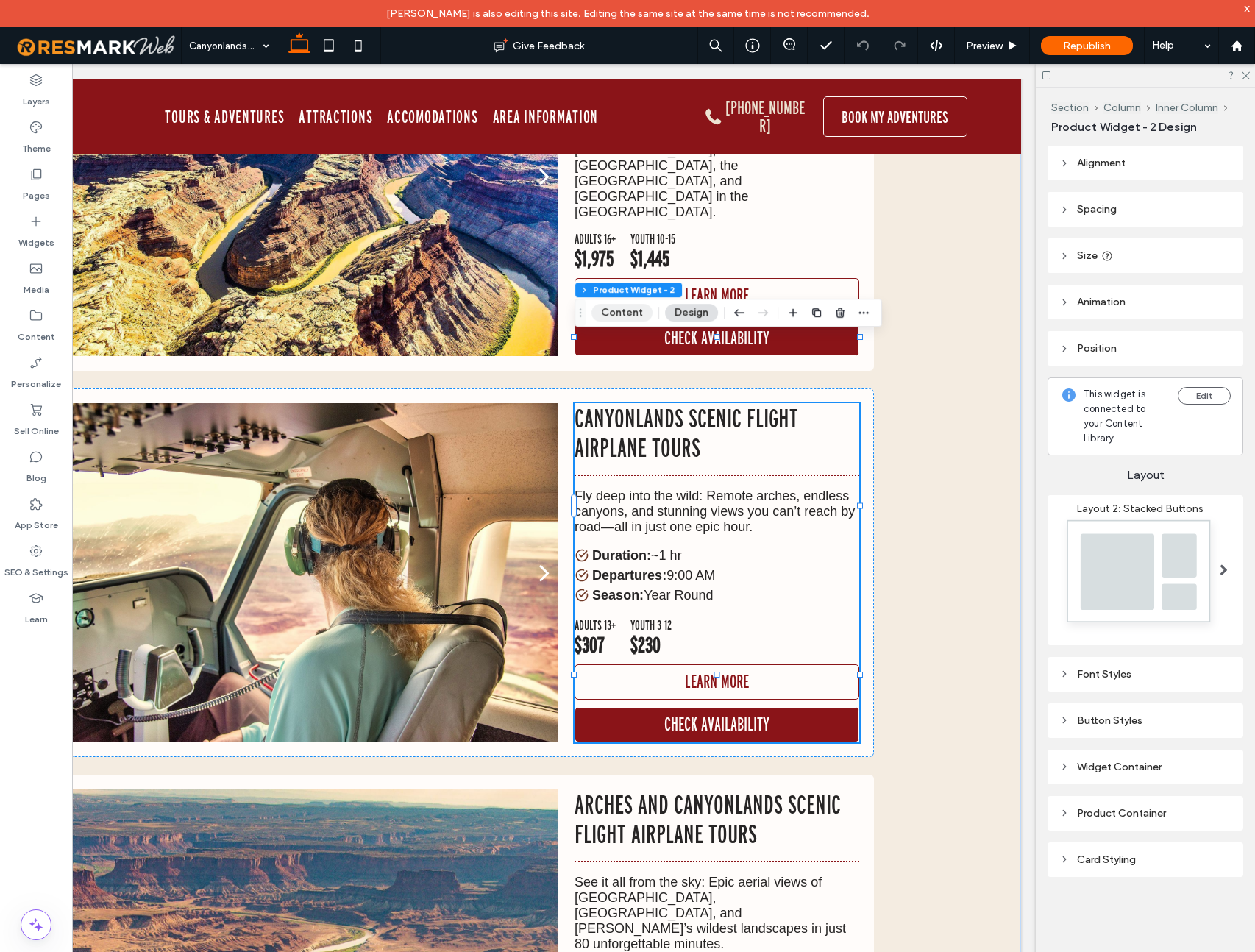
click at [622, 311] on button "Content" at bounding box center [622, 312] width 61 height 18
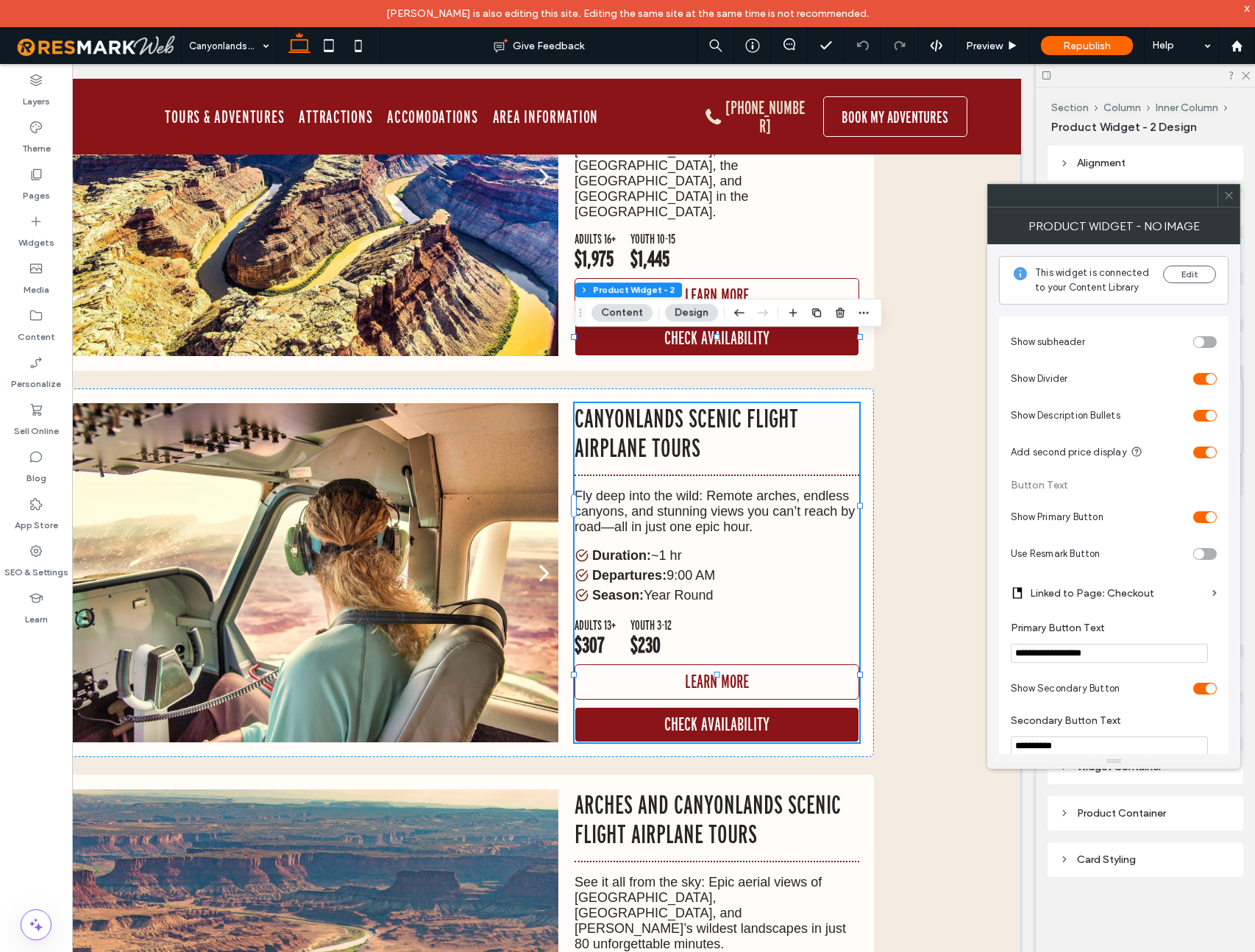
click at [941, 552] on div "toggle" at bounding box center [1204, 554] width 24 height 11
click at [941, 197] on use at bounding box center [1229, 195] width 8 height 8
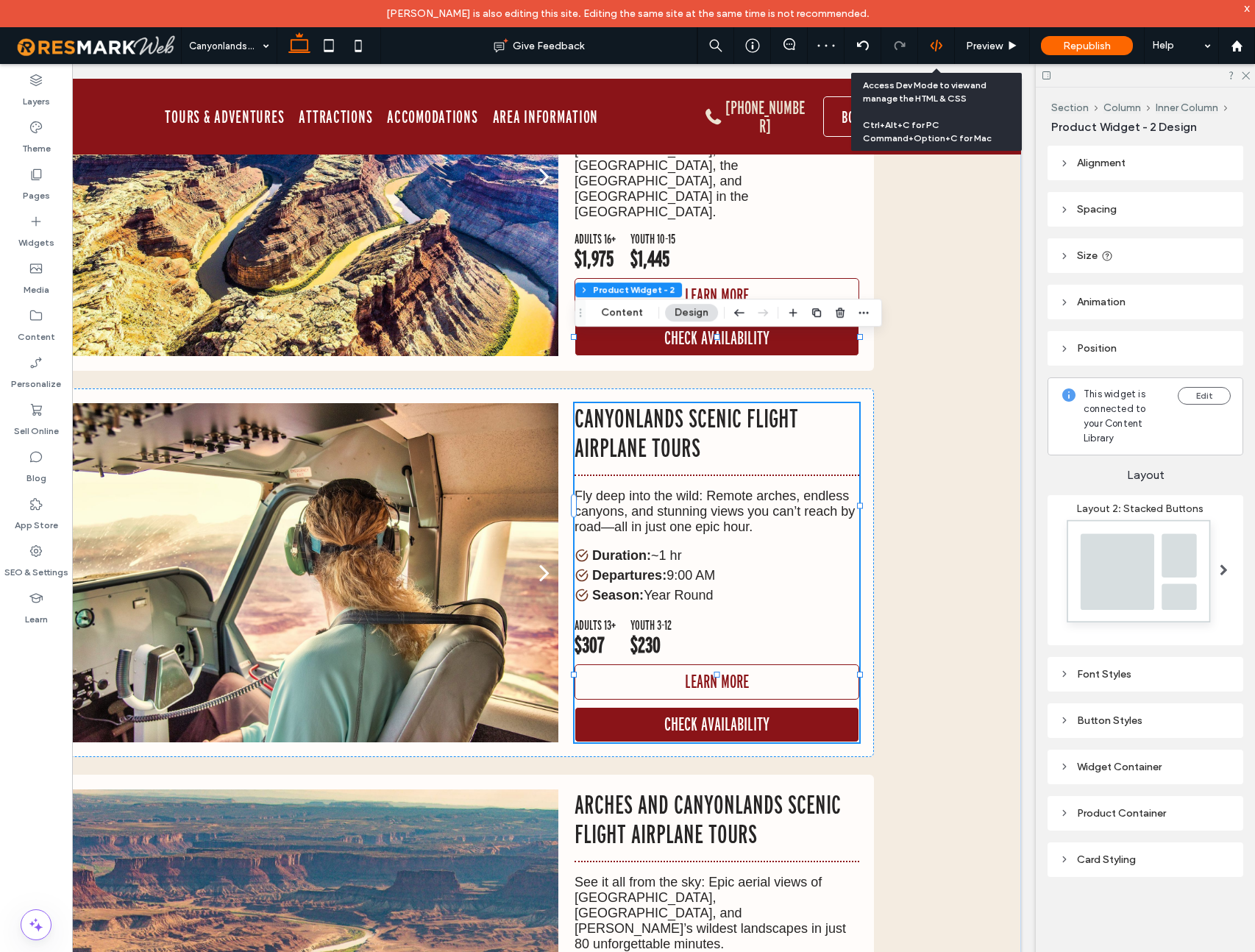
click at [933, 45] on icon at bounding box center [936, 45] width 13 height 13
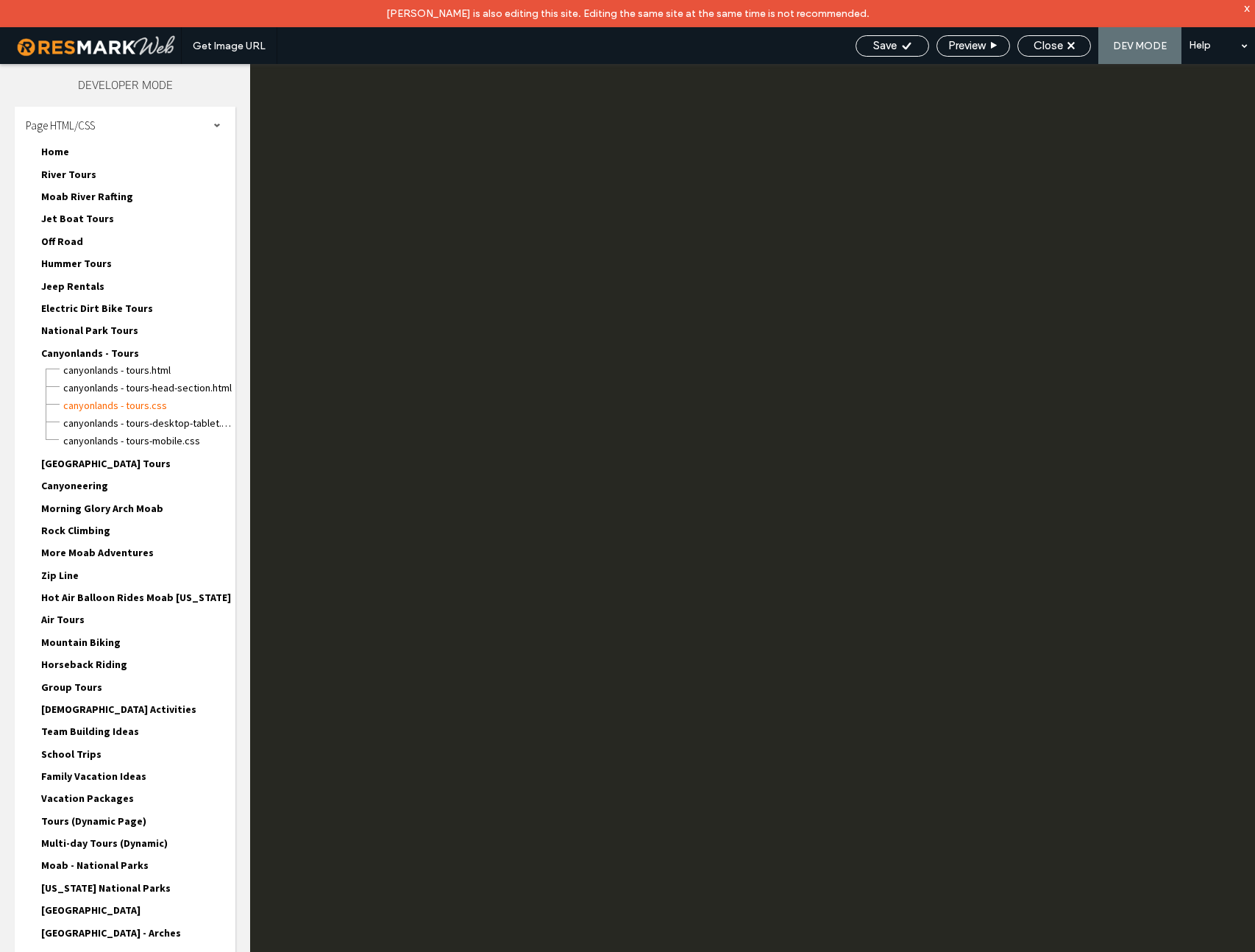
scroll to position [0, 0]
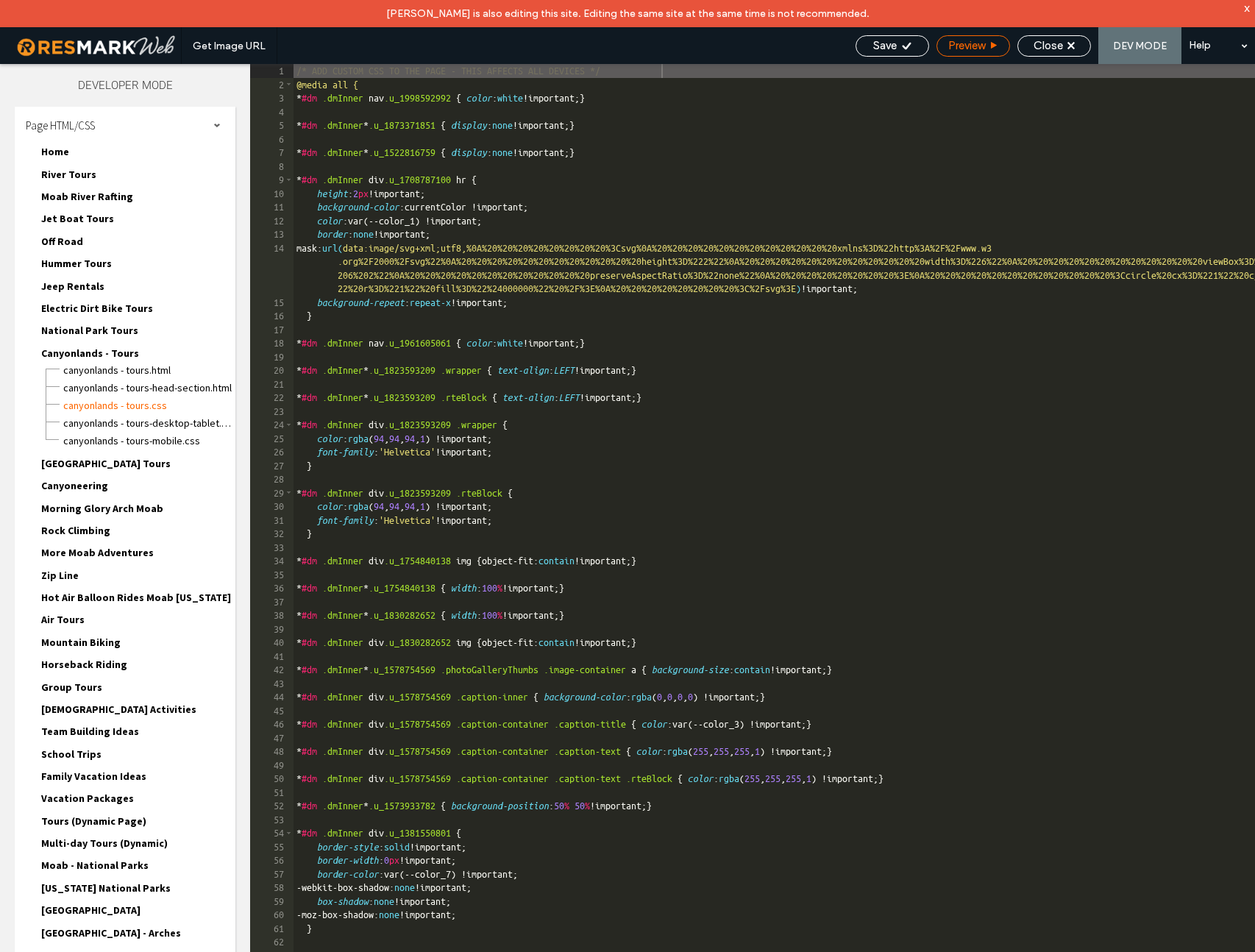
click at [941, 49] on span "Preview" at bounding box center [966, 45] width 37 height 13
click at [941, 54] on div "Close" at bounding box center [1054, 45] width 74 height 22
click at [941, 45] on div "Close" at bounding box center [1054, 45] width 72 height 13
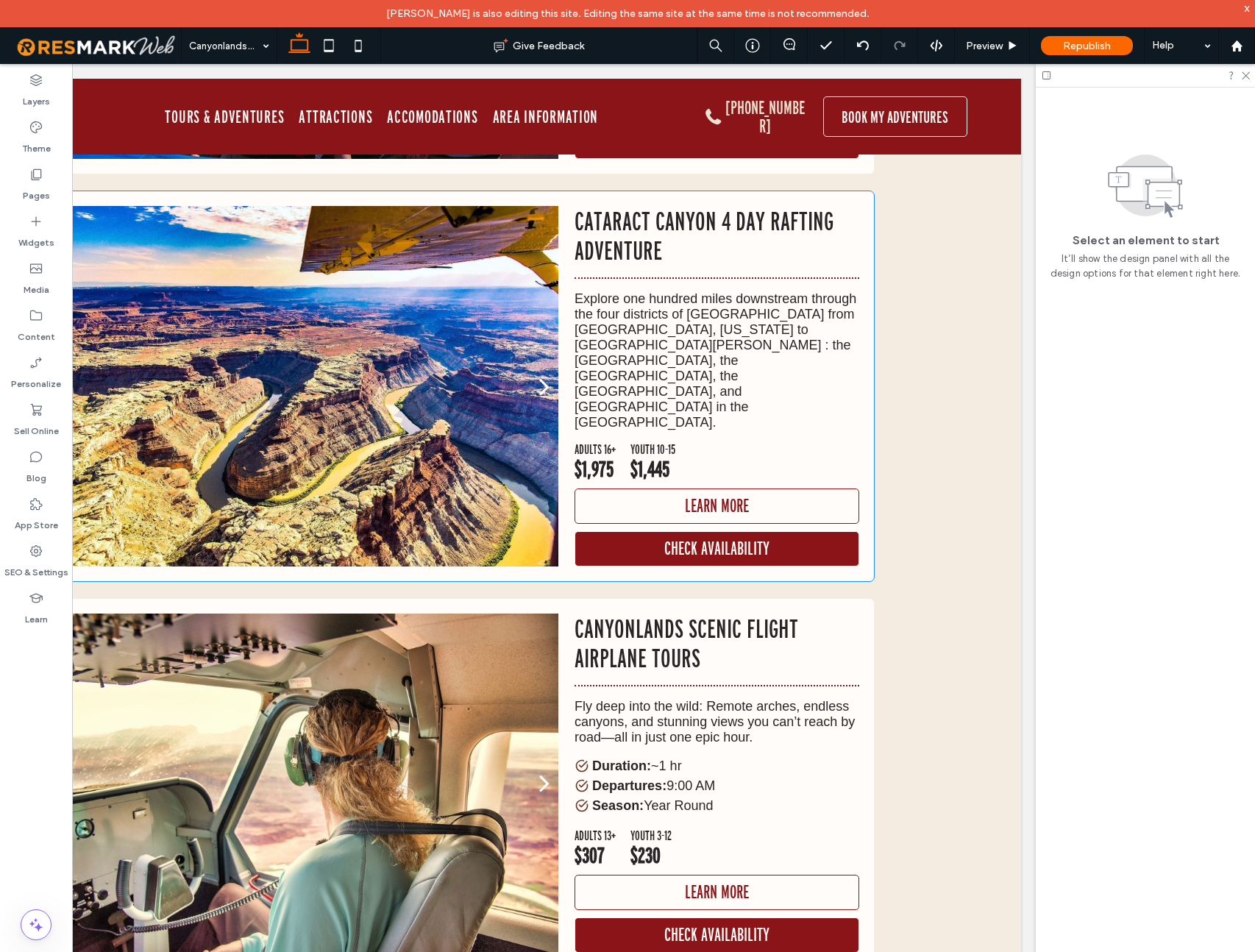
scroll to position [1290, 0]
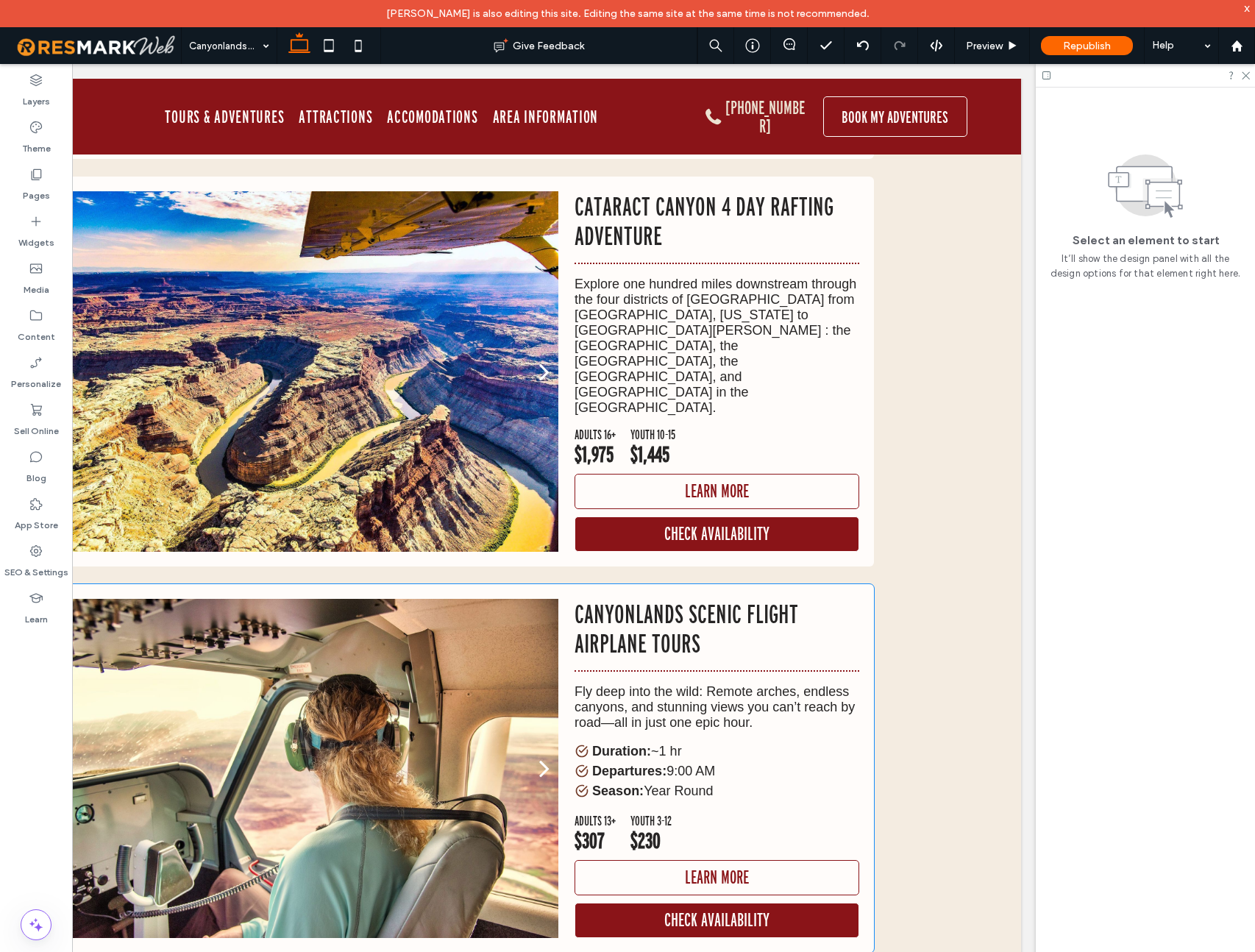
click at [682, 599] on p "Canyonlands Scenic Flight Airplane Tours" at bounding box center [717, 628] width 285 height 58
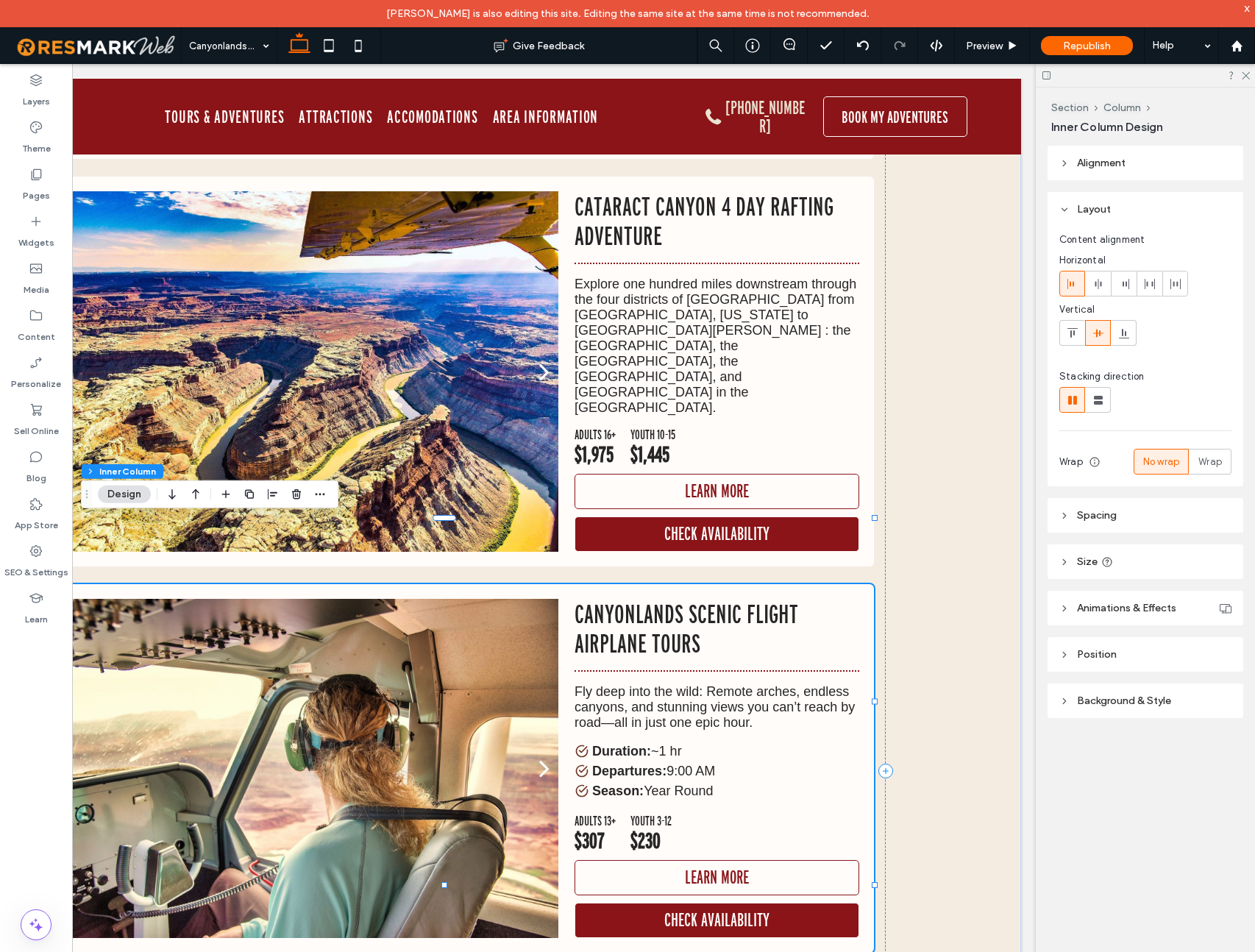
click at [682, 599] on p "Canyonlands Scenic Flight Airplane Tours" at bounding box center [717, 628] width 285 height 58
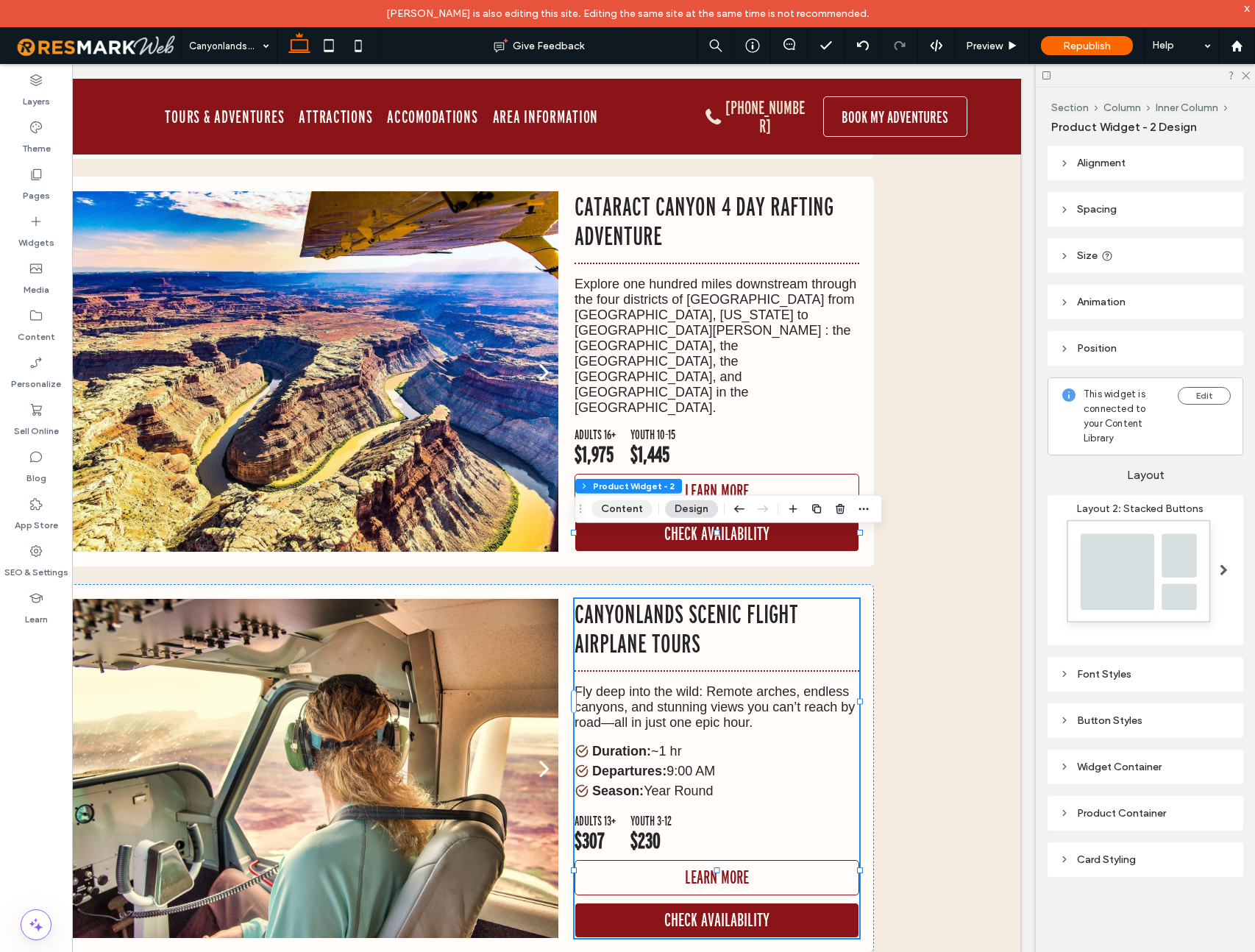
click at [634, 509] on button "Content" at bounding box center [622, 509] width 61 height 18
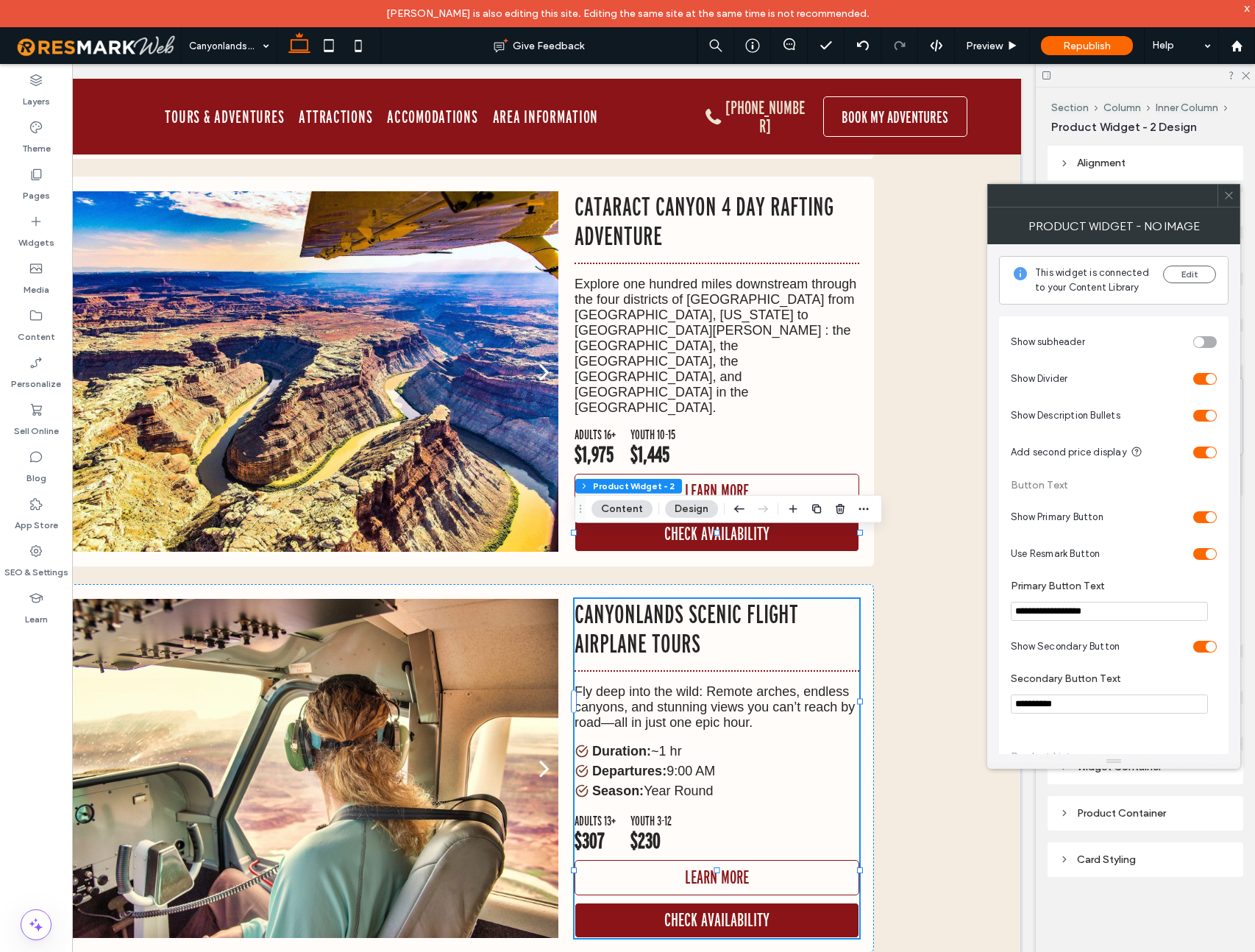
click at [941, 552] on div "toggle" at bounding box center [1204, 554] width 24 height 11
click at [941, 551] on div "toggle" at bounding box center [1204, 554] width 24 height 11
click at [941, 549] on div "toggle" at bounding box center [1204, 554] width 24 height 11
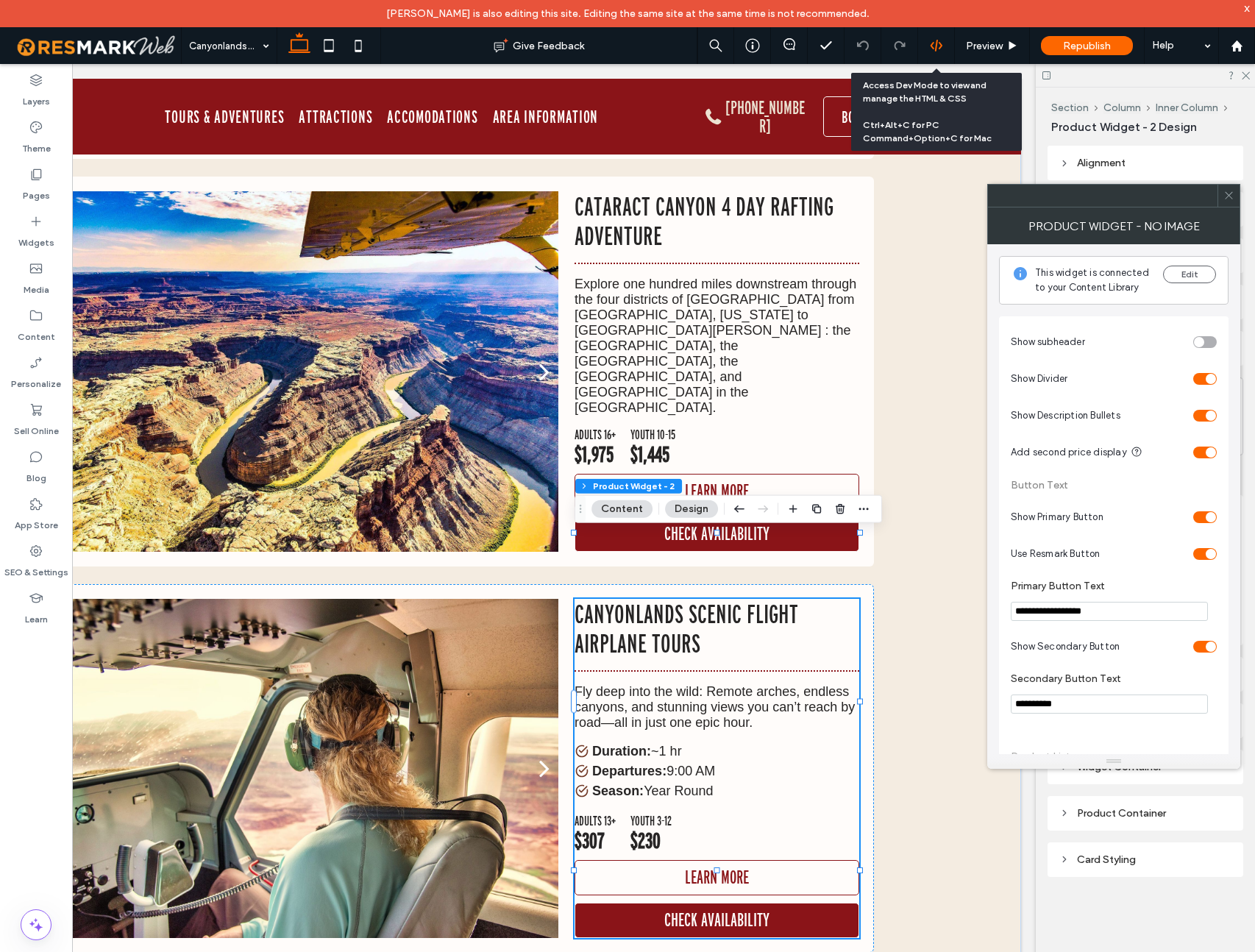
click at [936, 44] on use at bounding box center [935, 45] width 11 height 11
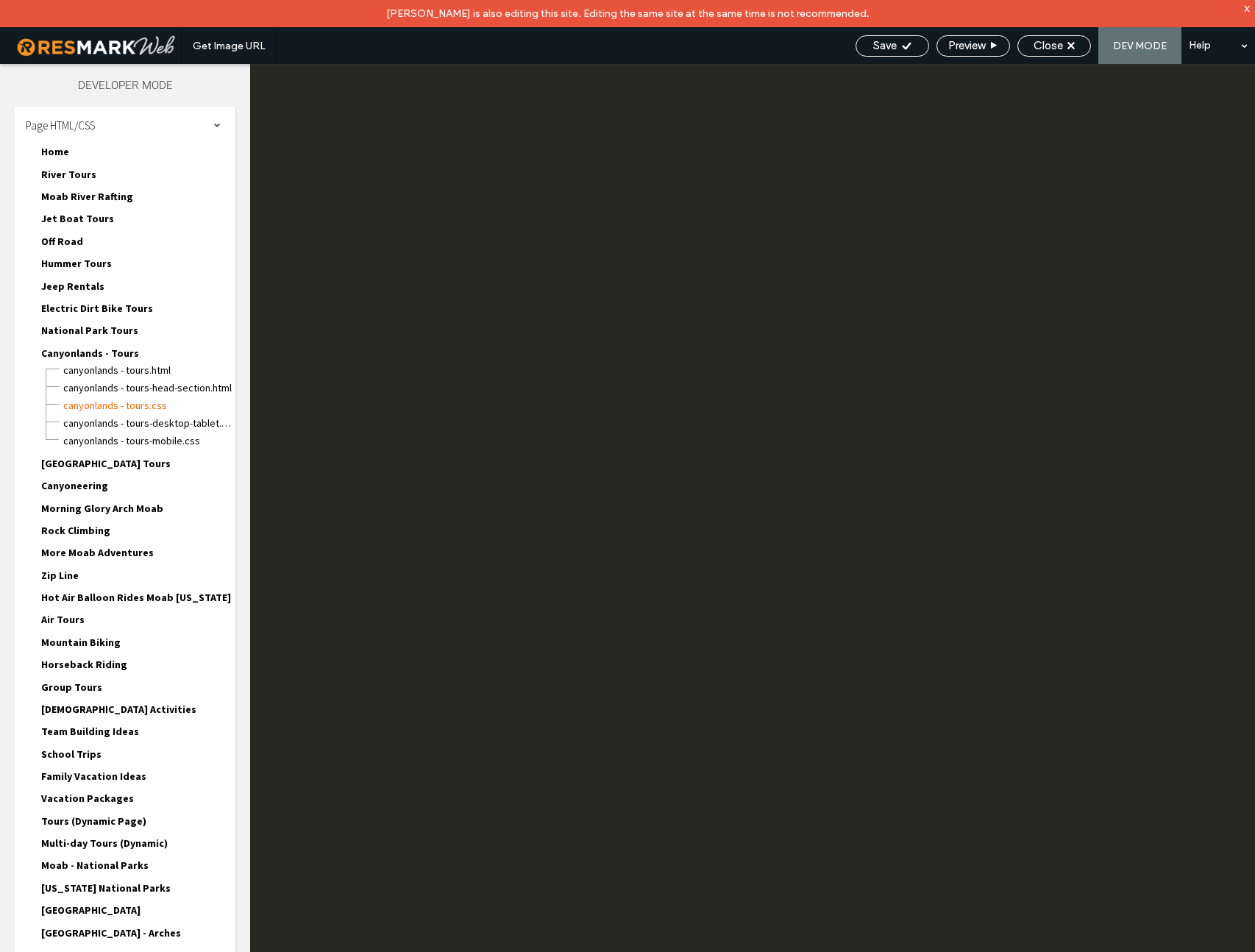
scroll to position [0, 0]
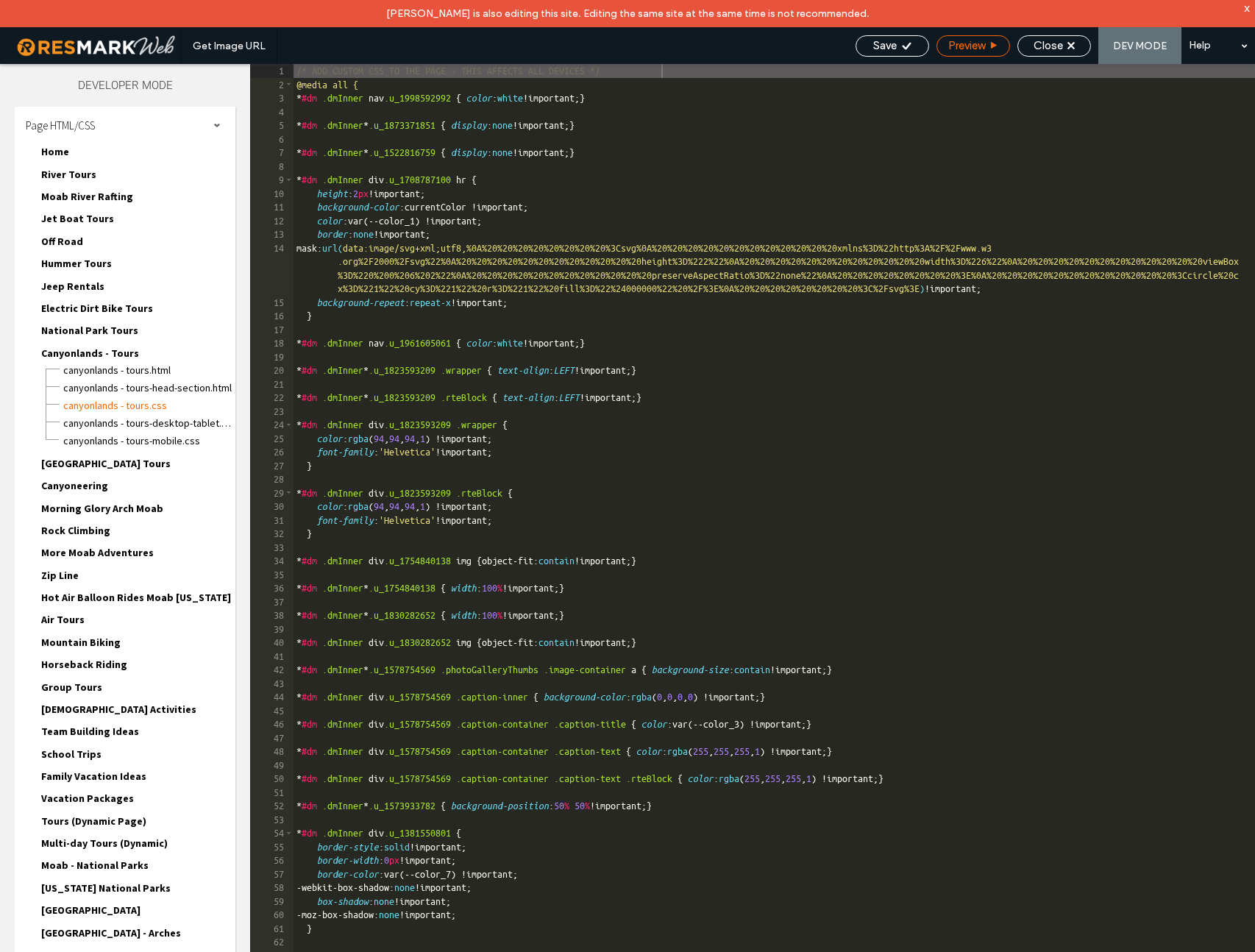
click at [941, 43] on span "Preview" at bounding box center [966, 45] width 37 height 13
click at [941, 48] on icon at bounding box center [1071, 45] width 8 height 8
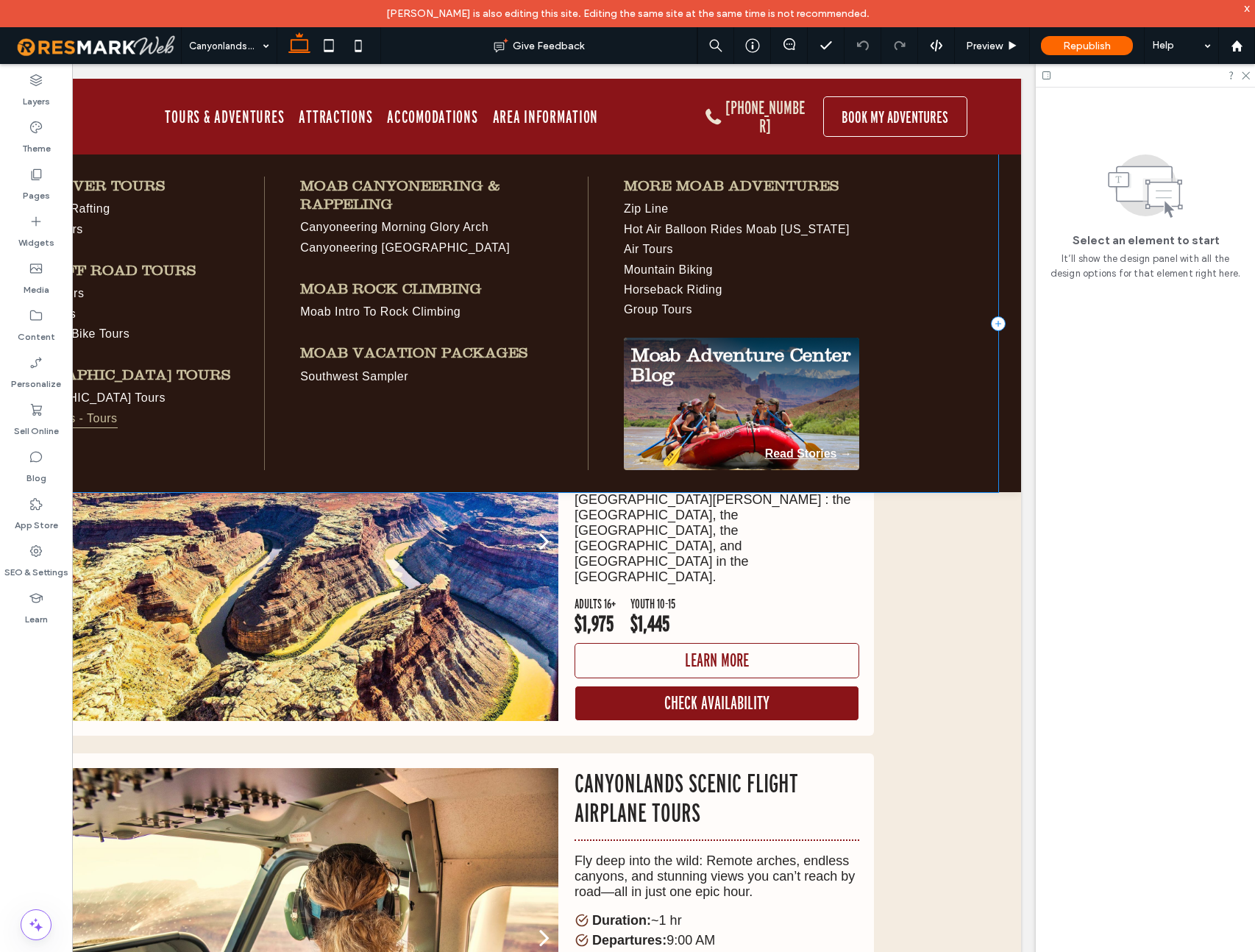
scroll to position [1187, 0]
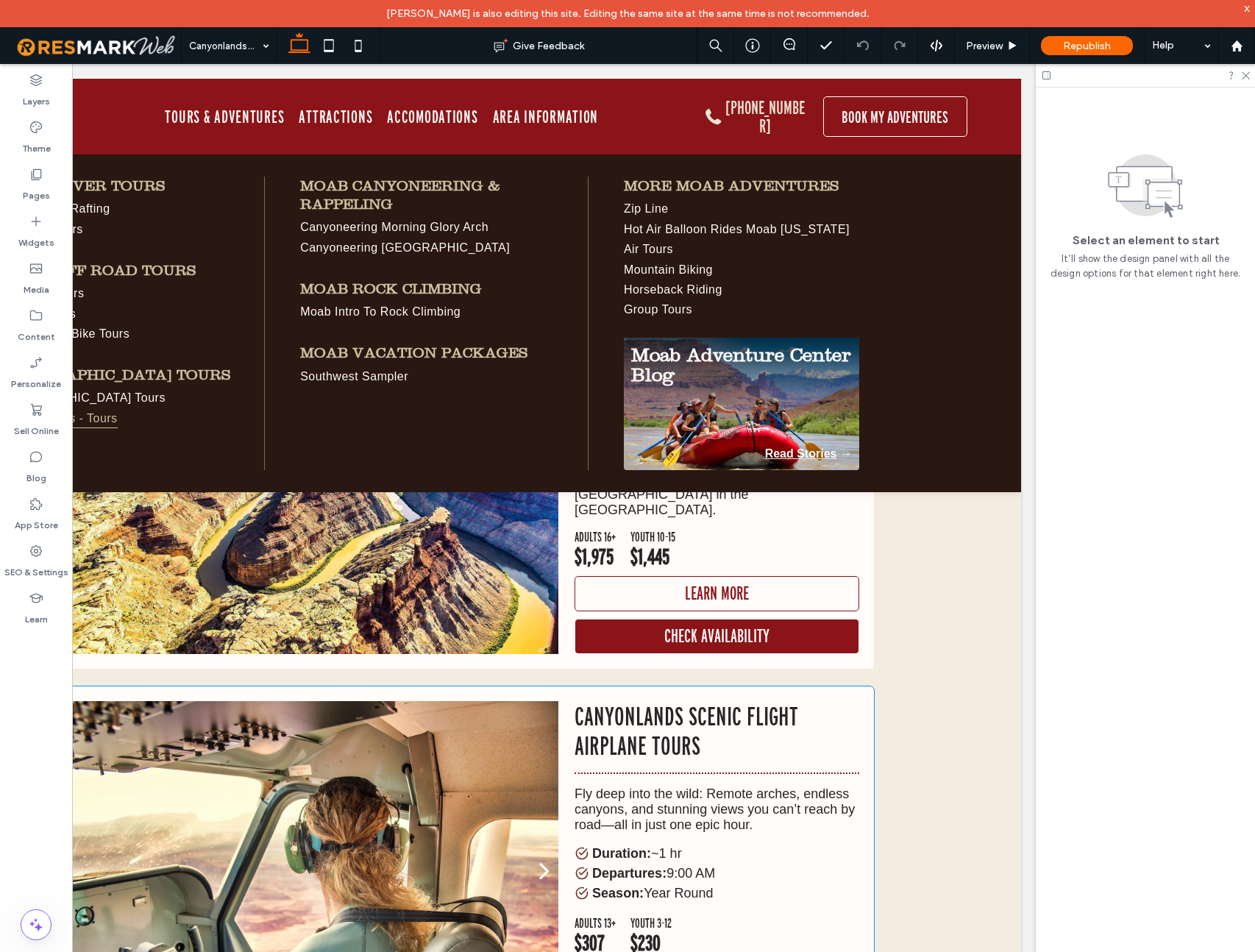
click at [747, 845] on li "Duration: ~1 hr" at bounding box center [717, 853] width 285 height 15
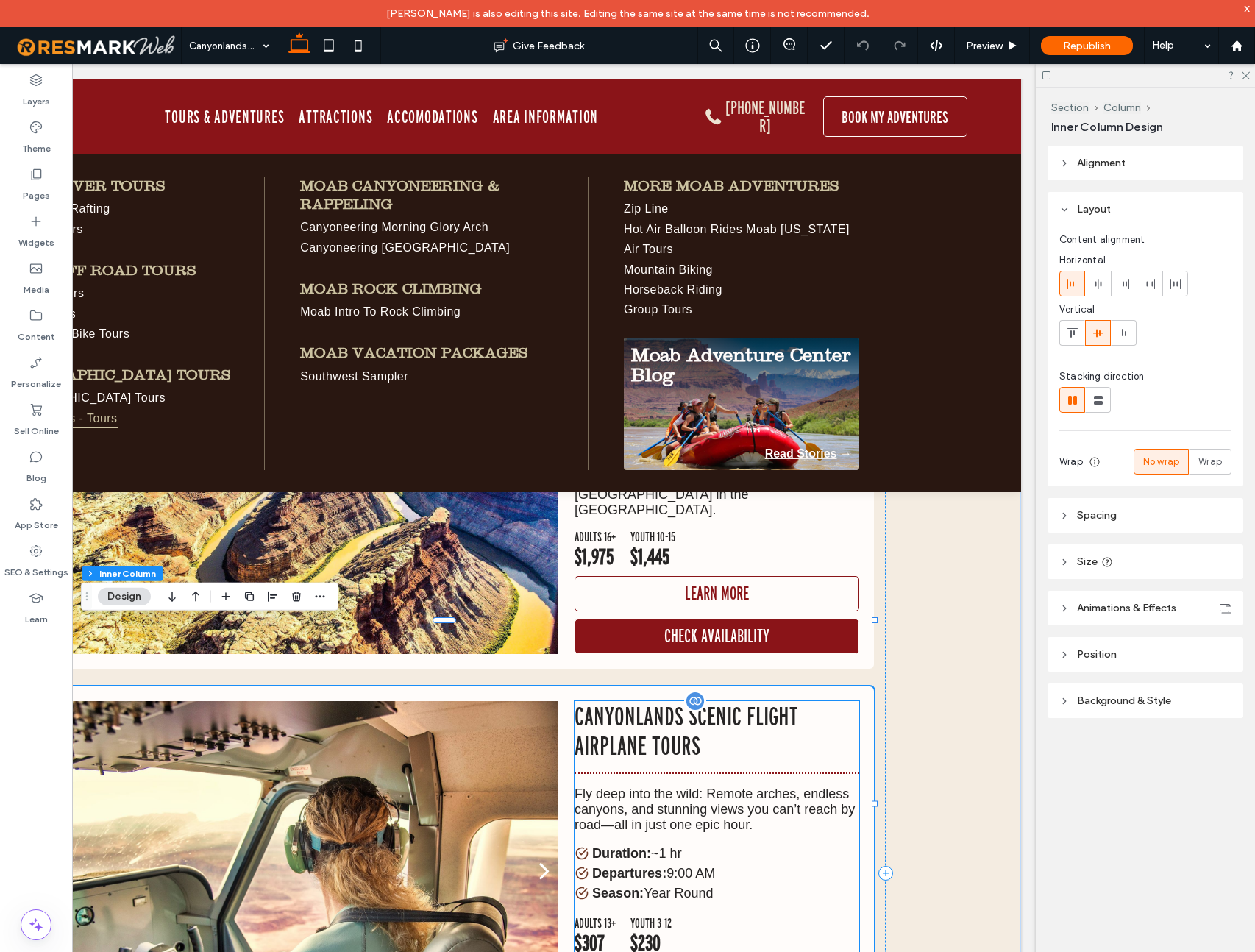
click at [706, 786] on p "Fly deep into the wild: Remote arches, endless canyons, and stunning views you …" at bounding box center [717, 809] width 285 height 46
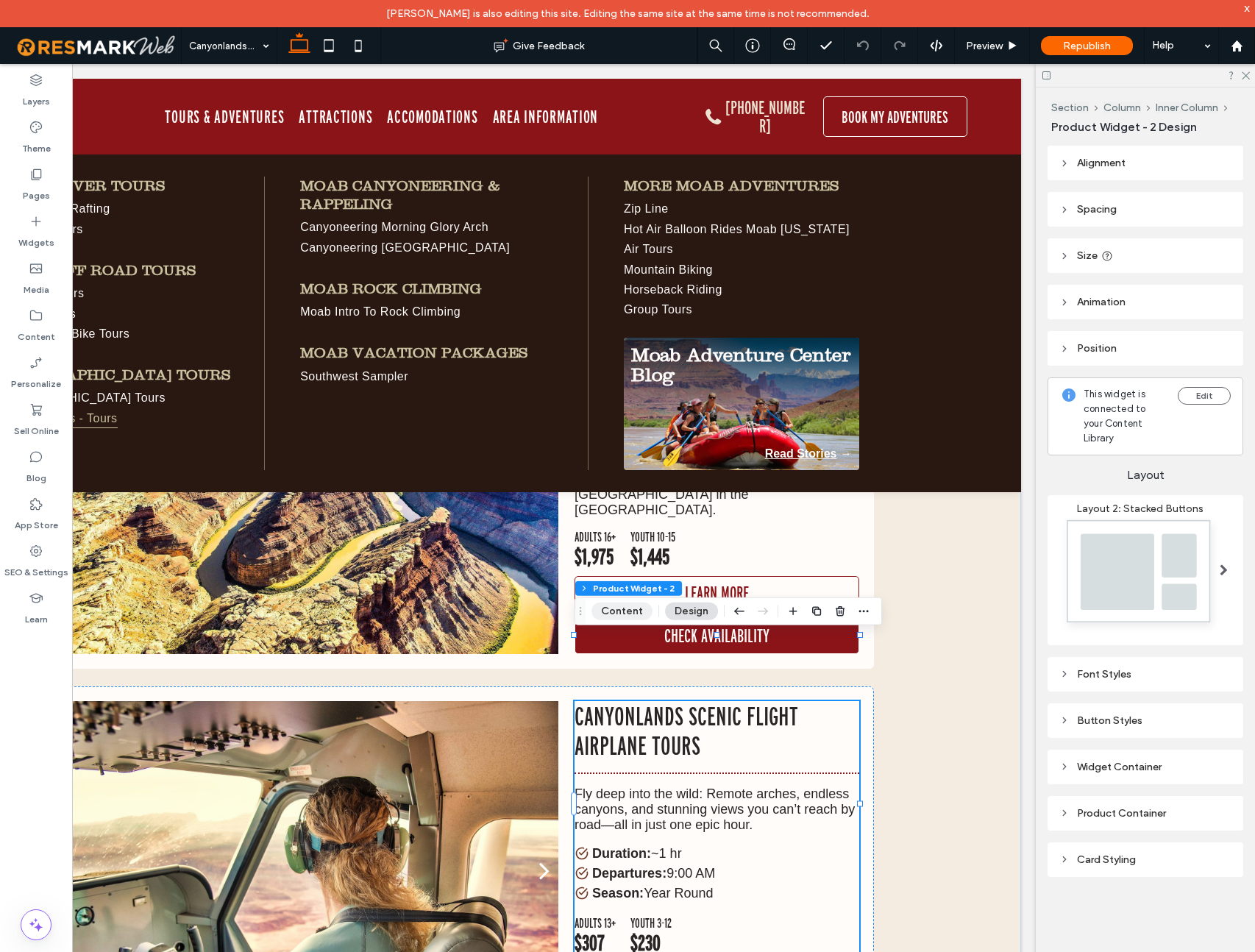
click at [622, 606] on button "Content" at bounding box center [622, 610] width 61 height 18
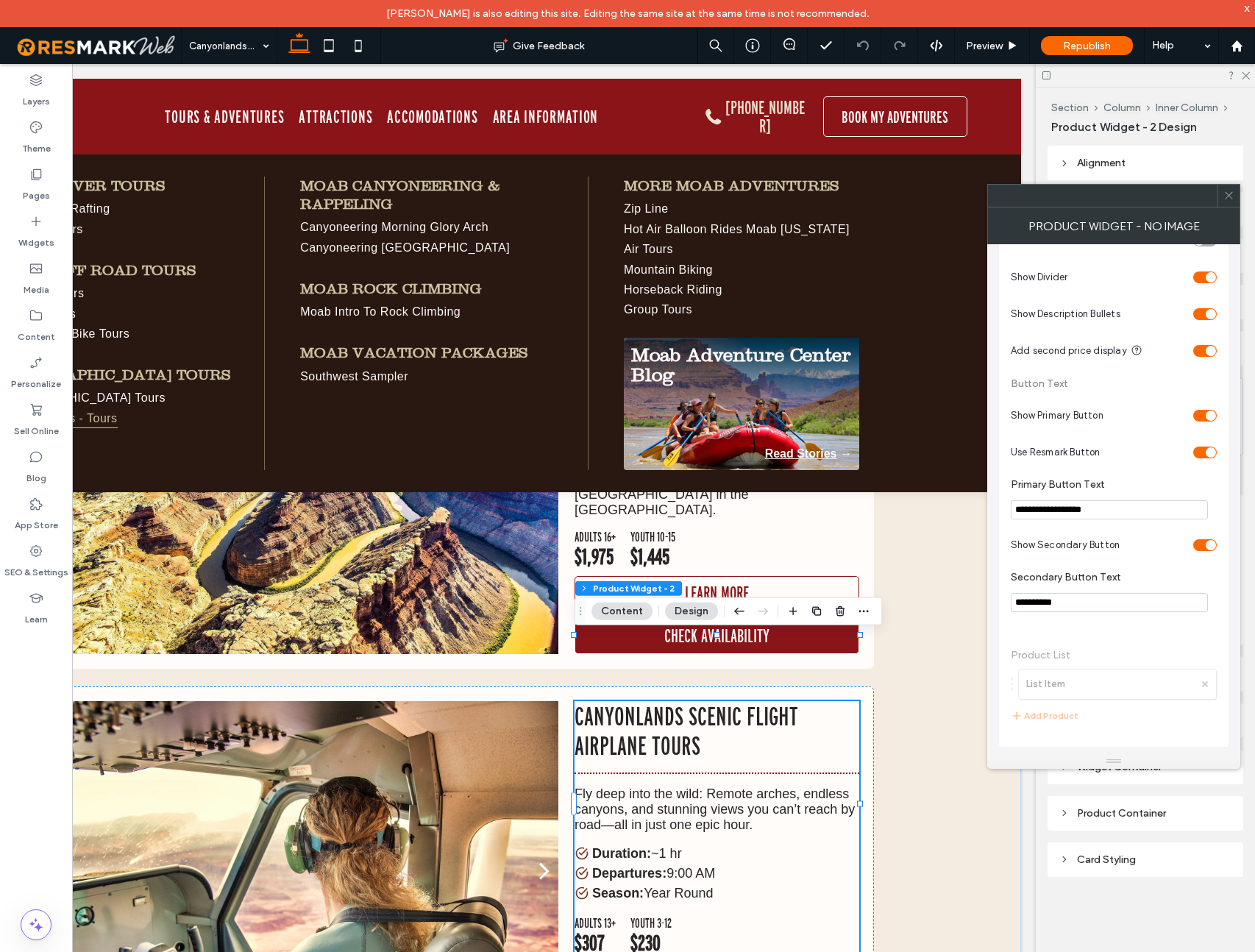
scroll to position [0, 0]
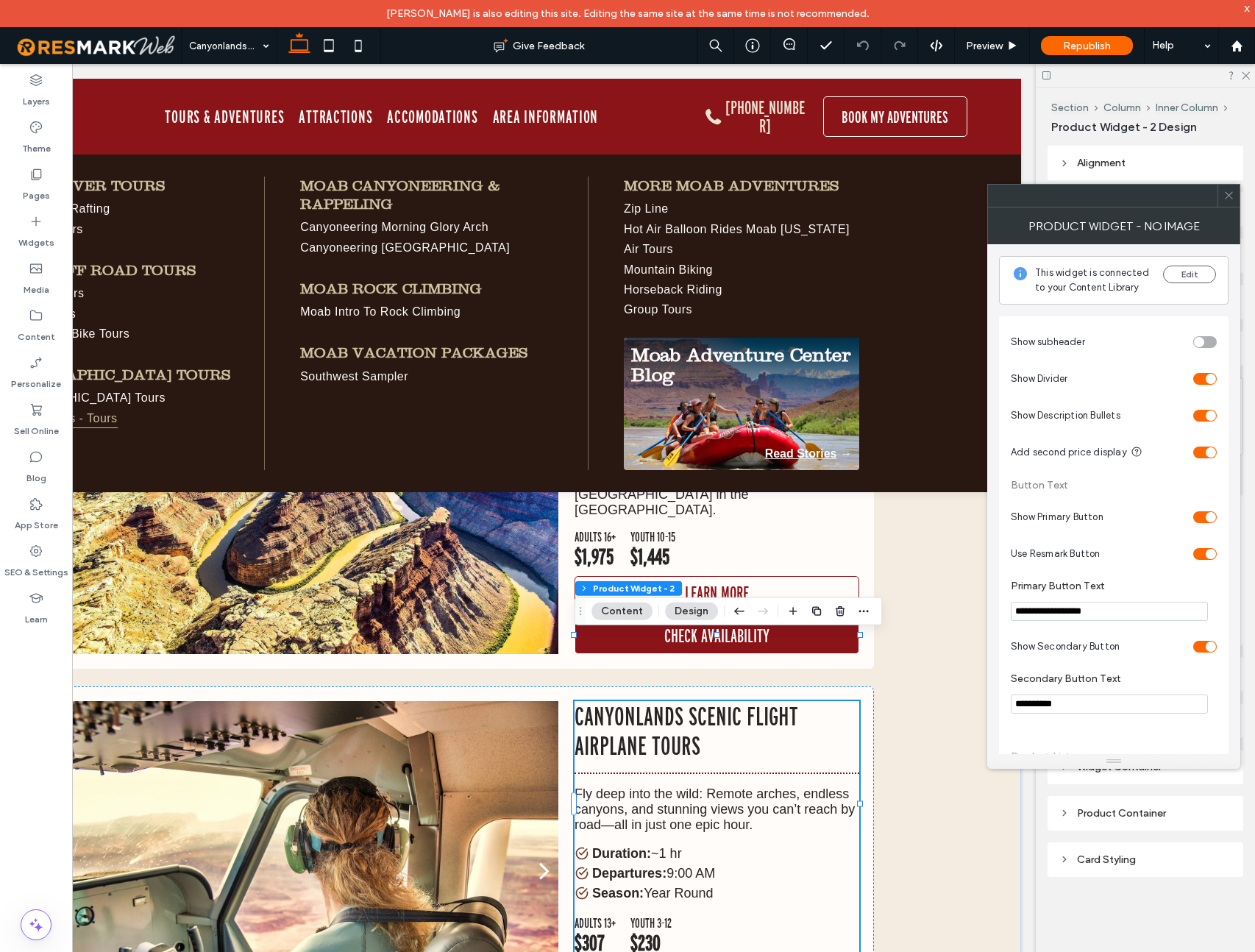
click at [941, 192] on icon at bounding box center [1229, 195] width 11 height 11
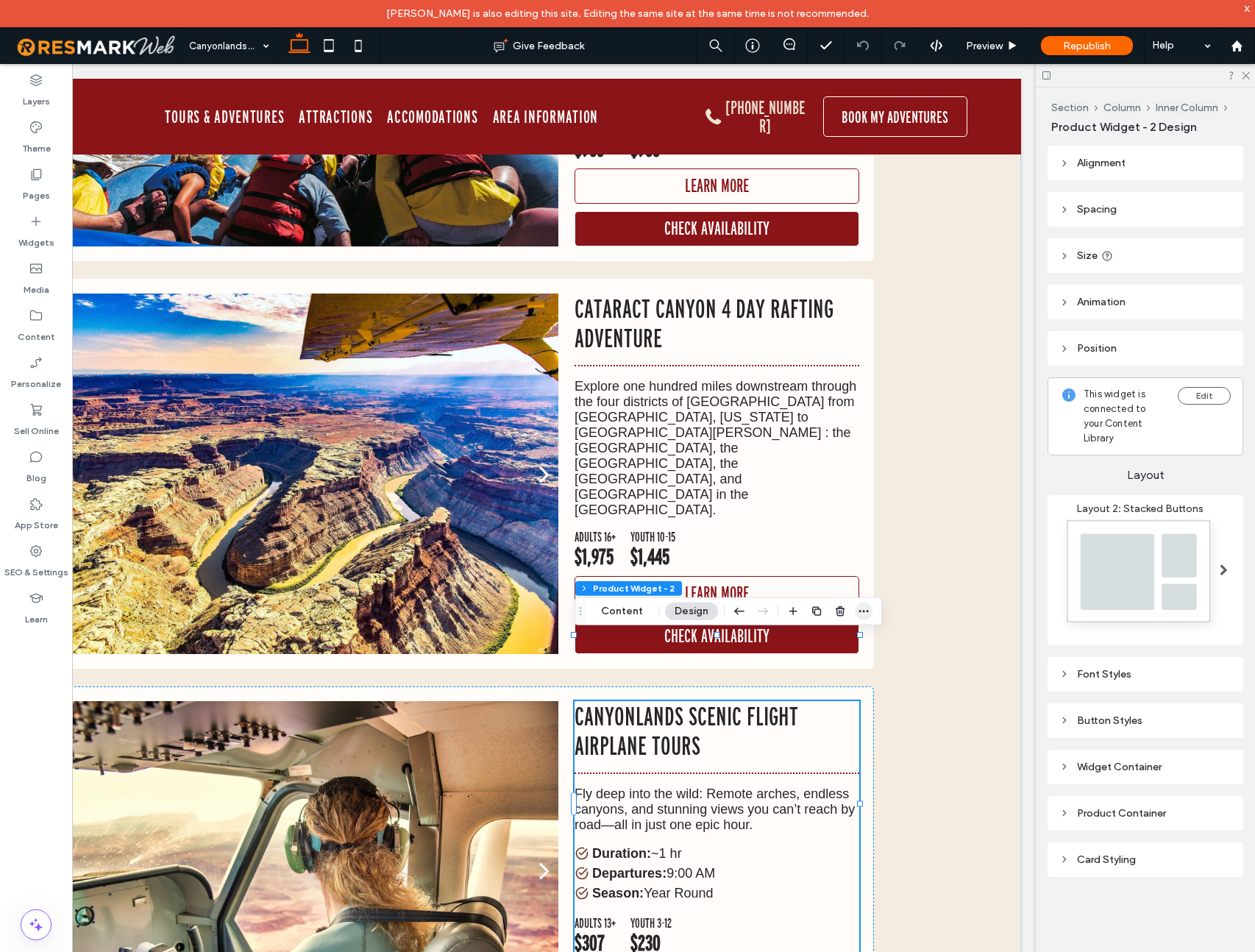
click at [862, 609] on icon "button" at bounding box center [863, 611] width 11 height 11
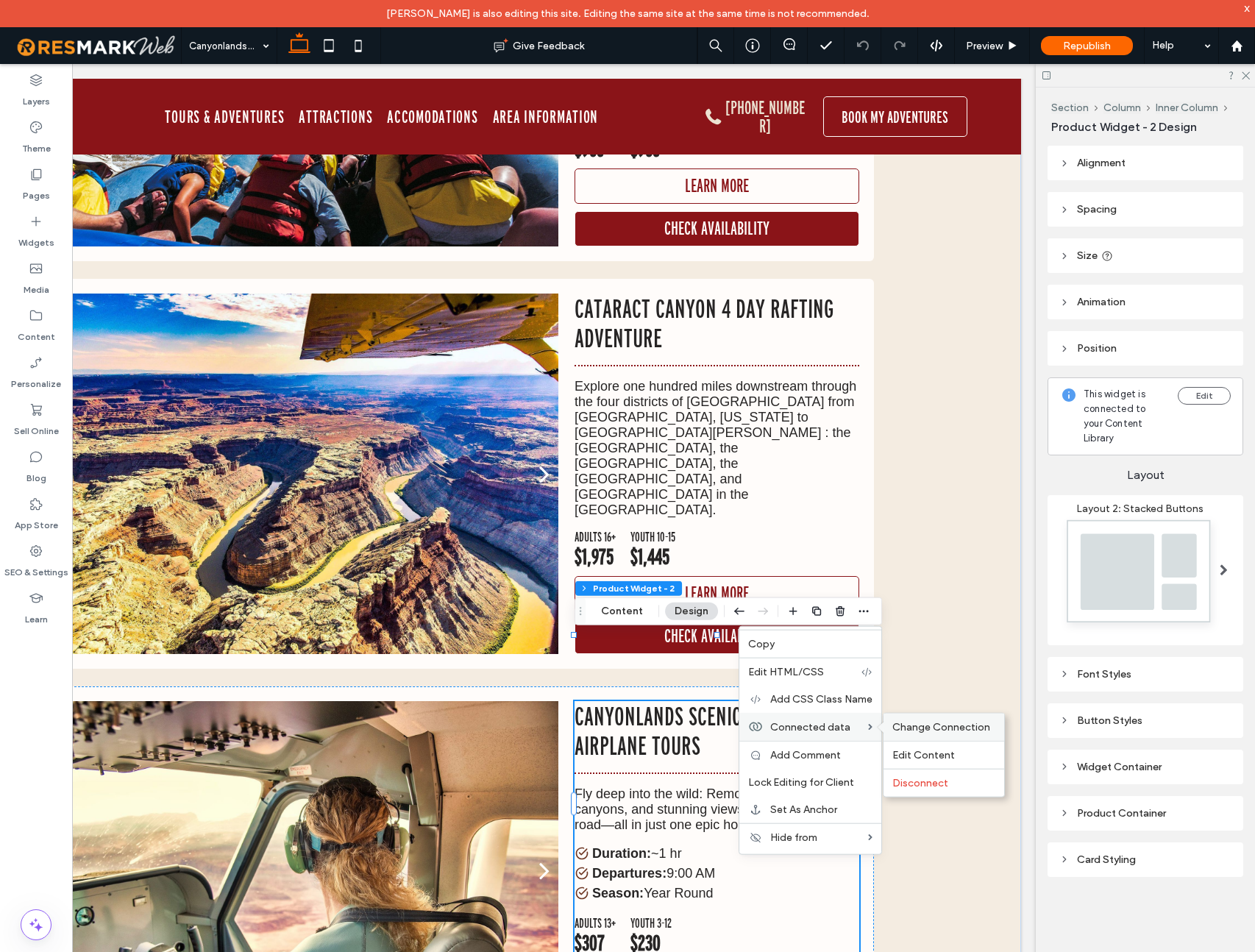
click at [910, 732] on span "Change Connection" at bounding box center [942, 727] width 98 height 12
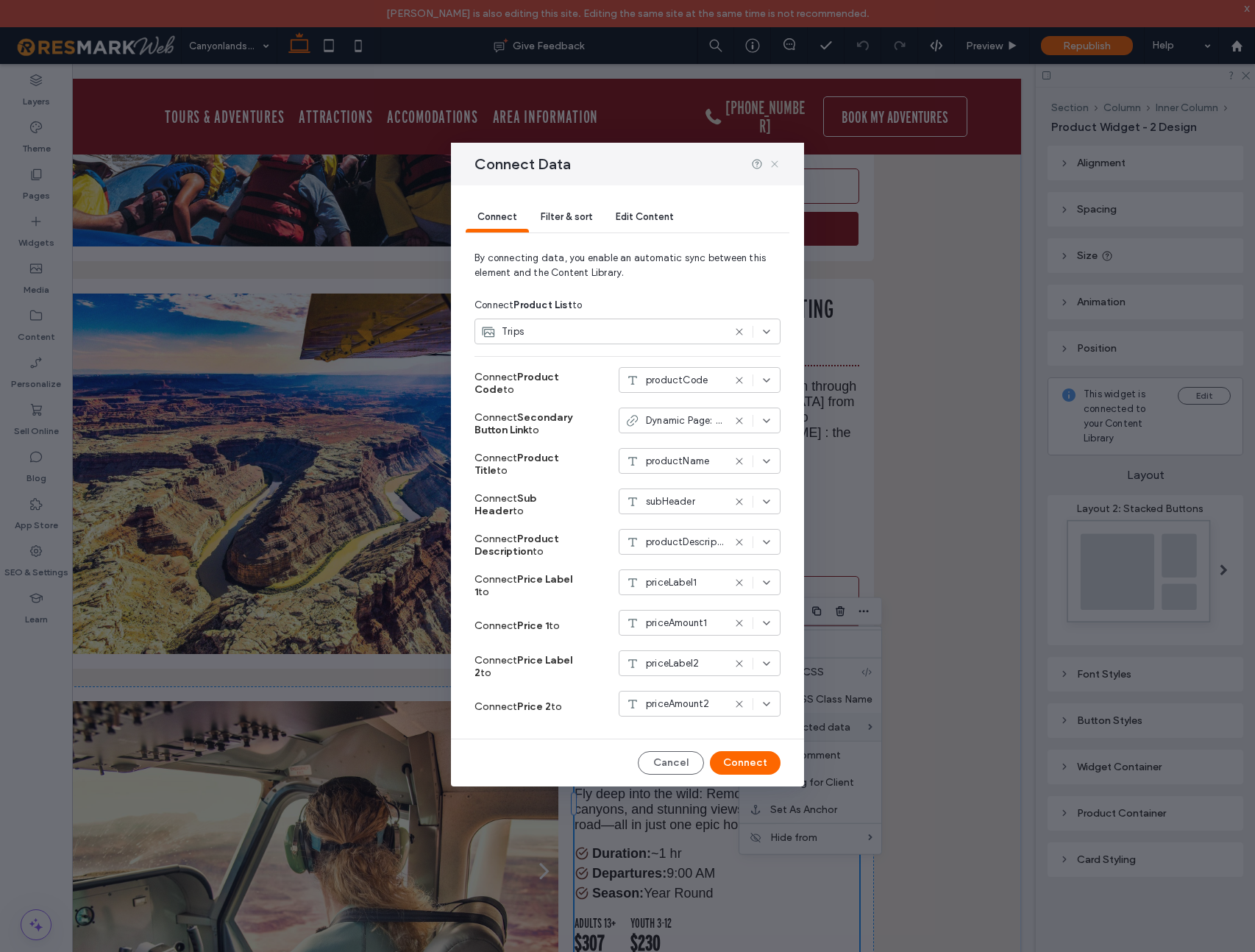
click at [777, 161] on use at bounding box center [774, 164] width 7 height 7
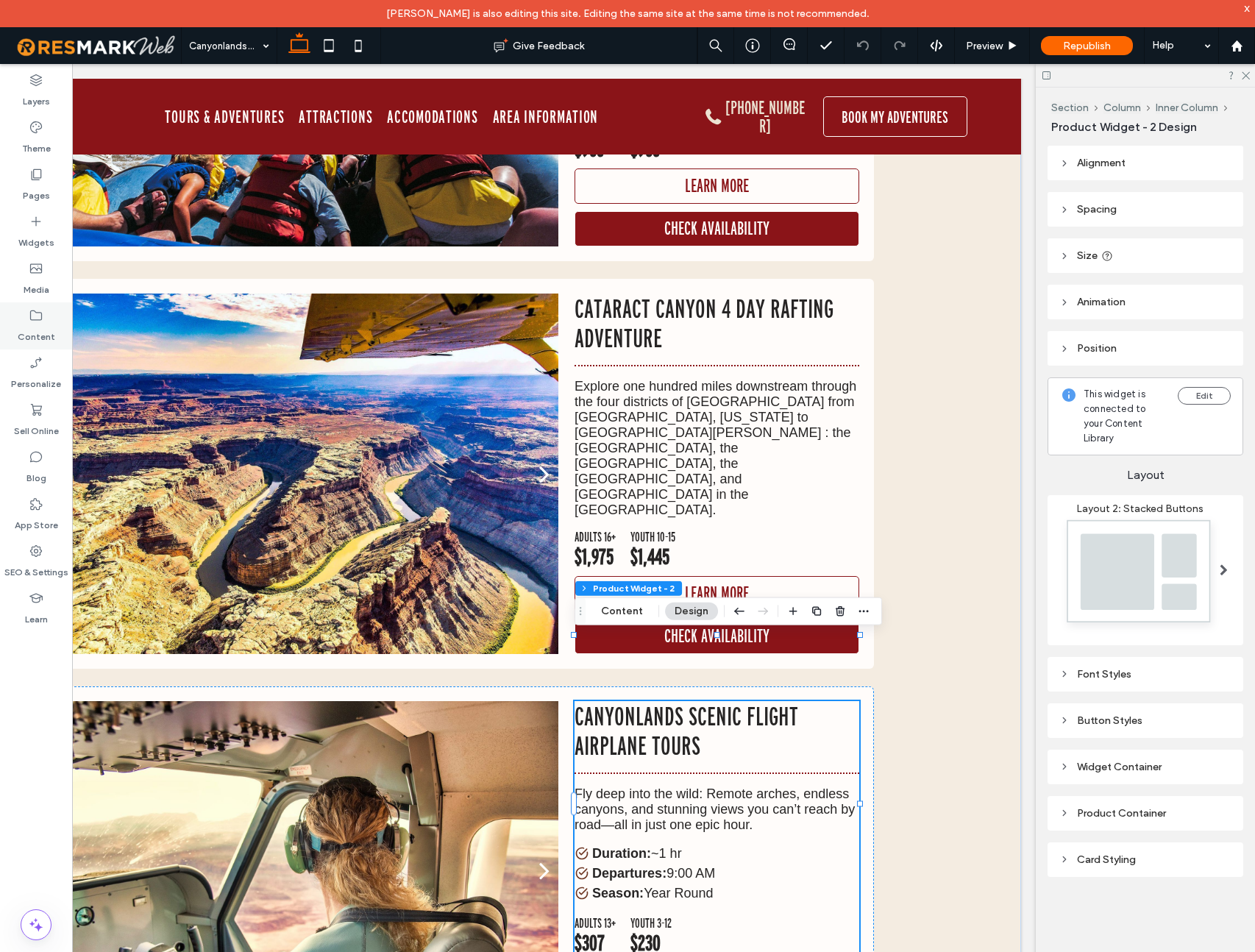
click at [42, 318] on icon at bounding box center [36, 316] width 15 height 15
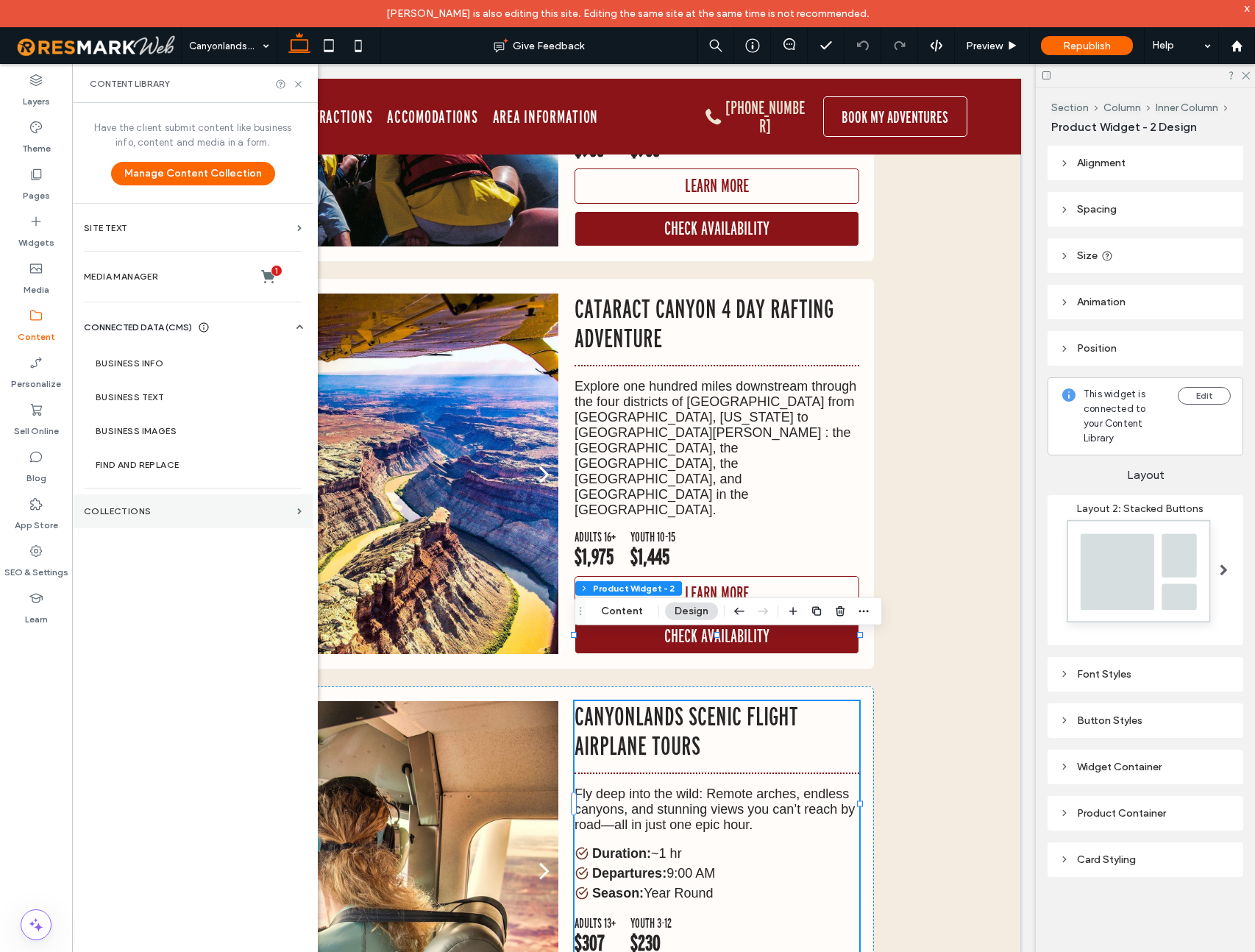
click at [143, 511] on label "Collections" at bounding box center [188, 510] width 208 height 10
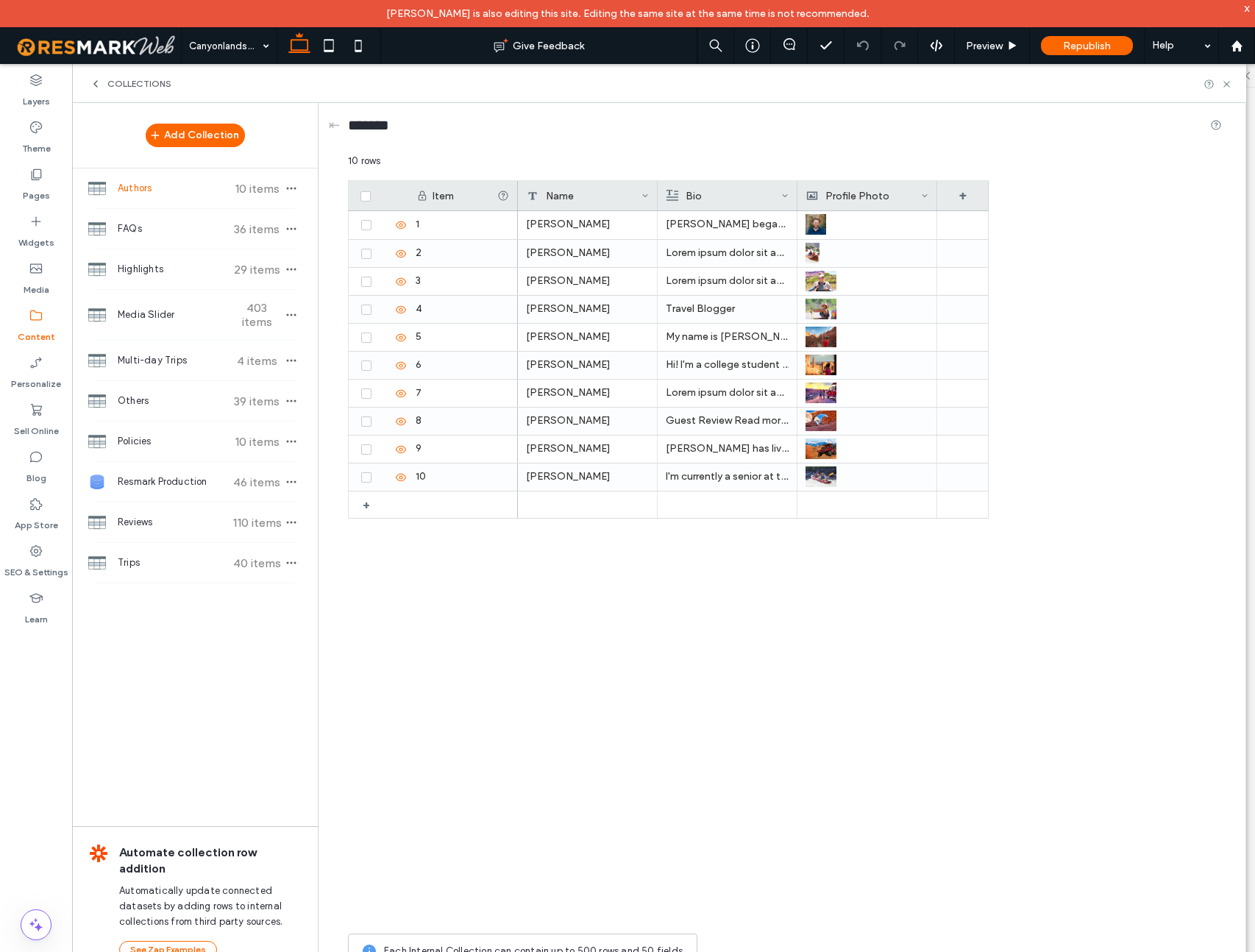
click at [40, 323] on label "Content" at bounding box center [37, 333] width 38 height 21
click at [92, 84] on icon at bounding box center [95, 84] width 11 height 11
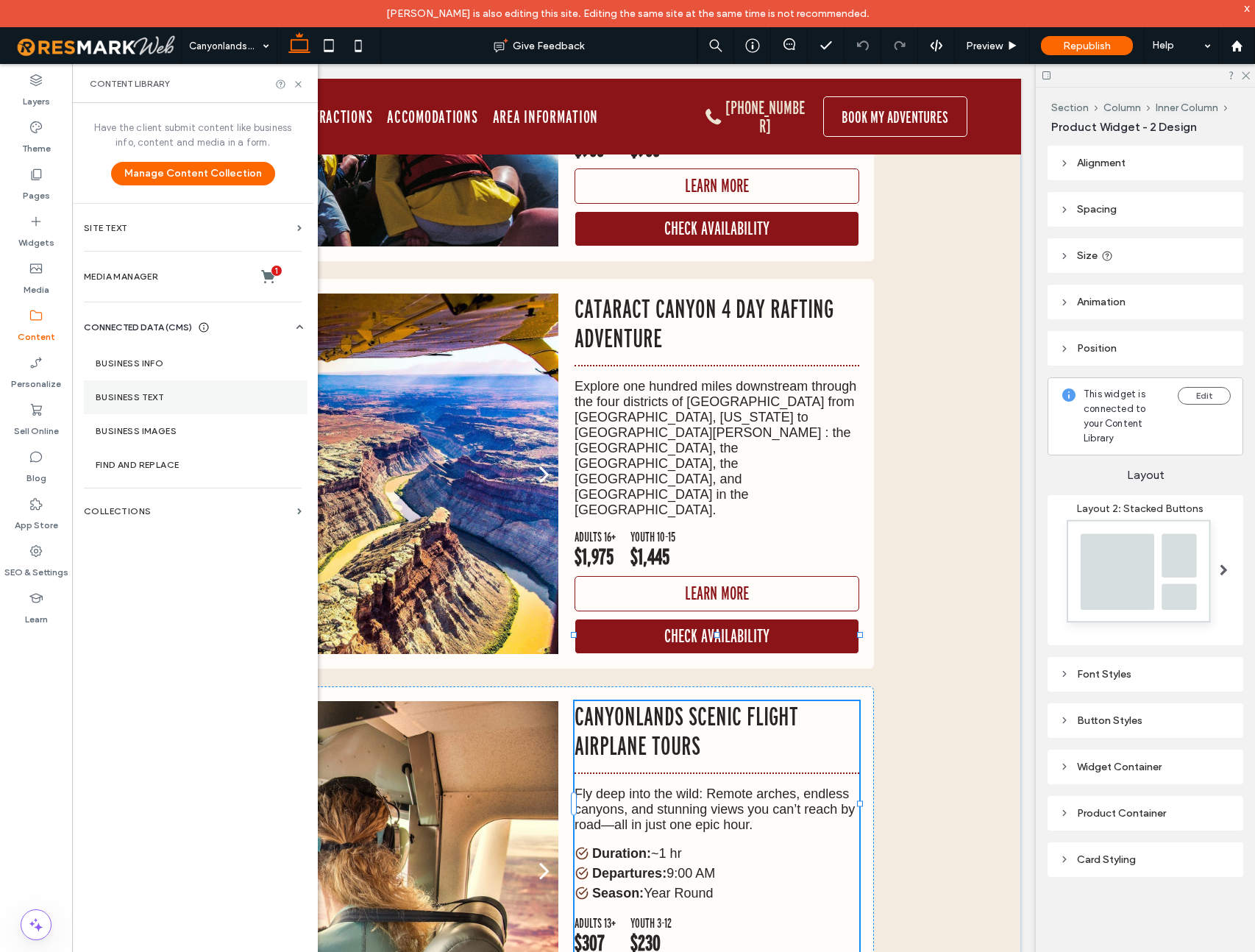
click at [141, 395] on label "Business Text" at bounding box center [195, 396] width 200 height 10
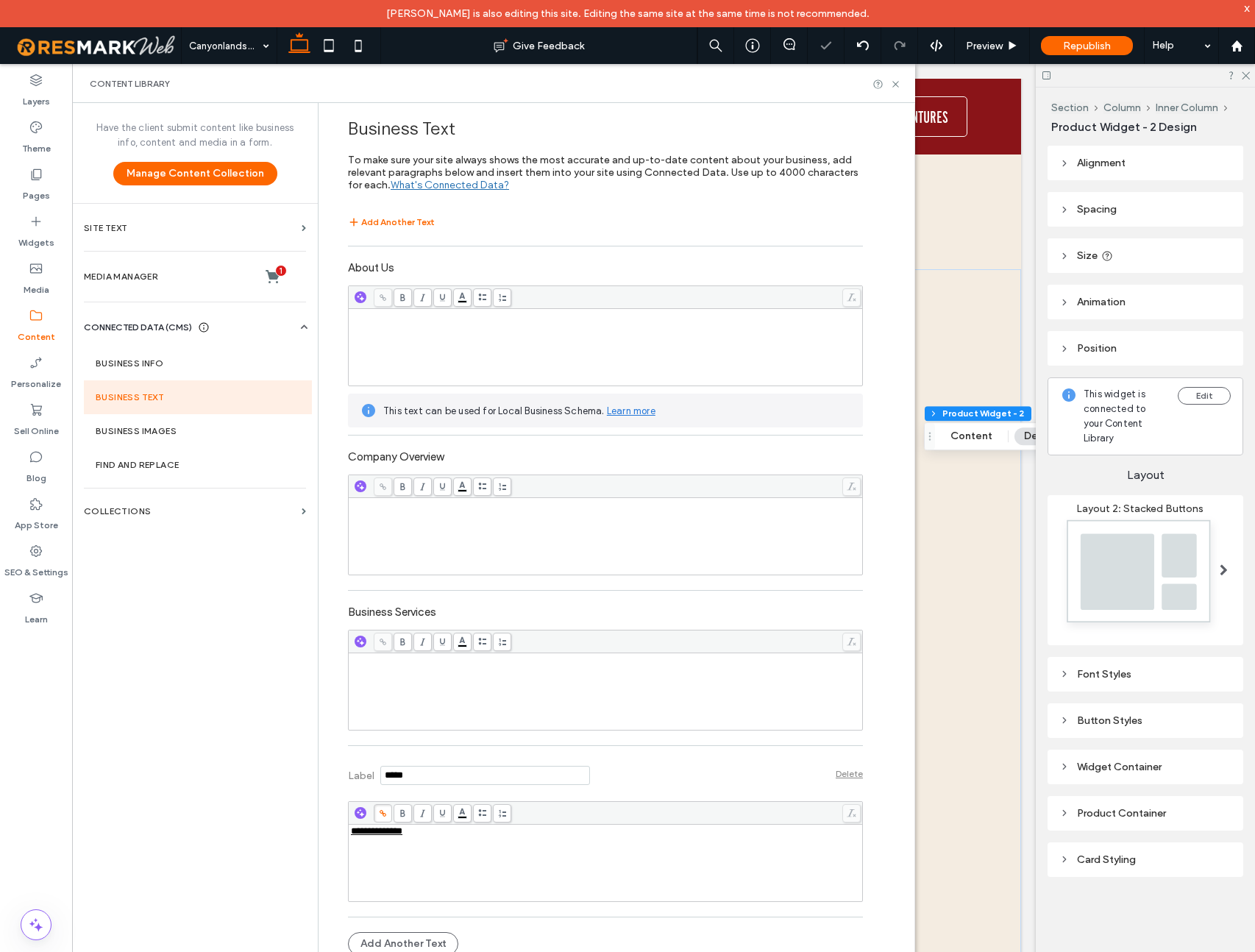
scroll to position [1470, 0]
click at [409, 940] on button "Add Another Text" at bounding box center [403, 944] width 110 height 24
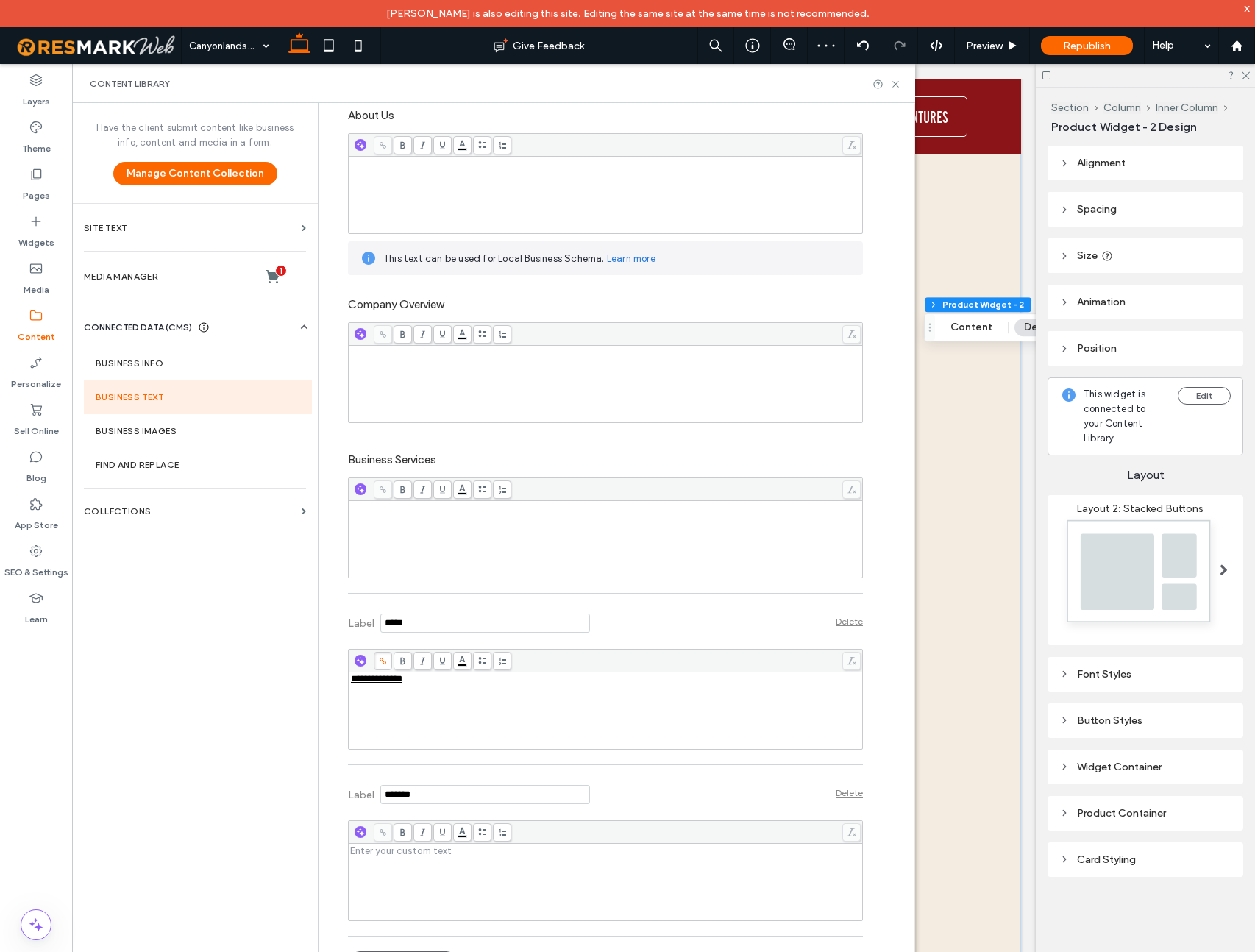
scroll to position [158, 0]
click at [413, 788] on input "Label" at bounding box center [485, 790] width 209 height 19
type input "*********"
click at [421, 851] on div "Rich Text Editor" at bounding box center [606, 845] width 510 height 10
click at [498, 926] on div "**********" at bounding box center [606, 854] width 515 height 172
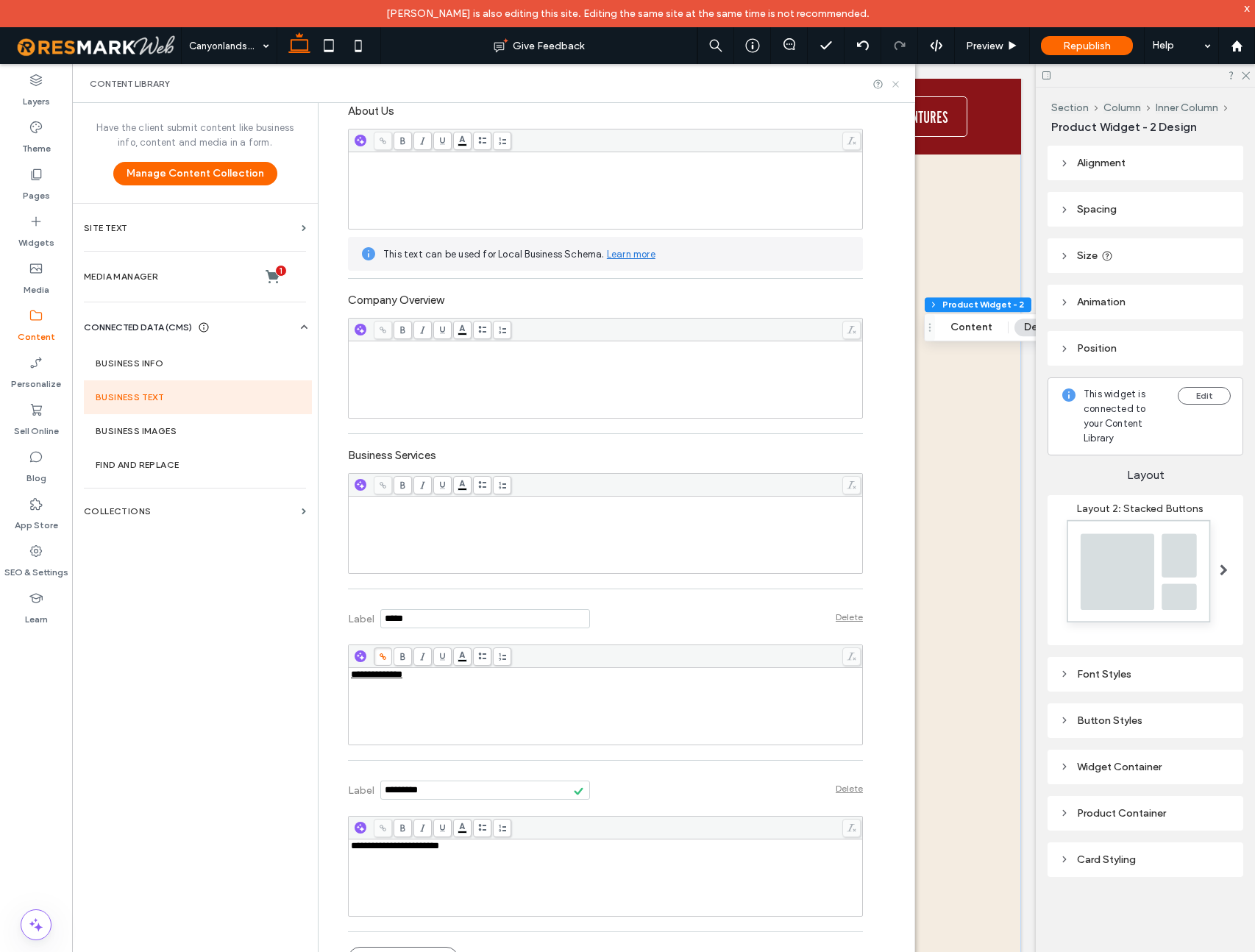
click at [897, 82] on icon at bounding box center [895, 84] width 11 height 11
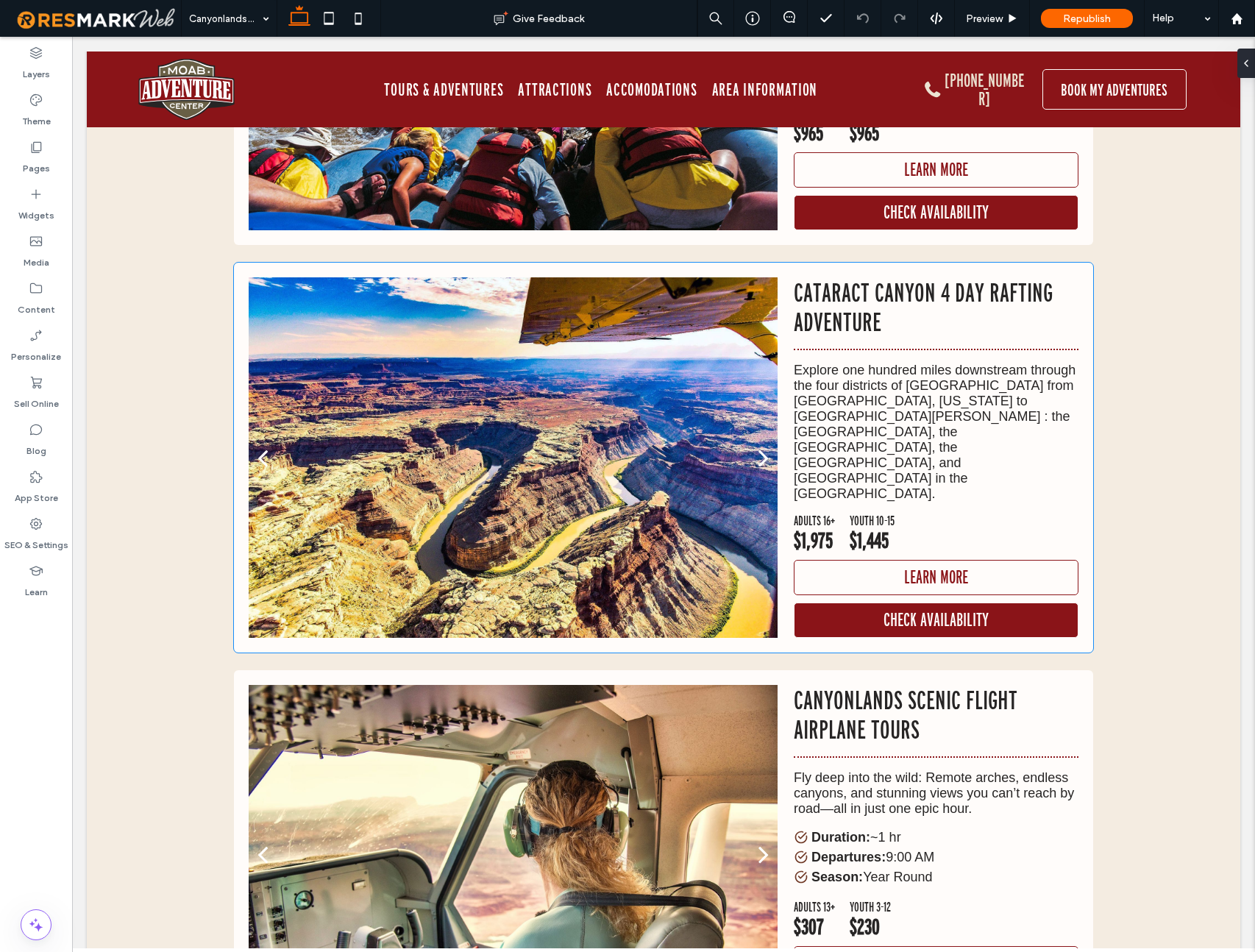
scroll to position [1387, 0]
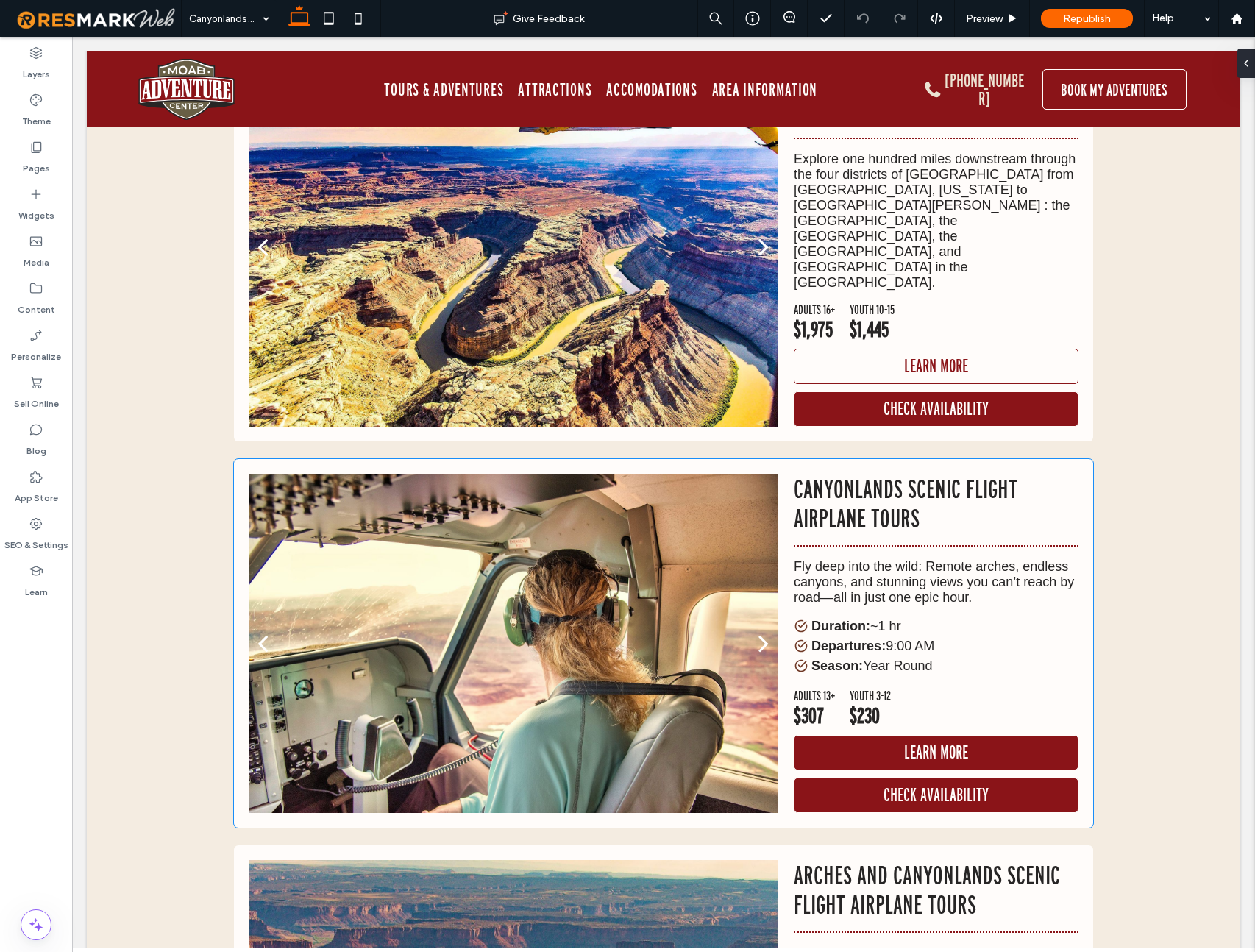
click at [943, 736] on span "Learn More" at bounding box center [935, 753] width 78 height 34
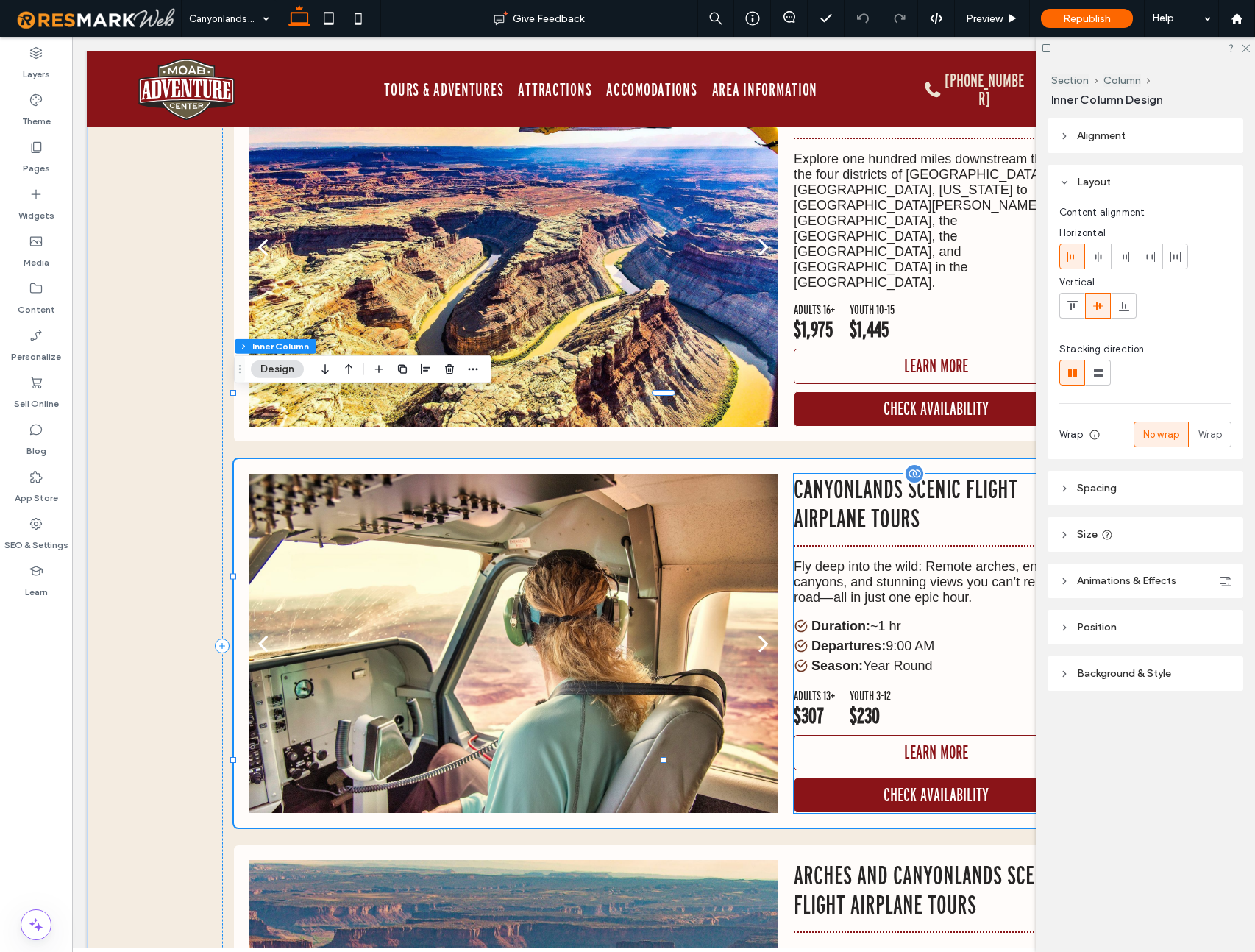
click at [922, 689] on div "ADULTS 13+ $307 YOUTH 3-12 $230" at bounding box center [936, 708] width 285 height 39
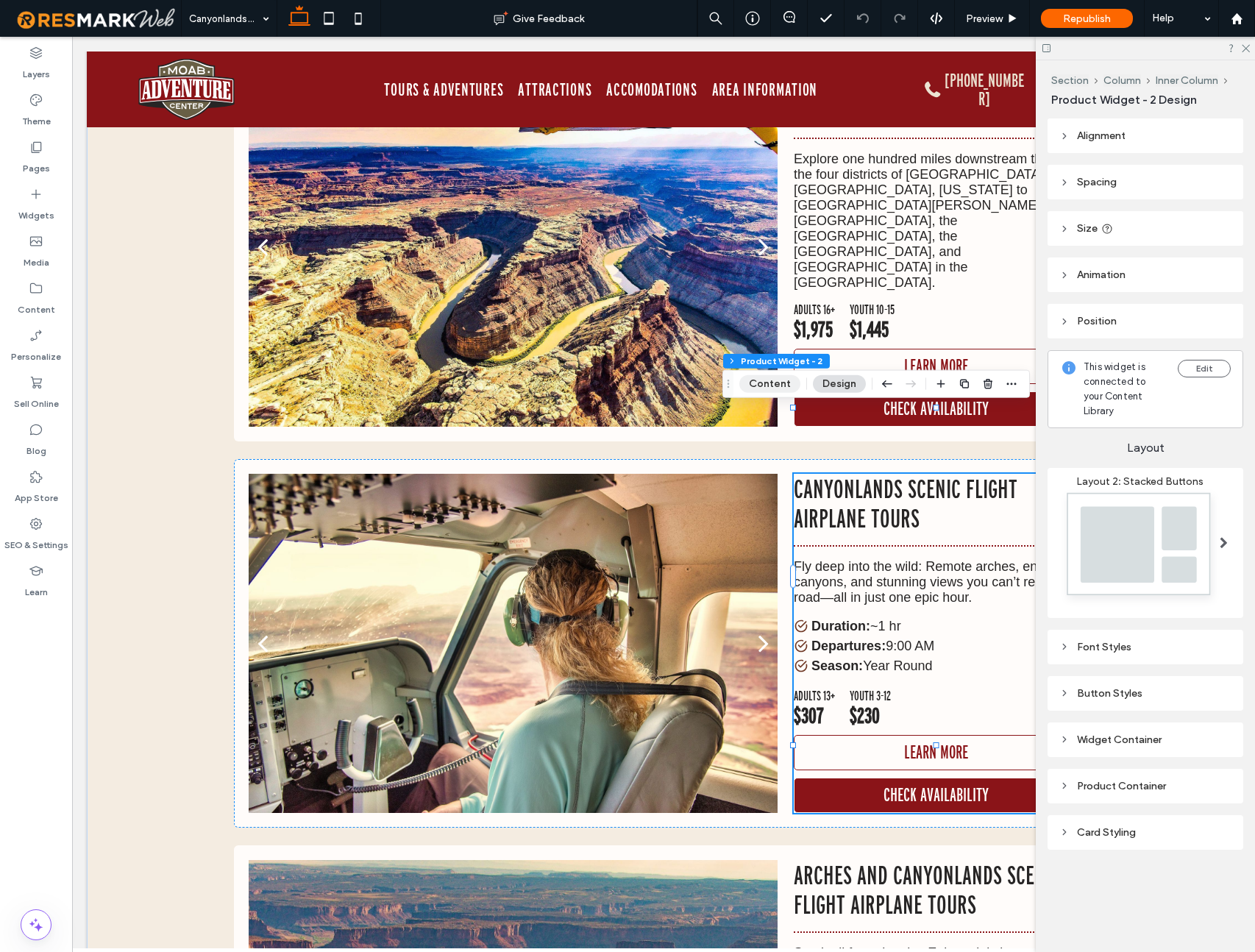
click at [766, 382] on button "Content" at bounding box center [769, 384] width 61 height 18
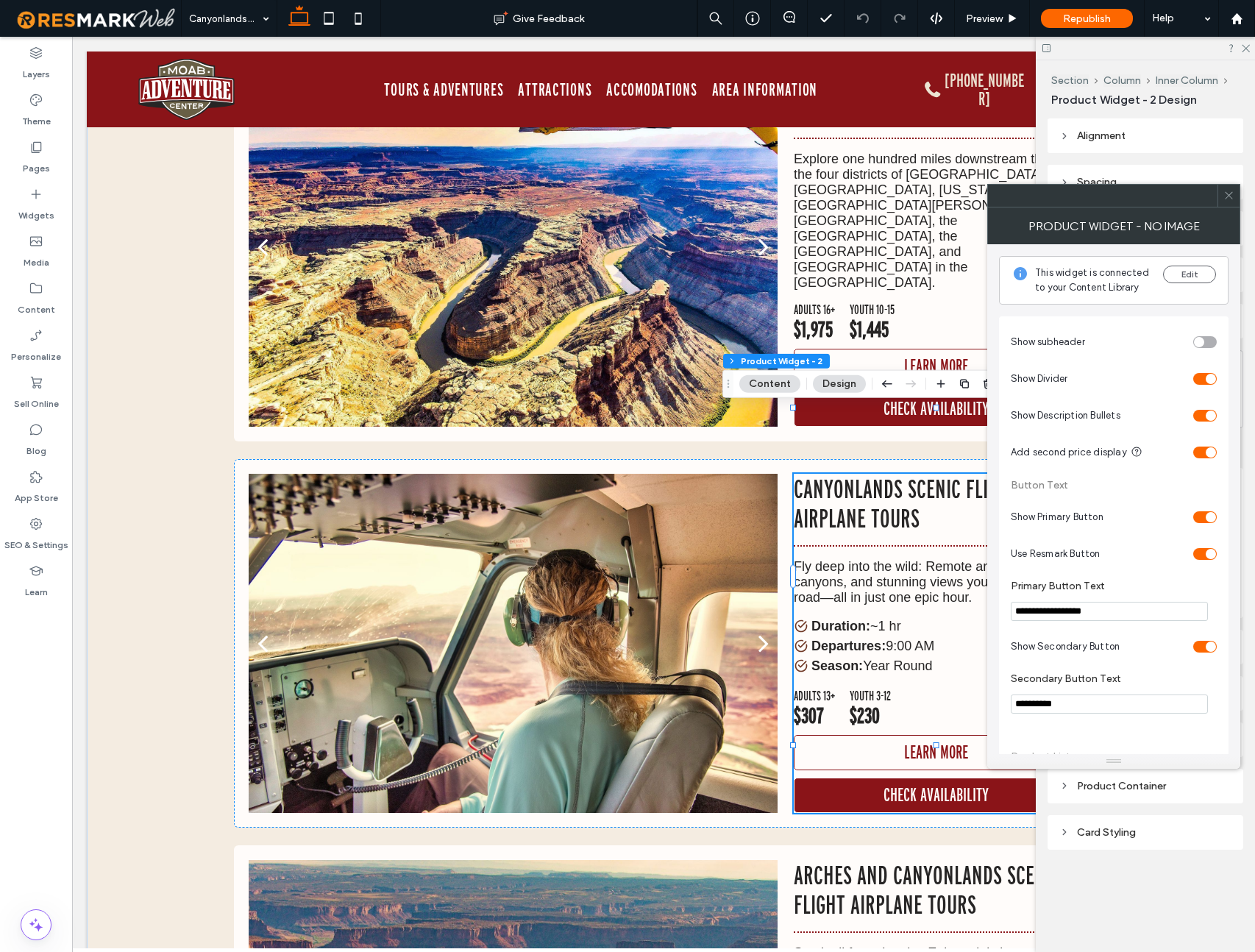
click at [1201, 551] on div "toggle" at bounding box center [1204, 554] width 24 height 11
click at [1230, 195] on icon at bounding box center [1229, 195] width 11 height 11
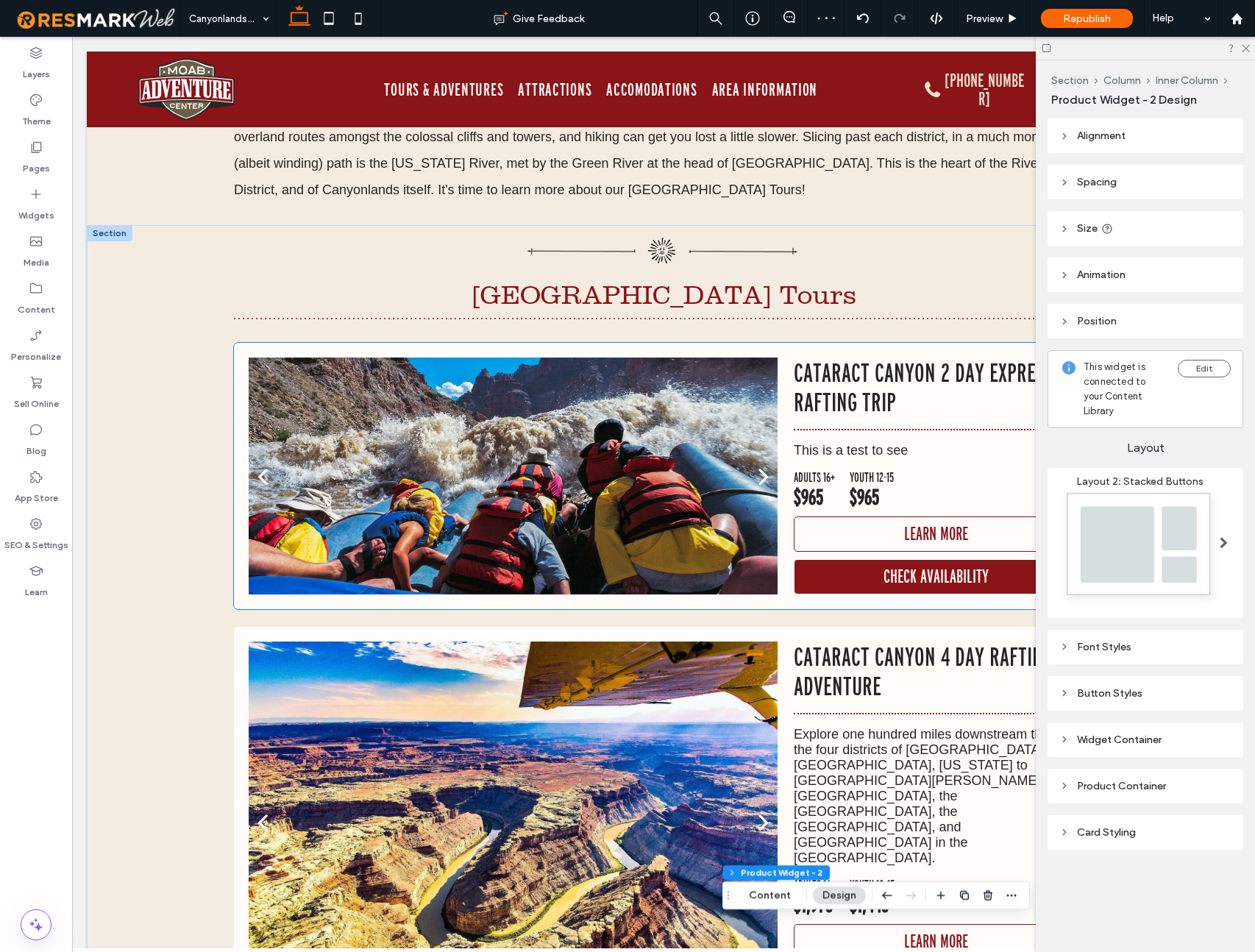
scroll to position [808, 0]
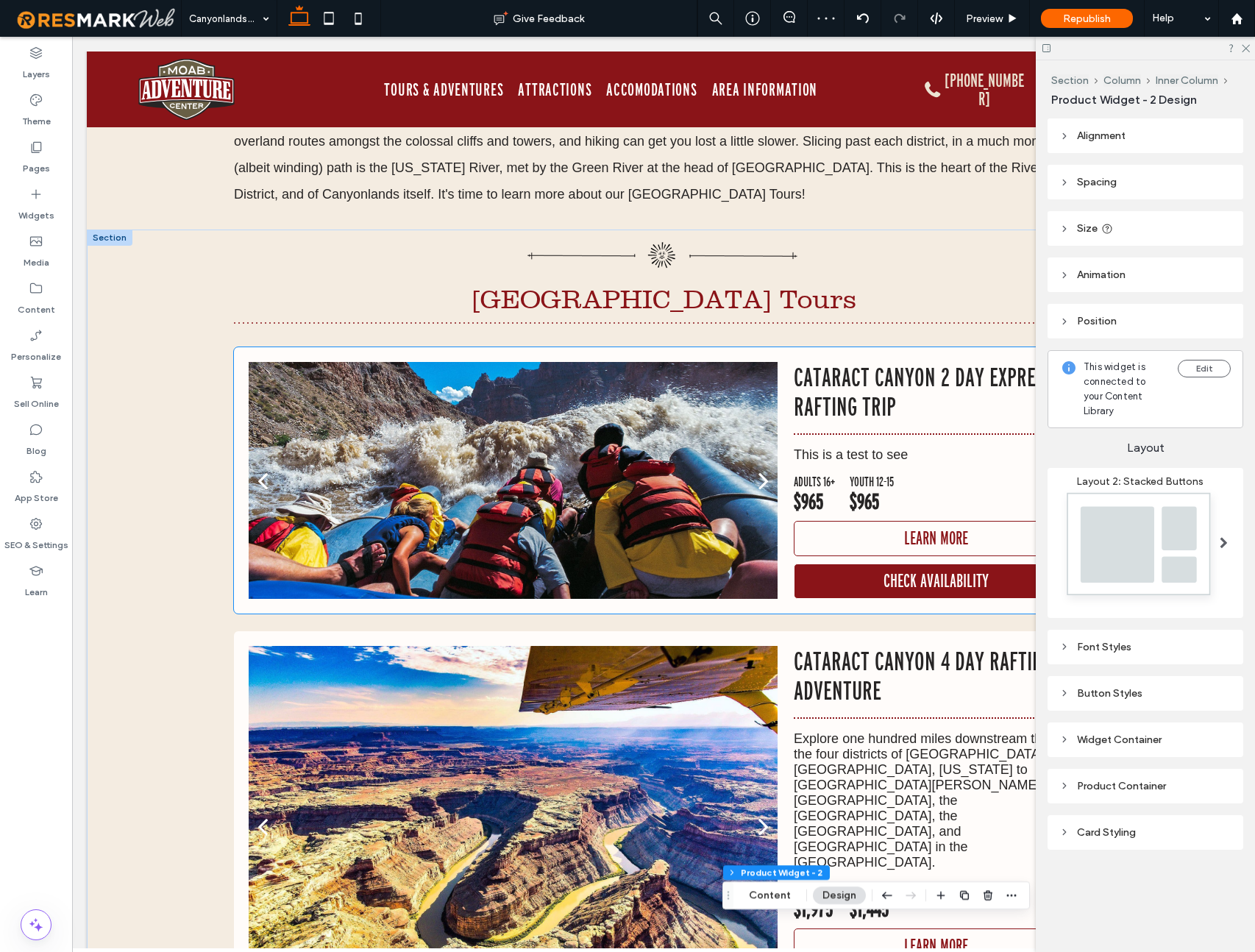
click at [889, 378] on p "Cataract Canyon 2 Day Express Rafting Trip" at bounding box center [936, 392] width 285 height 58
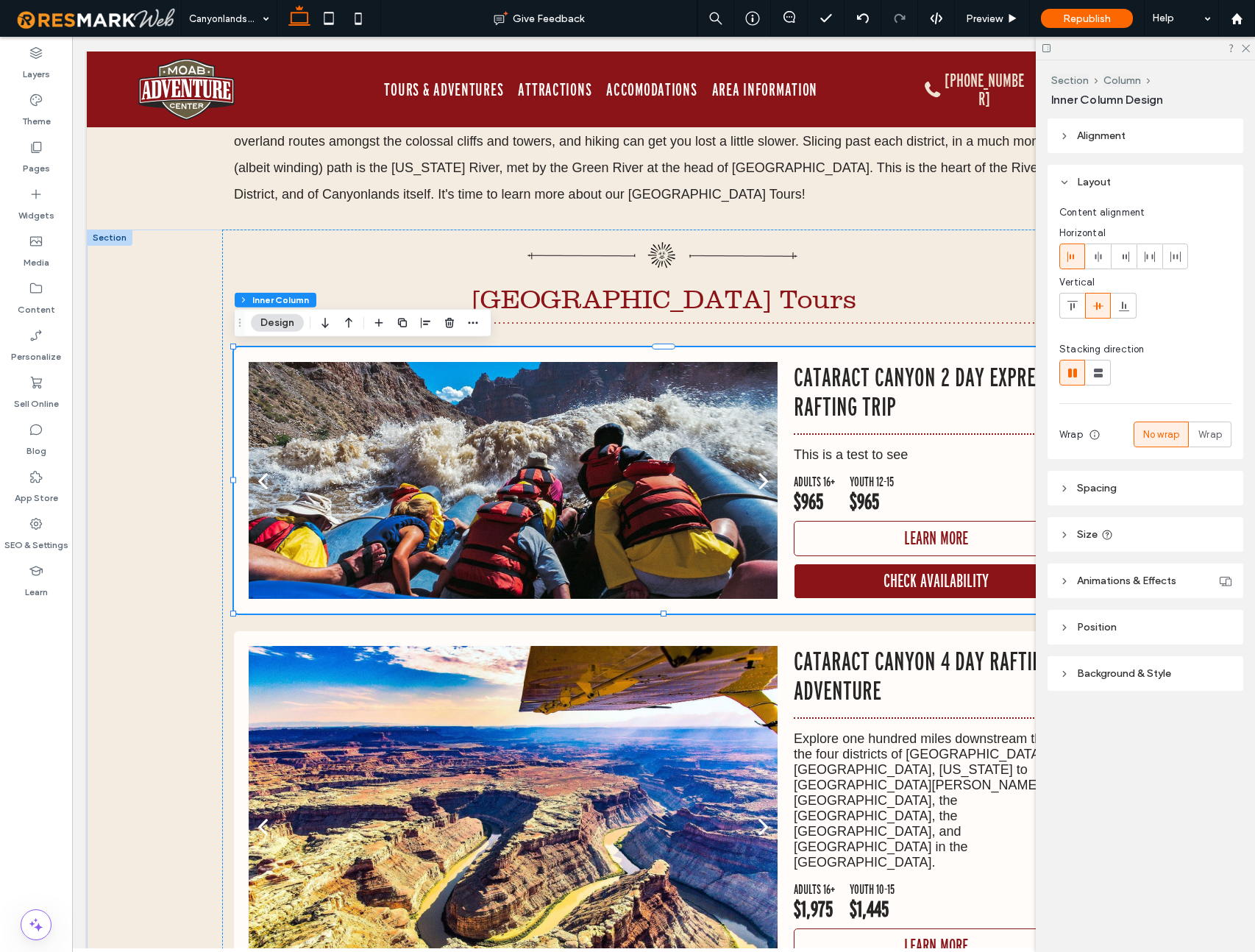
click at [889, 378] on p "Cataract Canyon 2 Day Express Rafting Trip" at bounding box center [936, 392] width 285 height 58
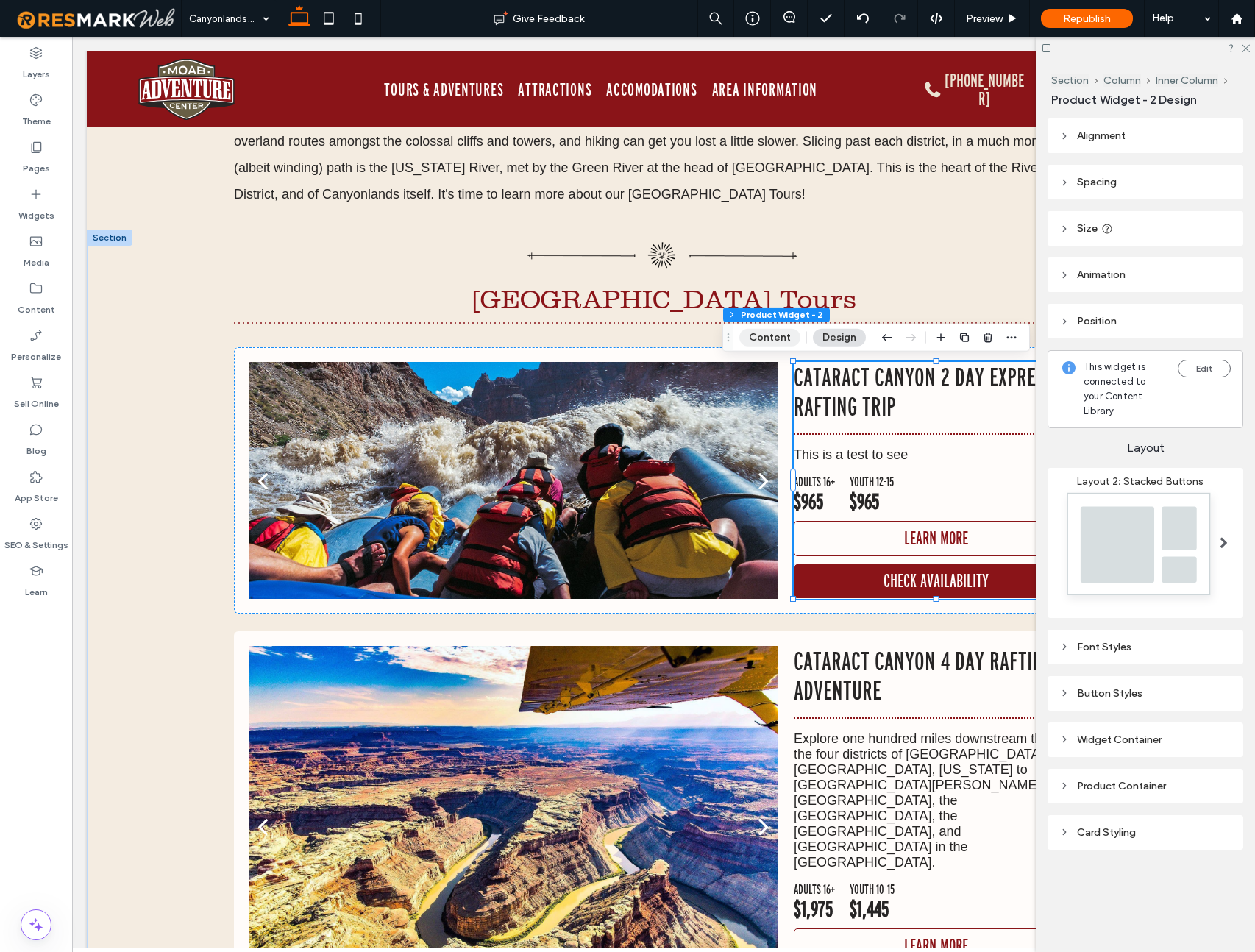
click at [772, 331] on button "Content" at bounding box center [769, 337] width 61 height 18
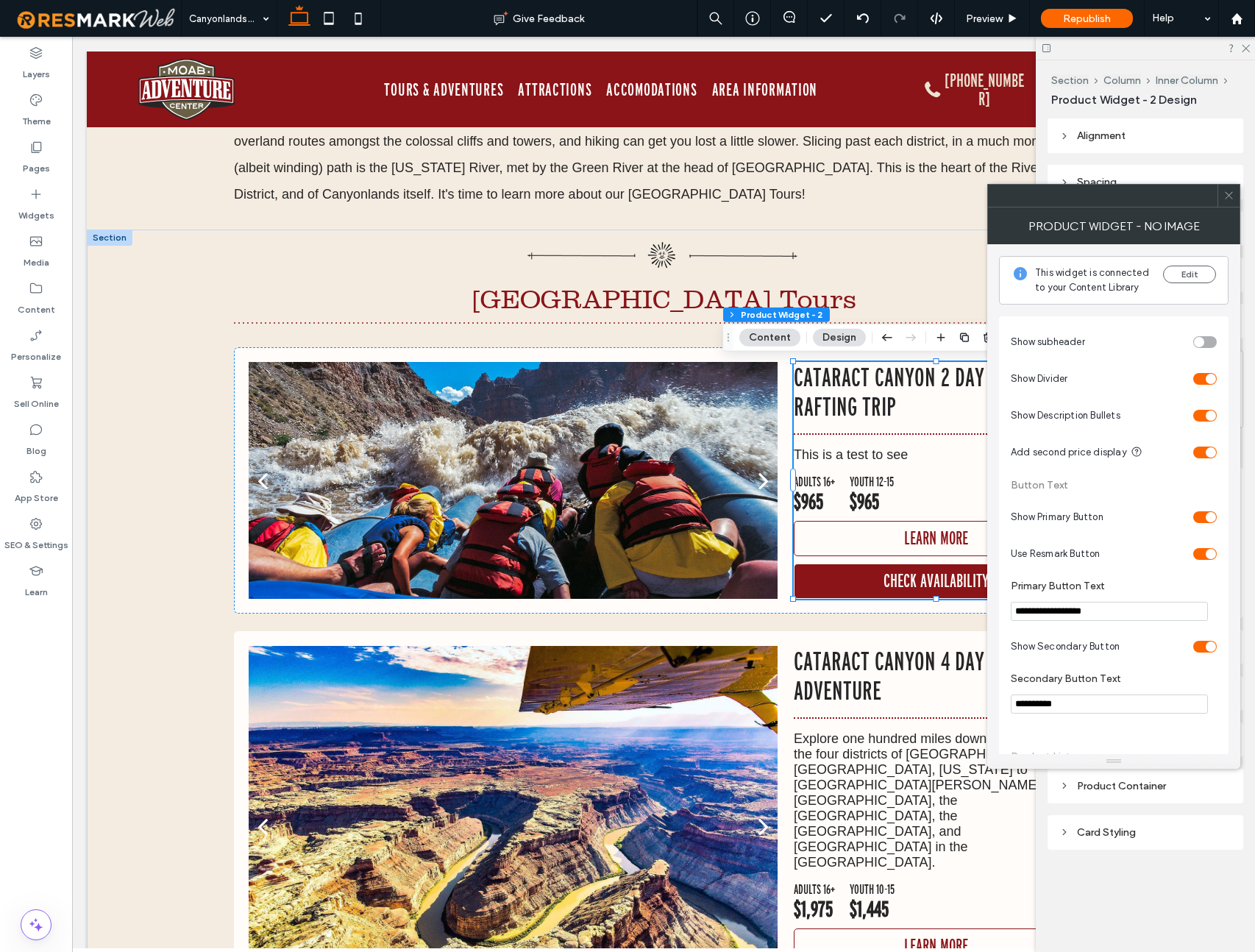
click at [1228, 195] on icon at bounding box center [1229, 195] width 11 height 11
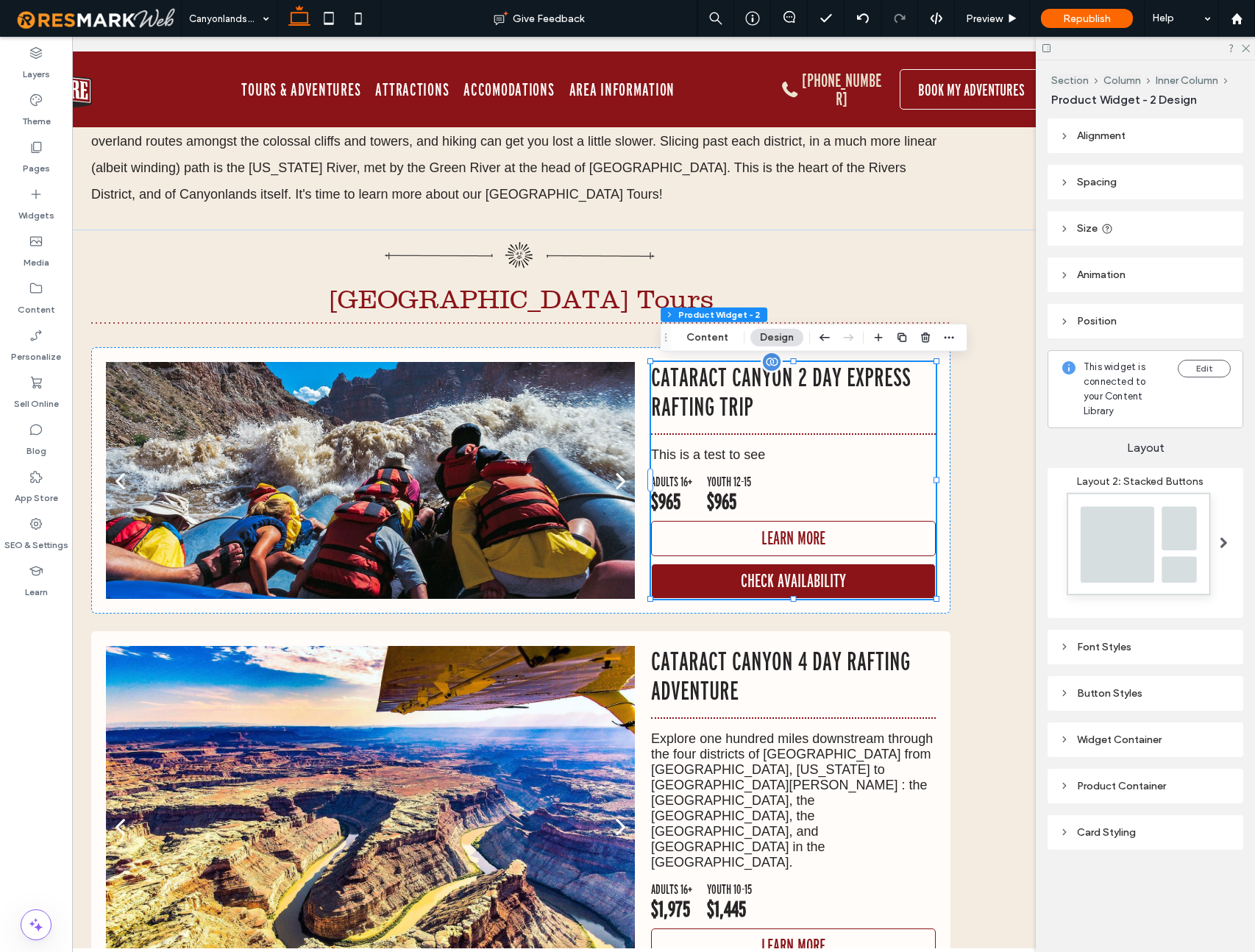
scroll to position [0, 142]
click at [942, 339] on icon "button" at bounding box center [940, 338] width 11 height 11
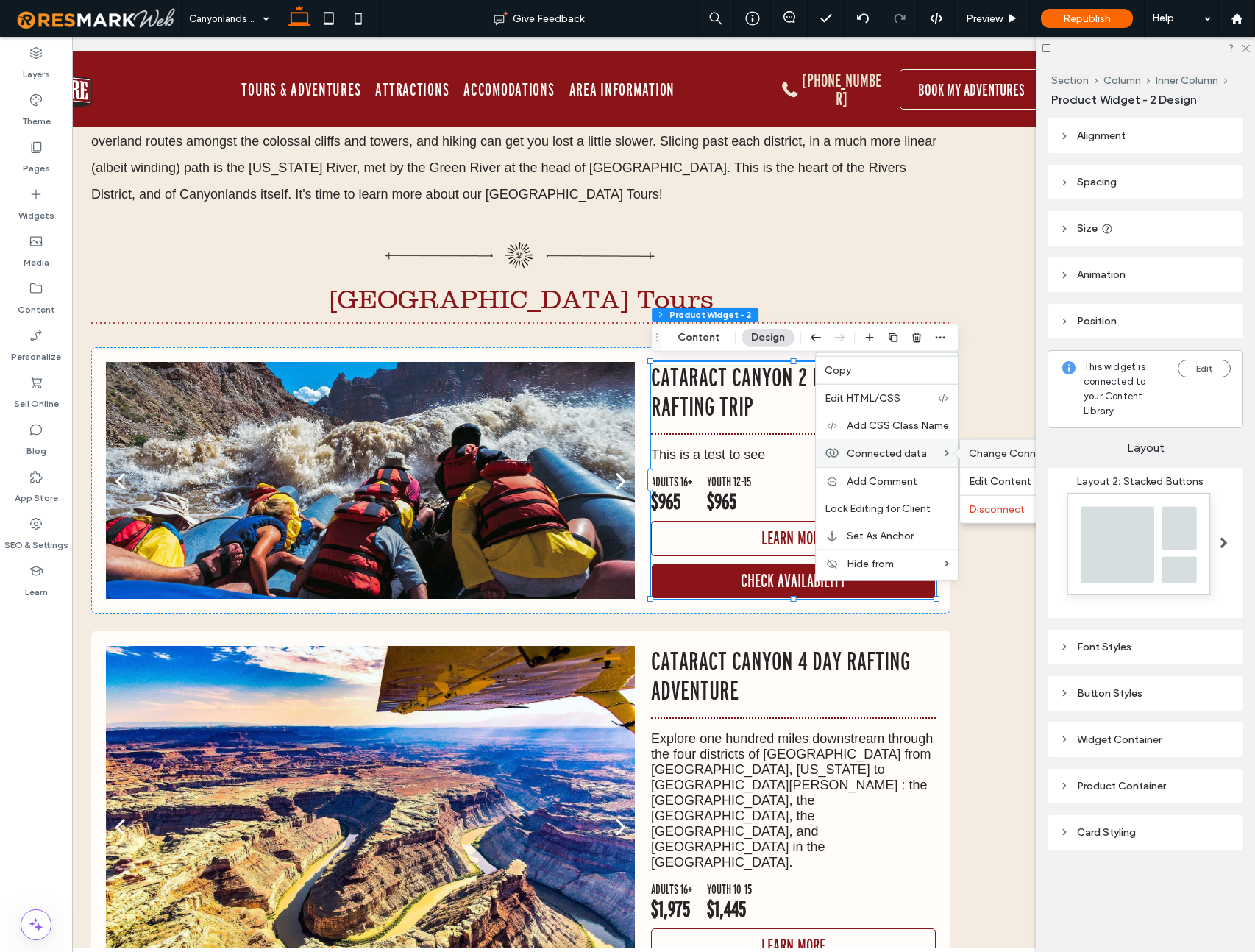
click at [981, 452] on span "Change Connection" at bounding box center [1018, 453] width 98 height 12
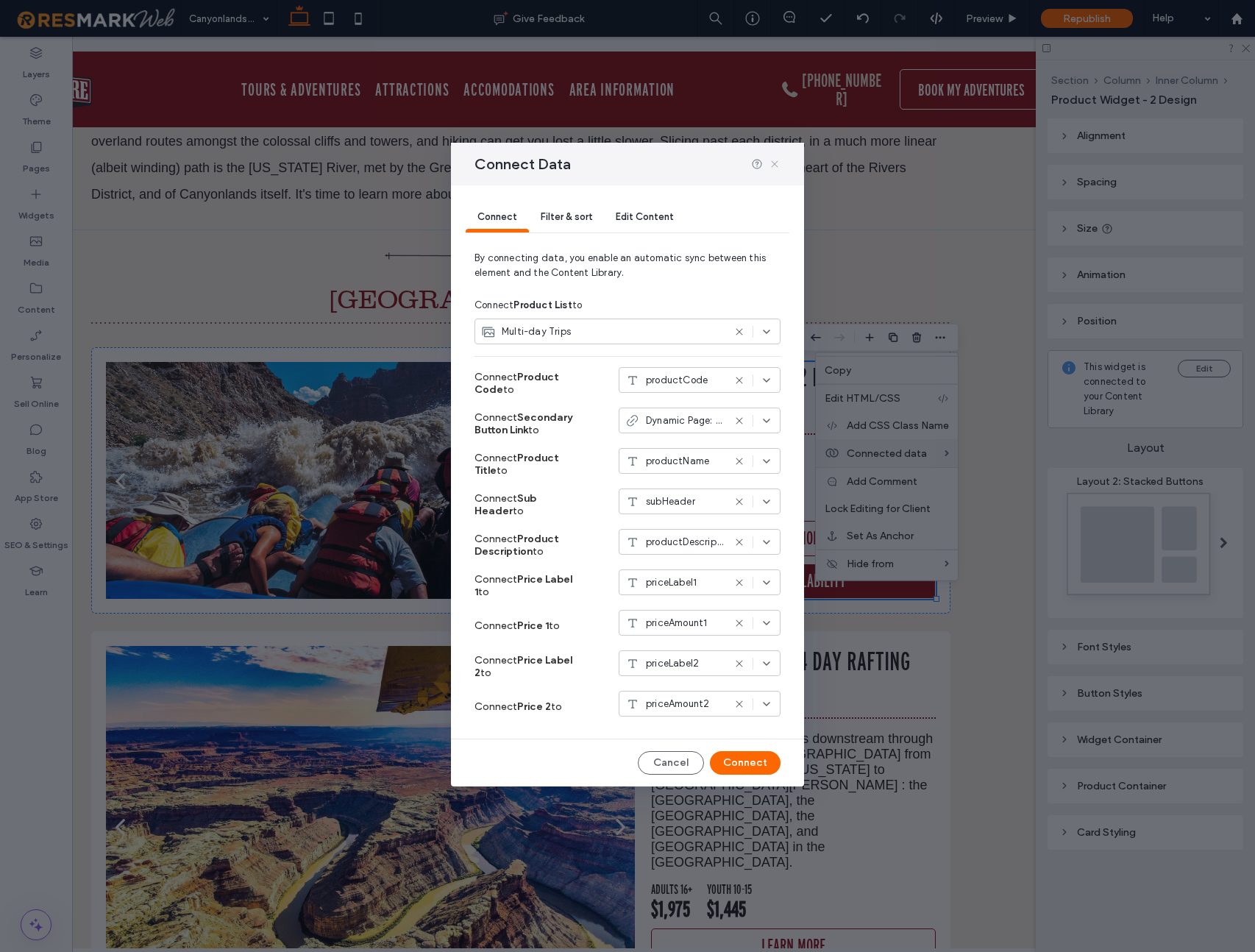
click at [776, 165] on icon at bounding box center [775, 164] width 11 height 11
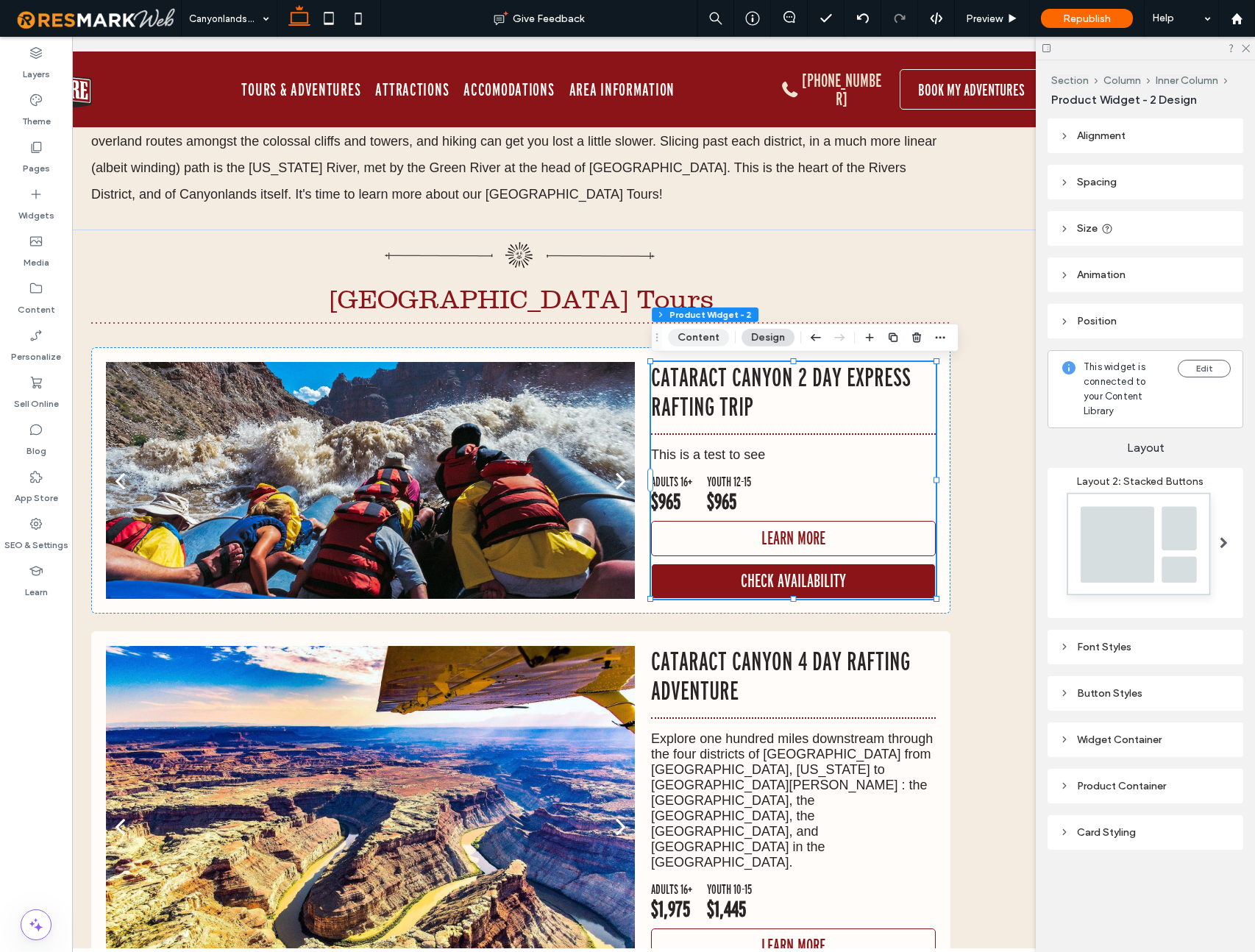
click at [701, 339] on button "Content" at bounding box center [698, 337] width 61 height 18
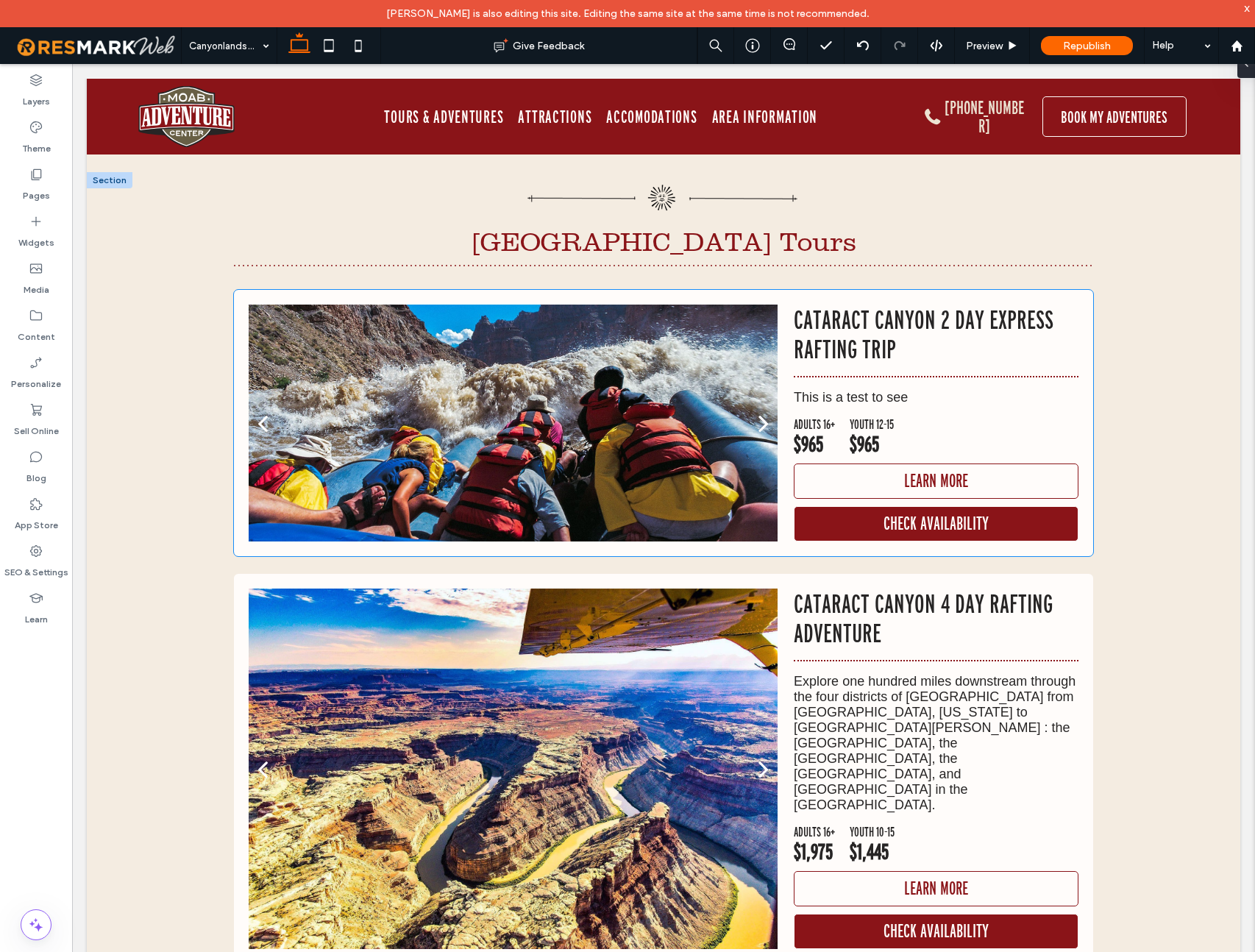
click at [949, 376] on hr at bounding box center [936, 376] width 285 height 2
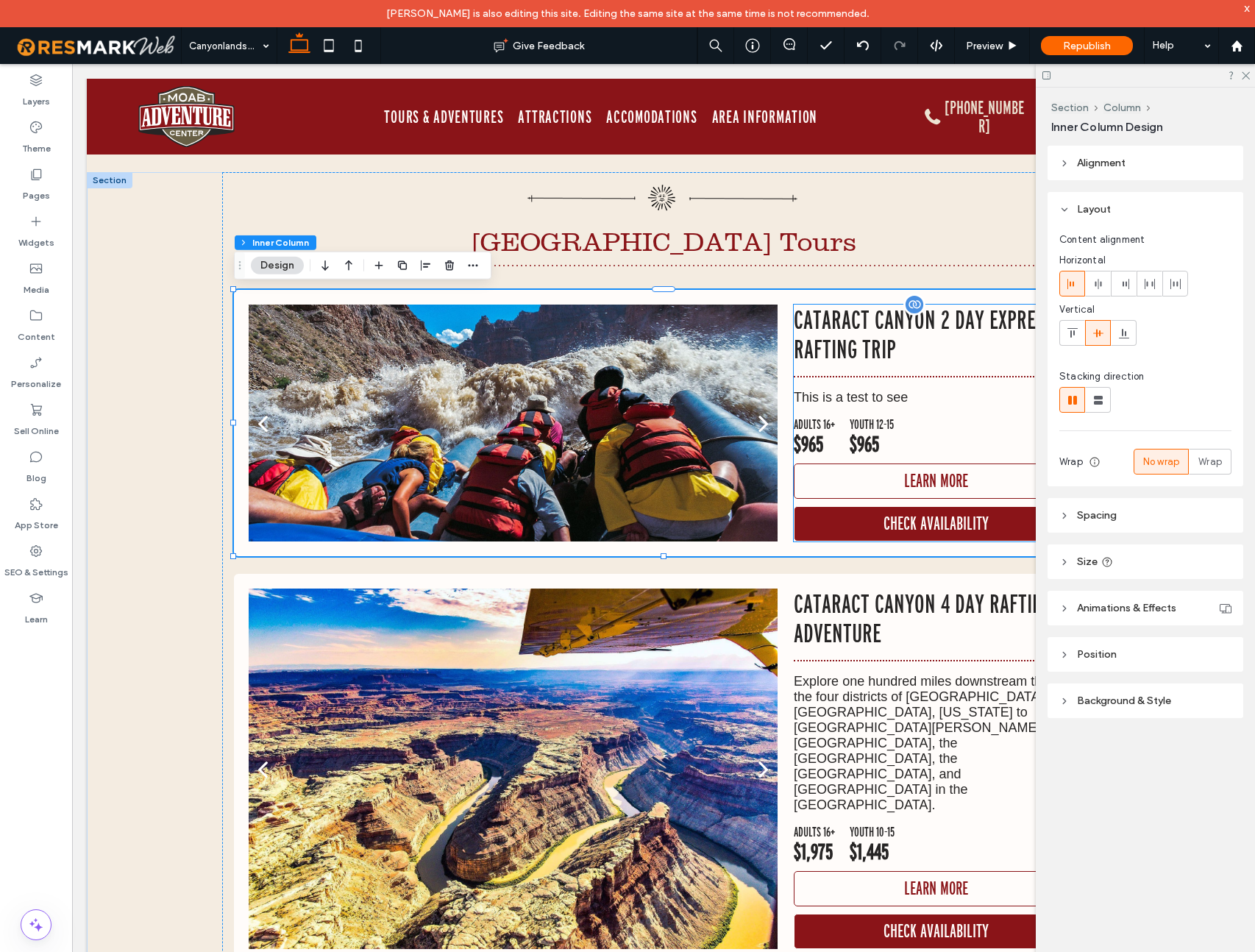
click at [857, 329] on p "Cataract Canyon 2 Day Express Rafting Trip" at bounding box center [936, 334] width 285 height 58
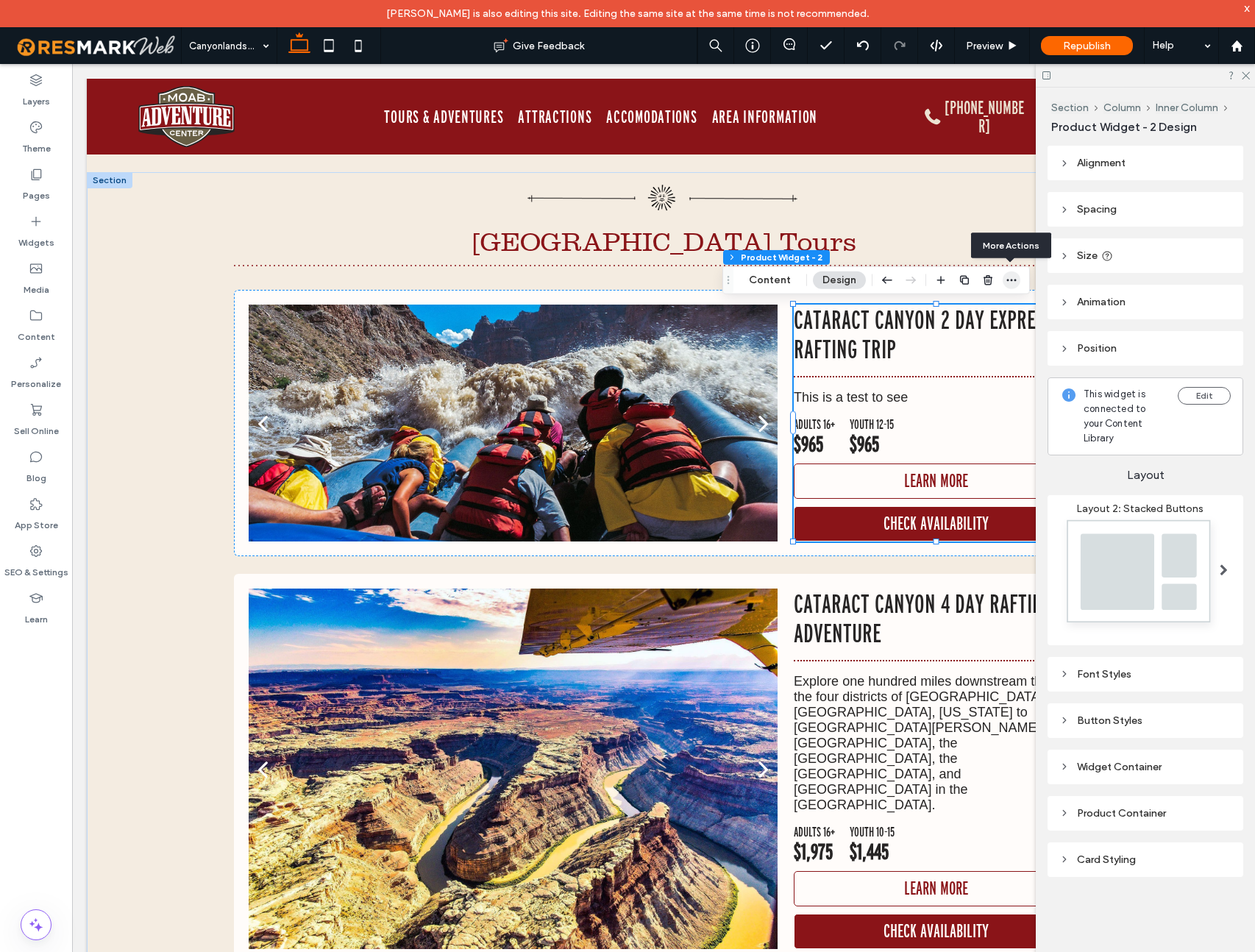
click at [1011, 277] on icon "button" at bounding box center [1012, 280] width 11 height 11
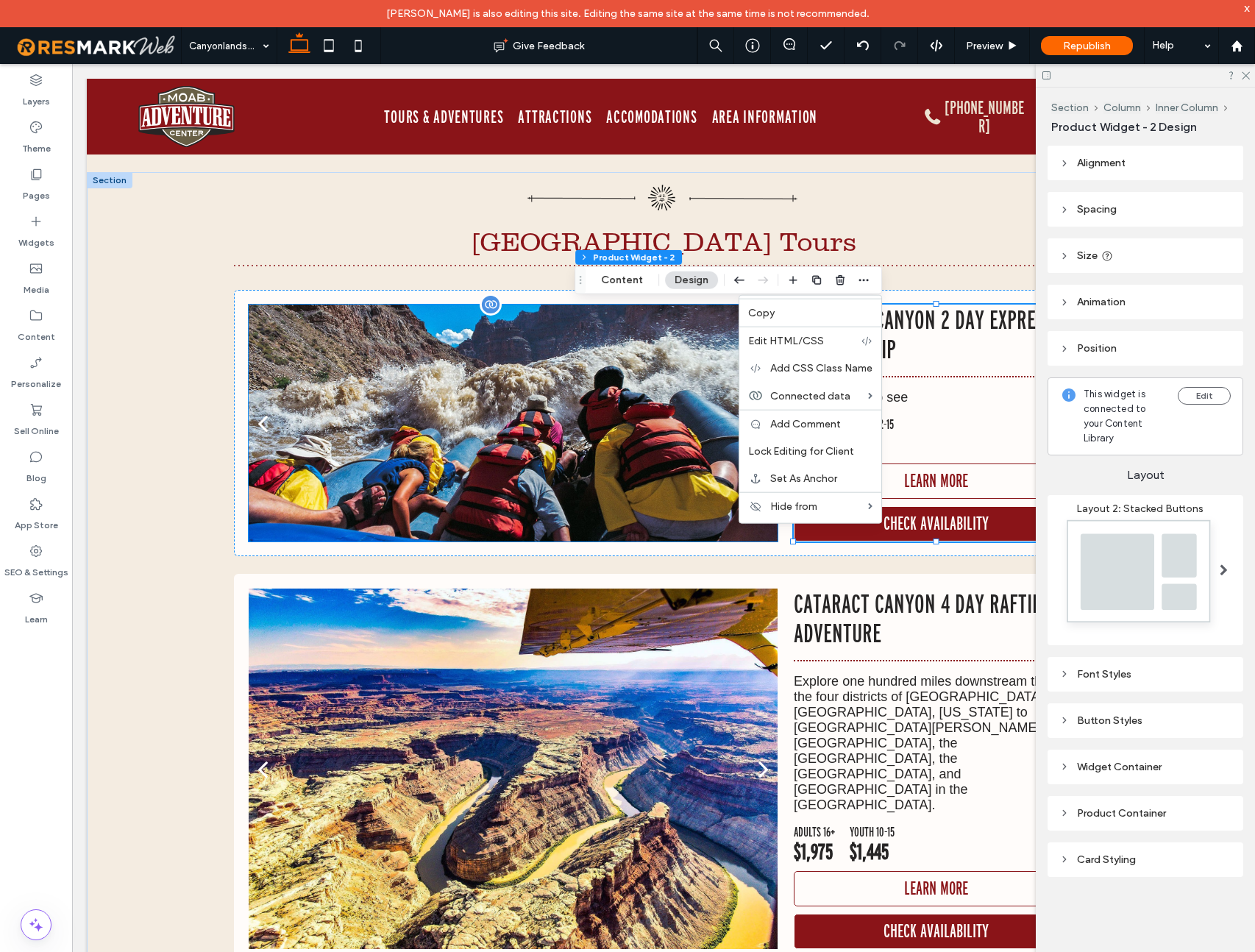
scroll to position [0, 219]
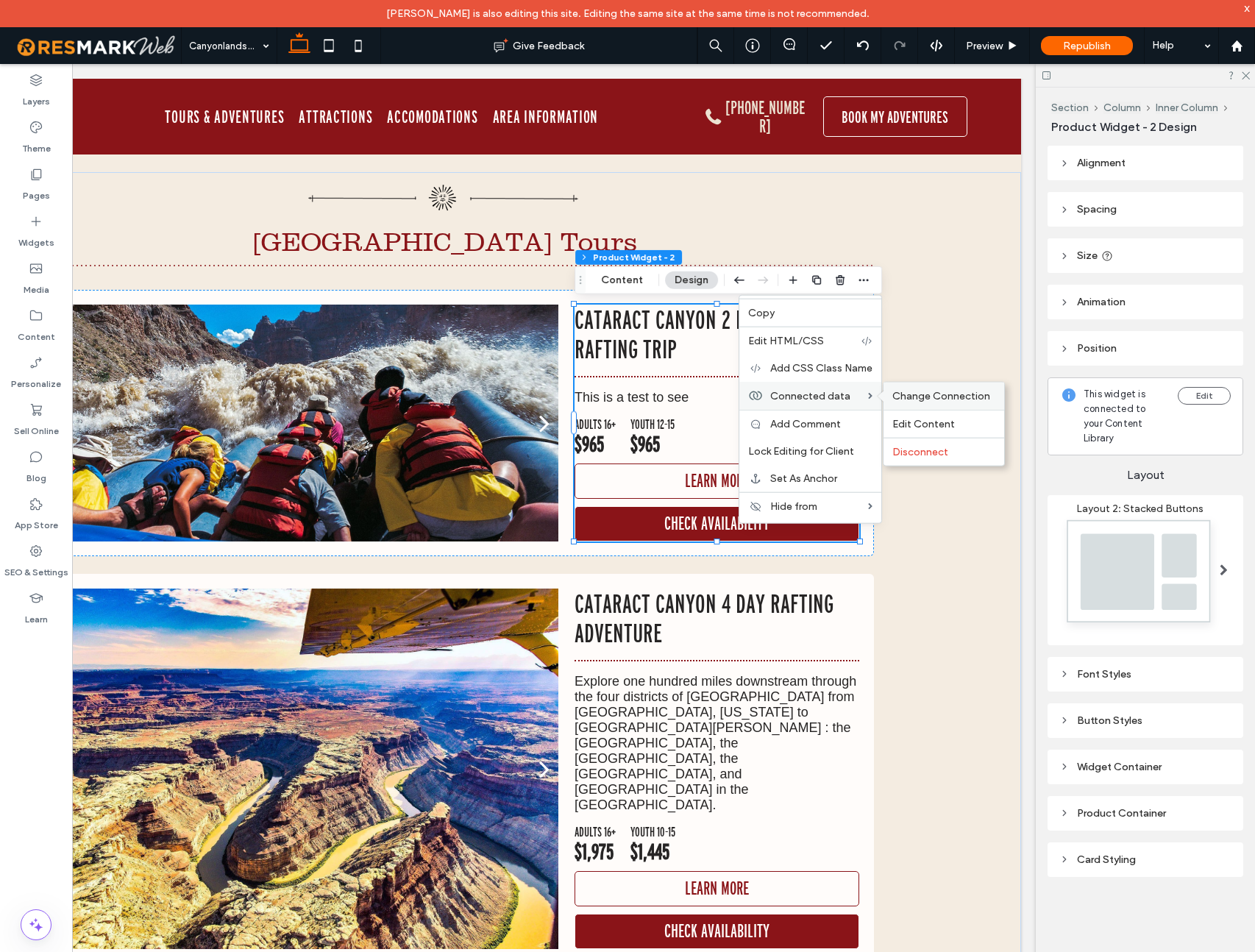
click at [936, 392] on span "Change Connection" at bounding box center [942, 395] width 98 height 12
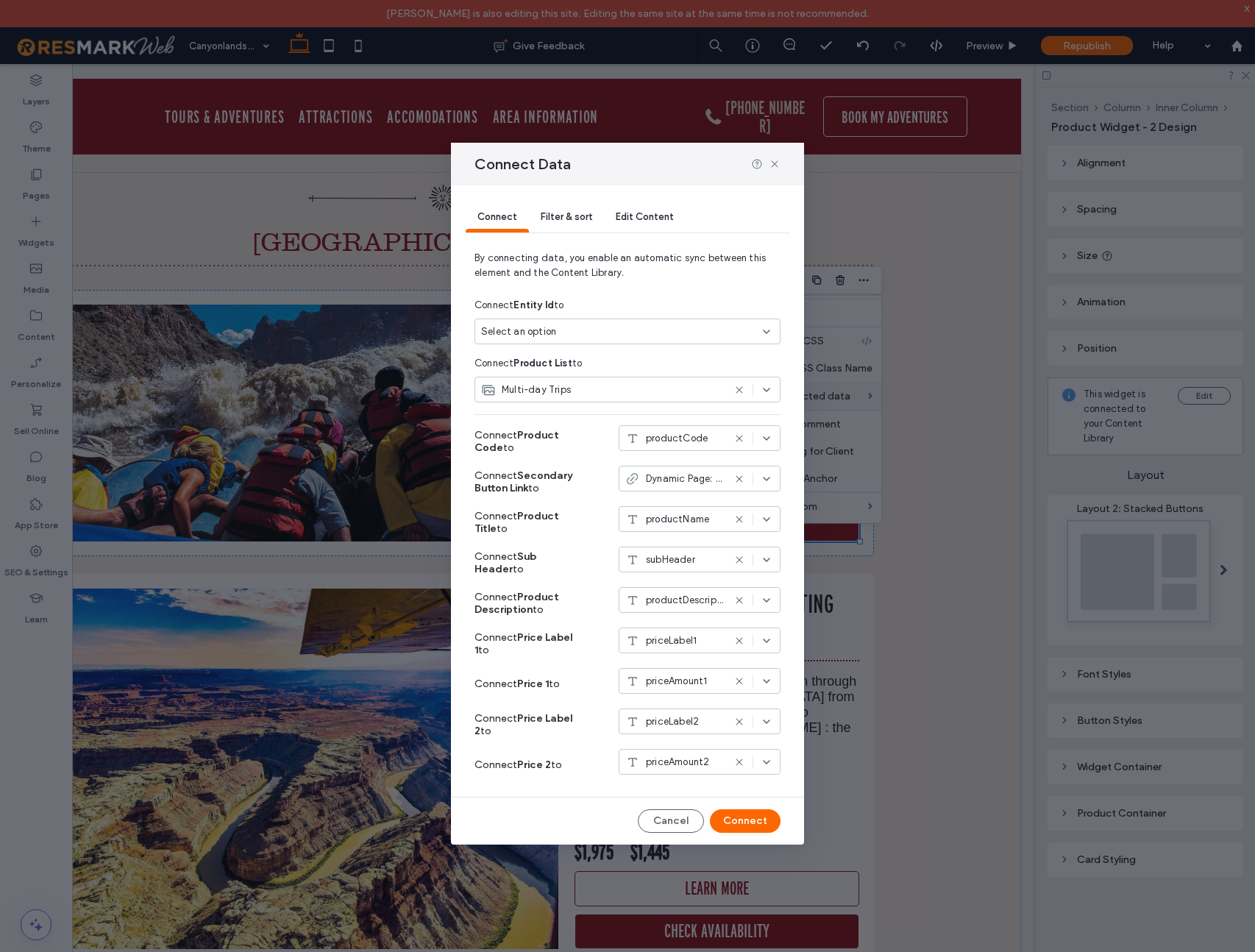
click at [640, 330] on div "Select an option" at bounding box center [619, 332] width 276 height 15
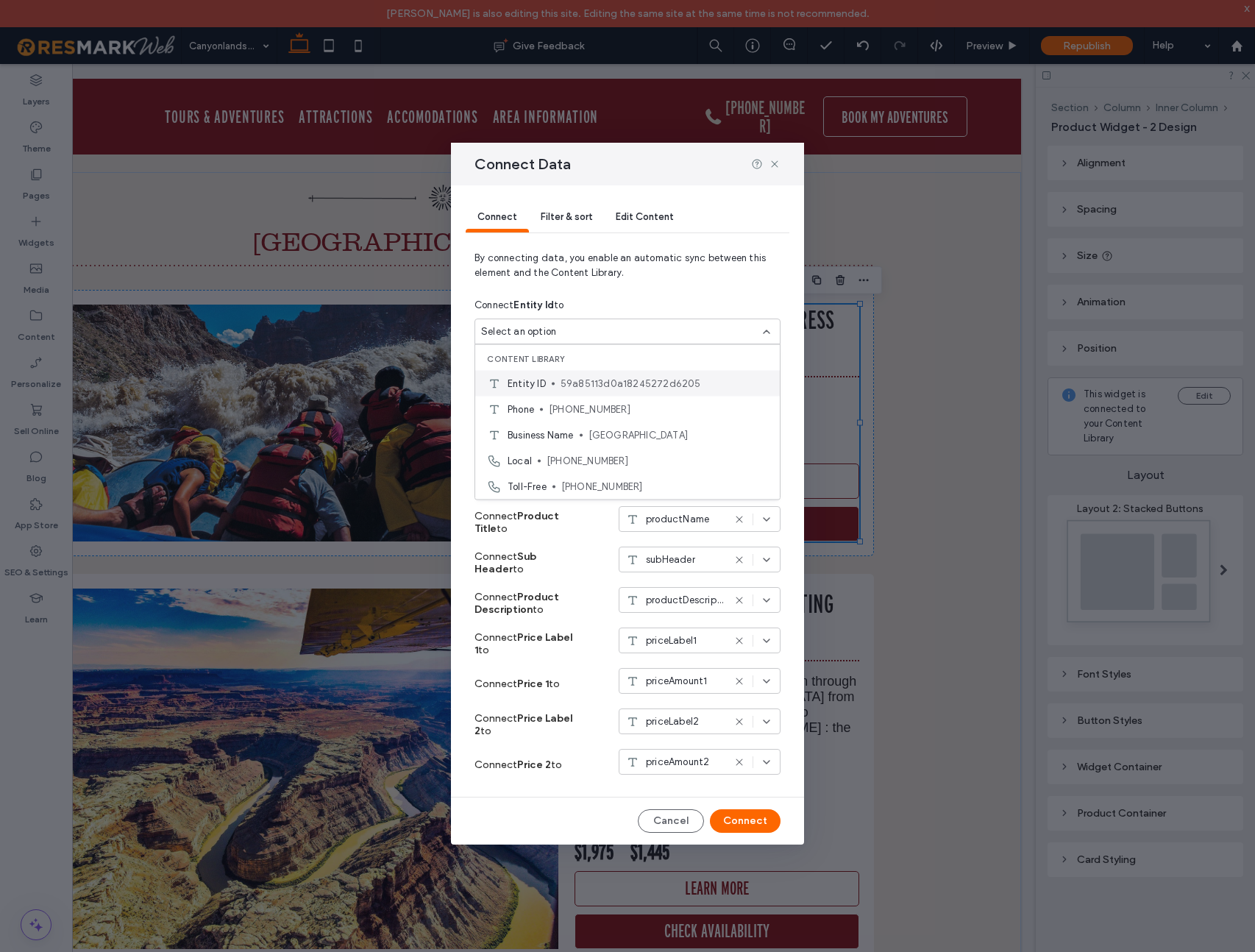
click at [589, 382] on span "59a85113d0a18245272d6205" at bounding box center [664, 383] width 208 height 15
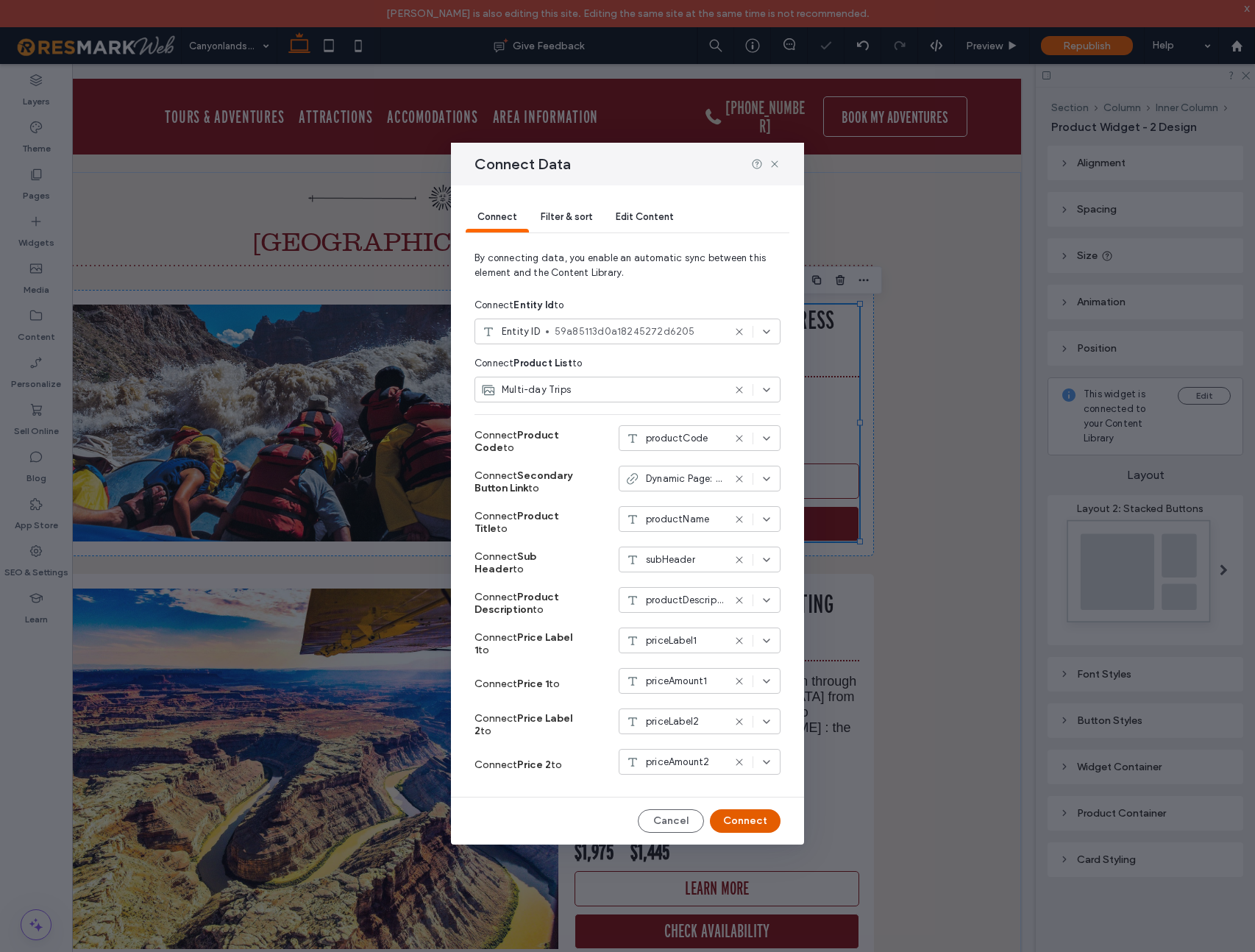
click at [759, 819] on button "Connect" at bounding box center [745, 820] width 71 height 24
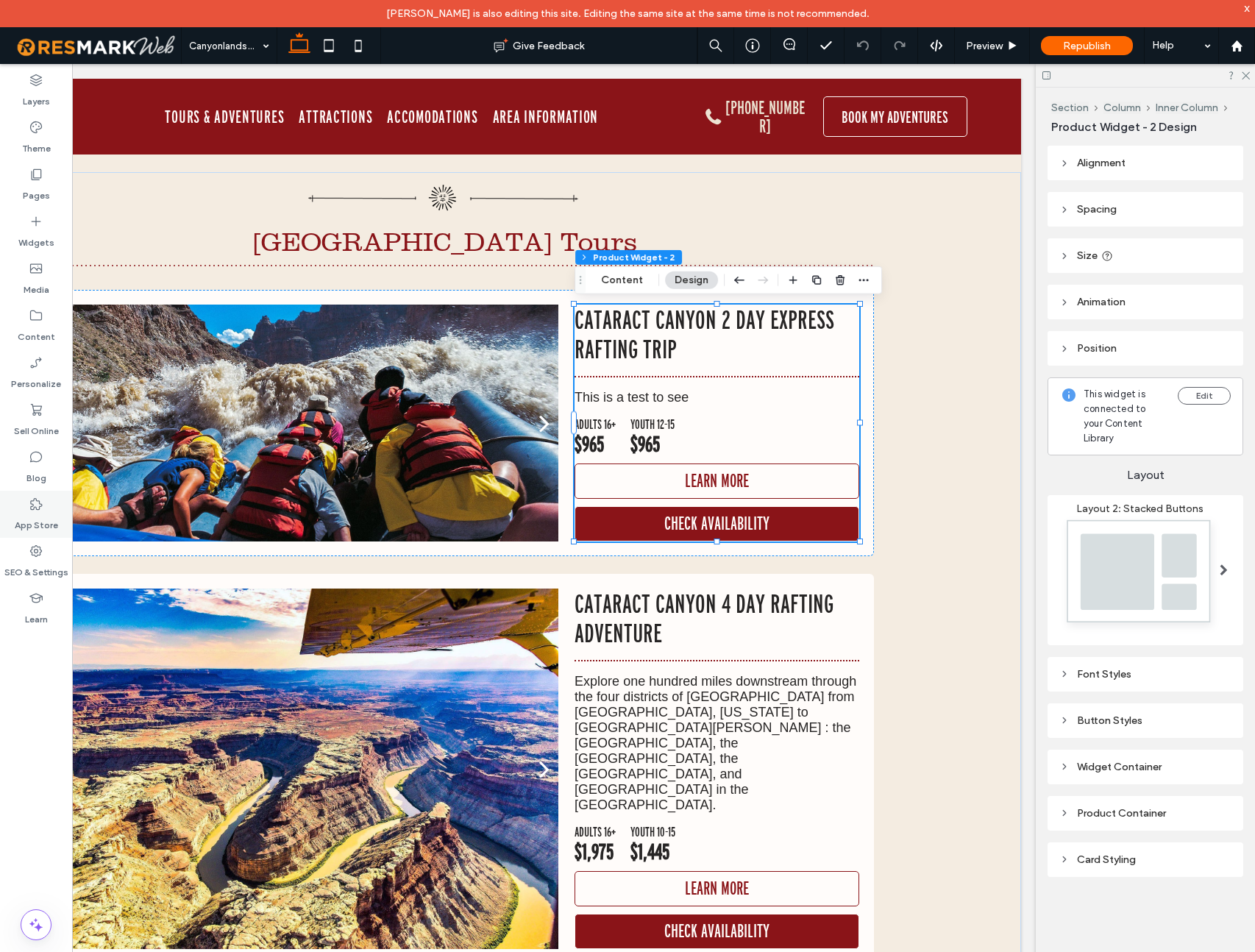
click at [26, 531] on label "App Store" at bounding box center [37, 522] width 43 height 21
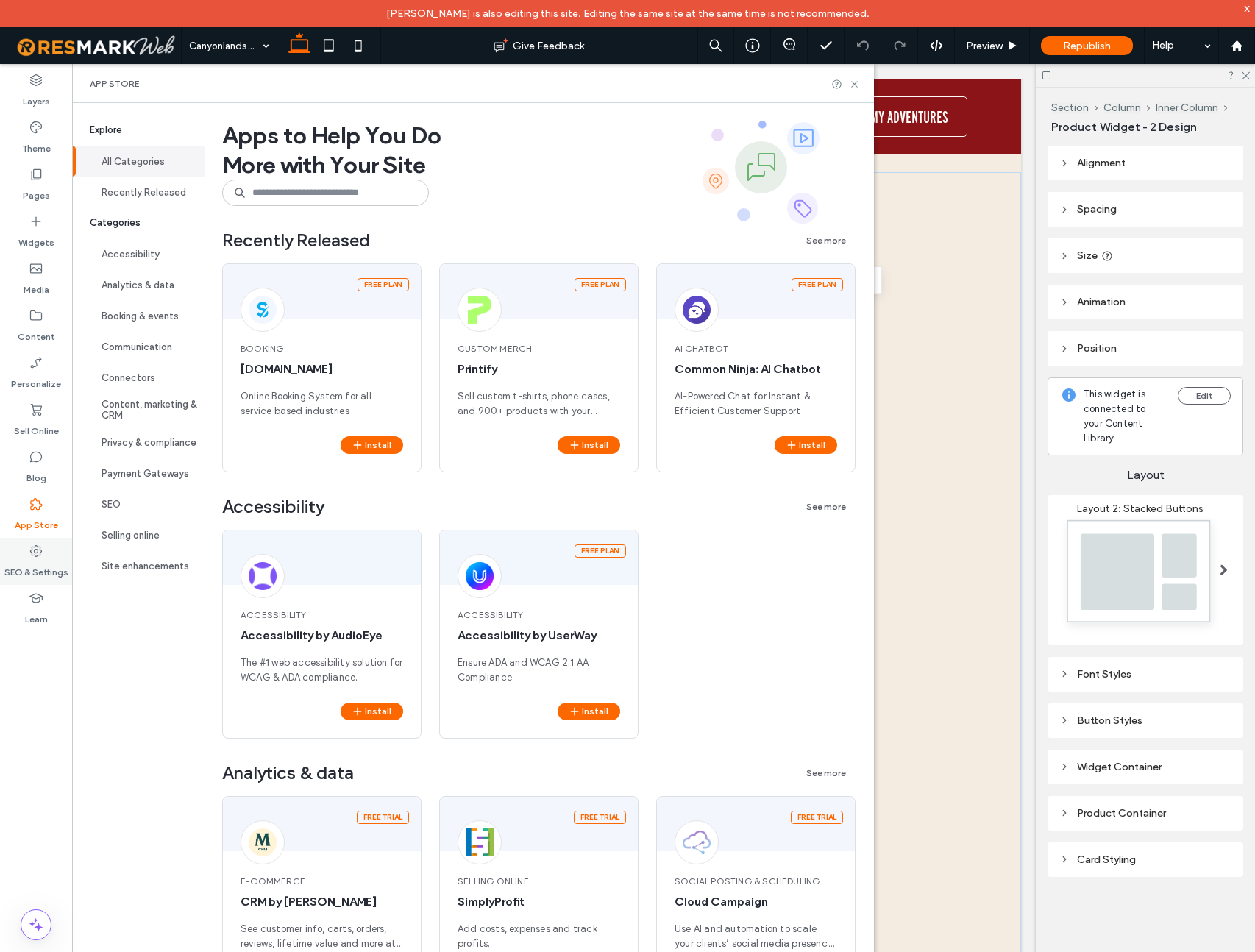
click at [35, 556] on use at bounding box center [36, 551] width 11 height 11
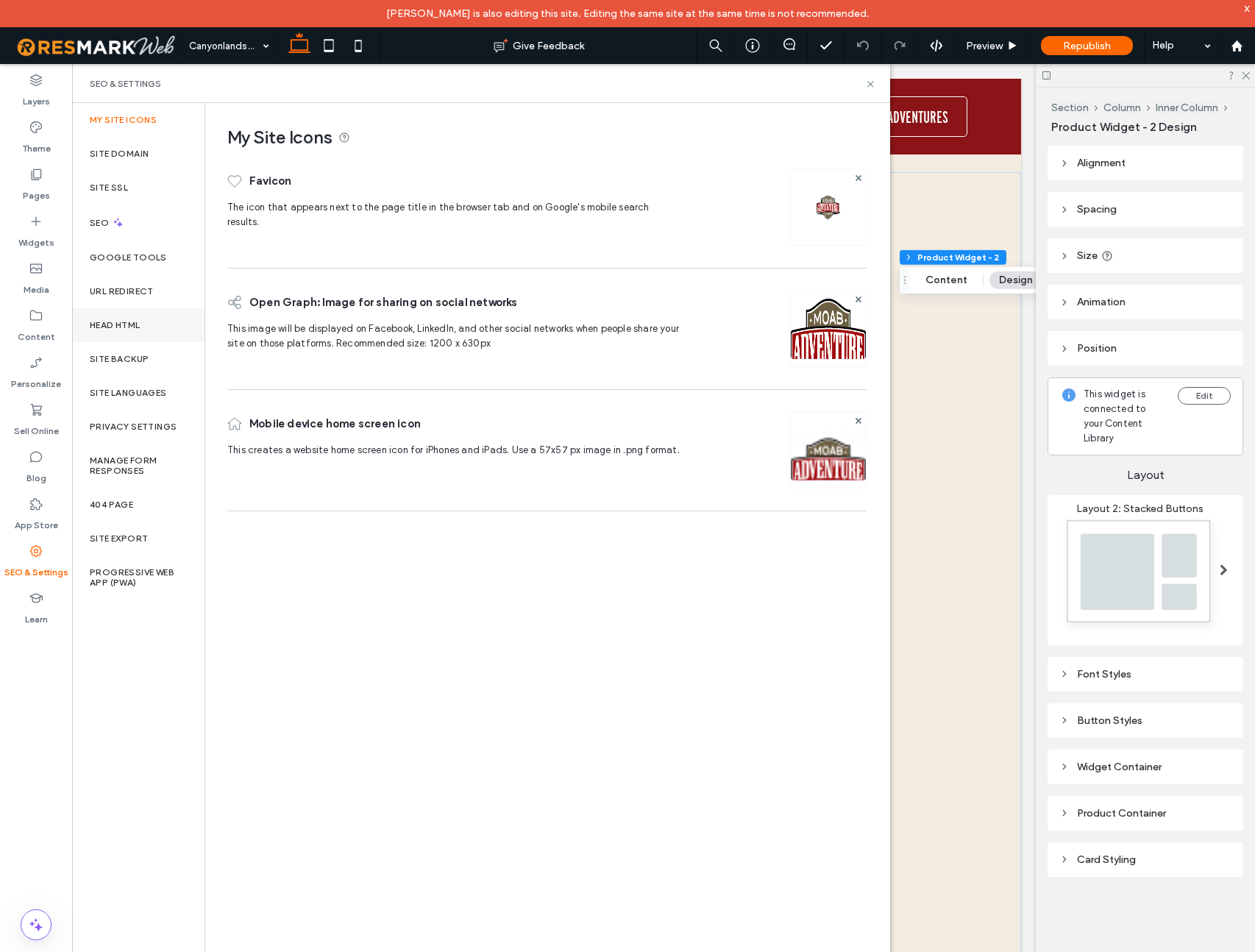
click at [119, 322] on label "Head HTML" at bounding box center [115, 325] width 51 height 10
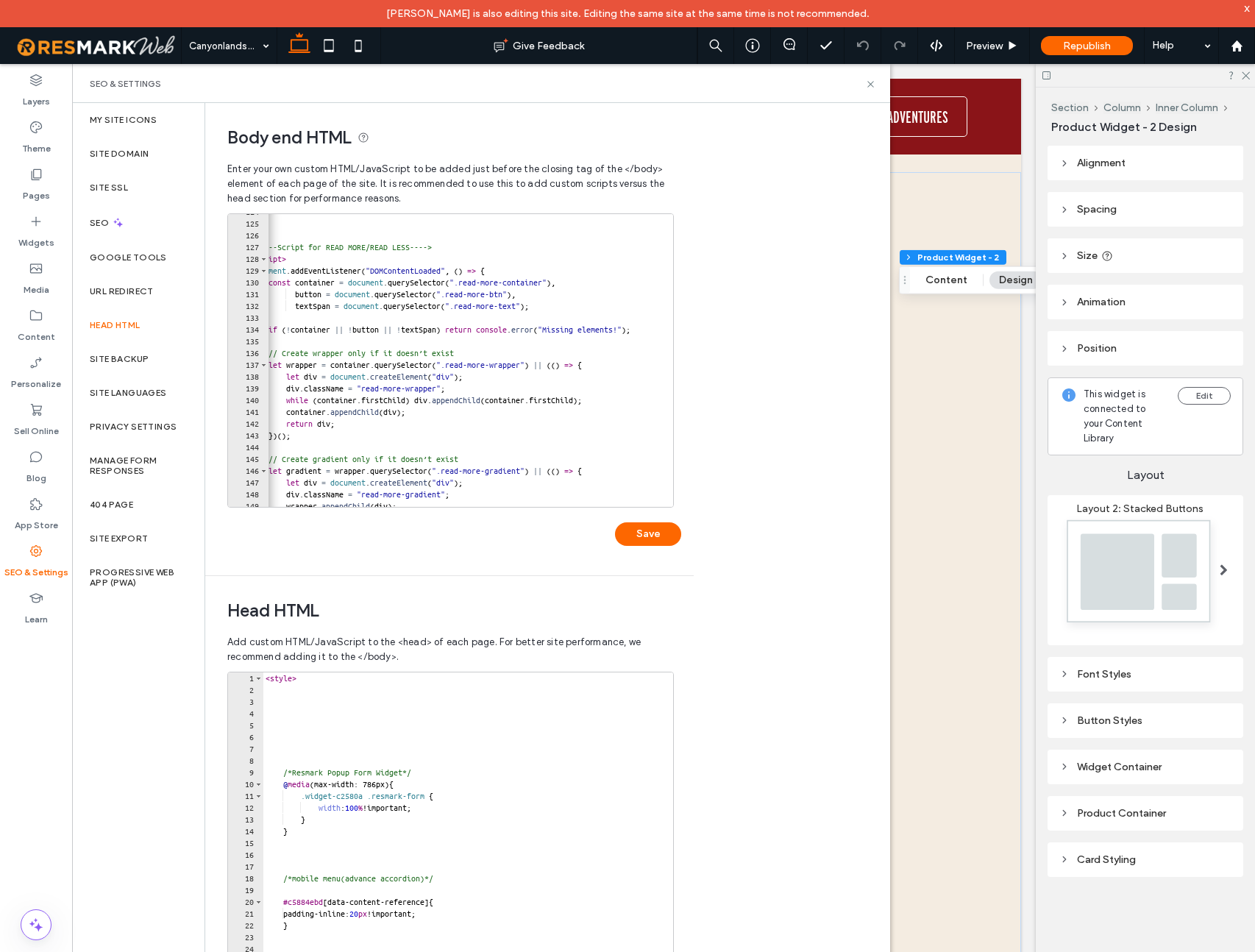
scroll to position [0, 0]
